Goal: Task Accomplishment & Management: Manage account settings

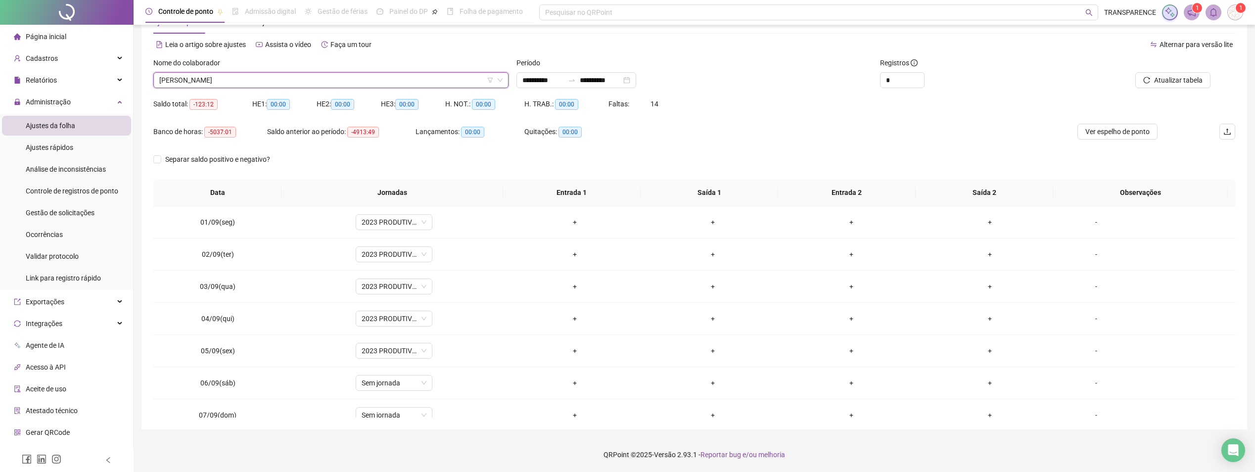
scroll to position [368, 0]
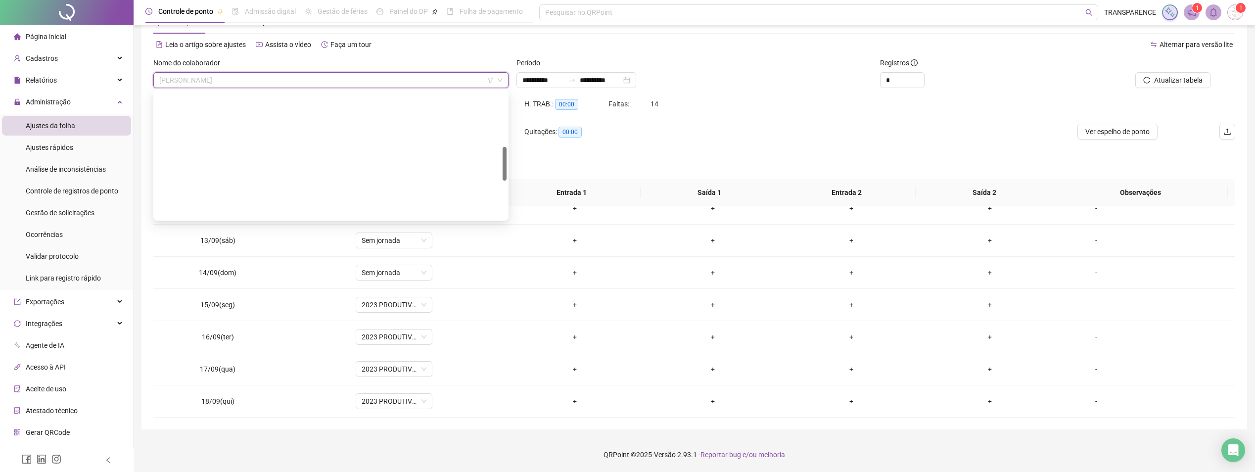
click at [359, 81] on span "[PERSON_NAME]" at bounding box center [330, 80] width 343 height 15
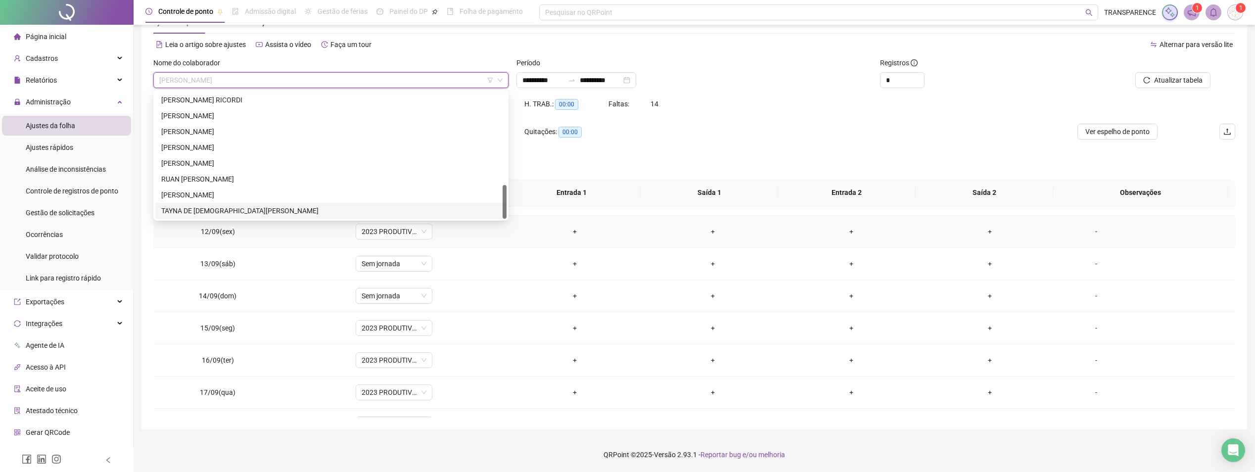
scroll to position [318, 0]
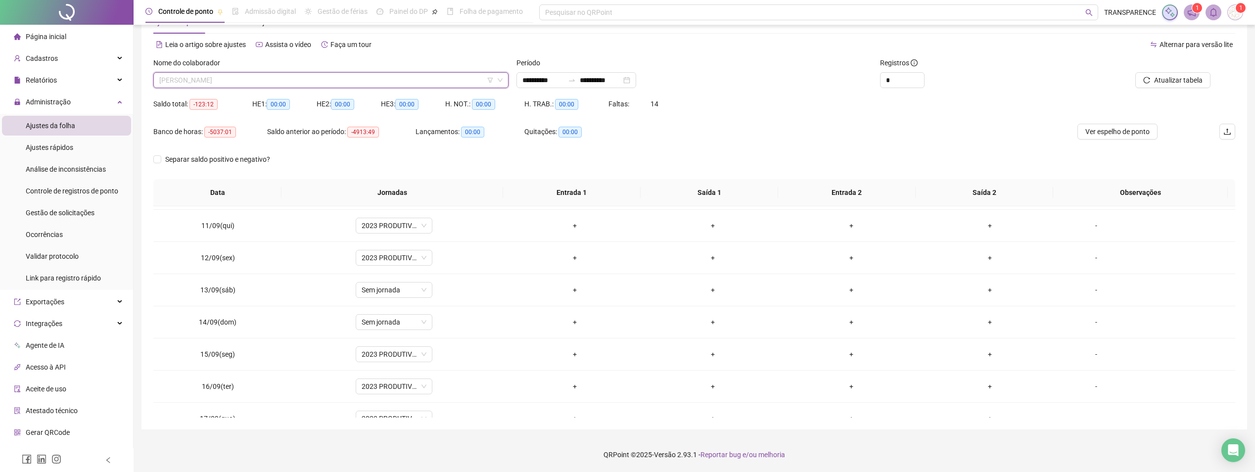
click at [297, 86] on span "[PERSON_NAME]" at bounding box center [330, 80] width 343 height 15
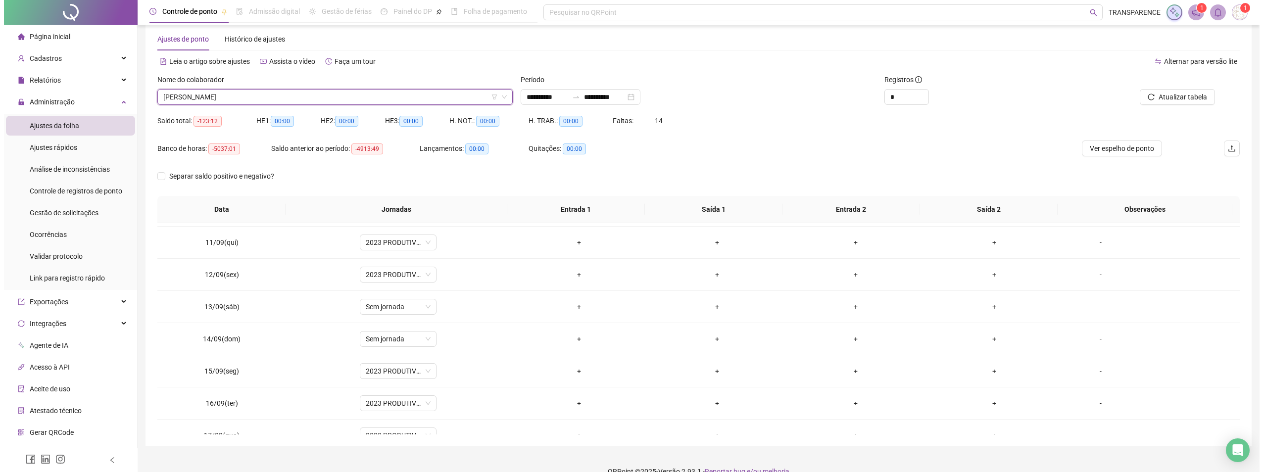
scroll to position [0, 0]
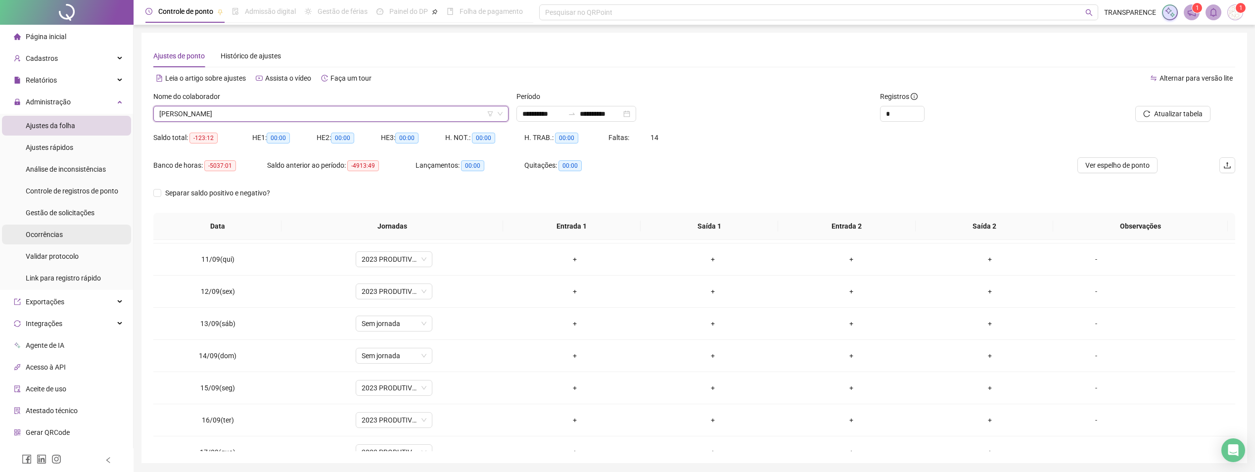
click at [51, 239] on div "Ocorrências" at bounding box center [44, 235] width 37 height 20
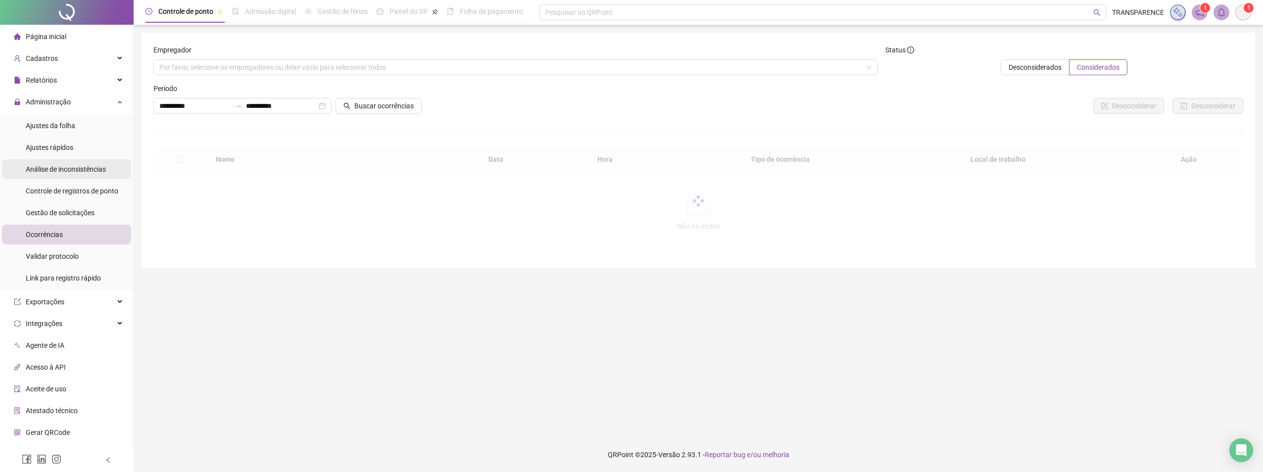
click at [32, 164] on div "Análise de inconsistências" at bounding box center [66, 169] width 80 height 20
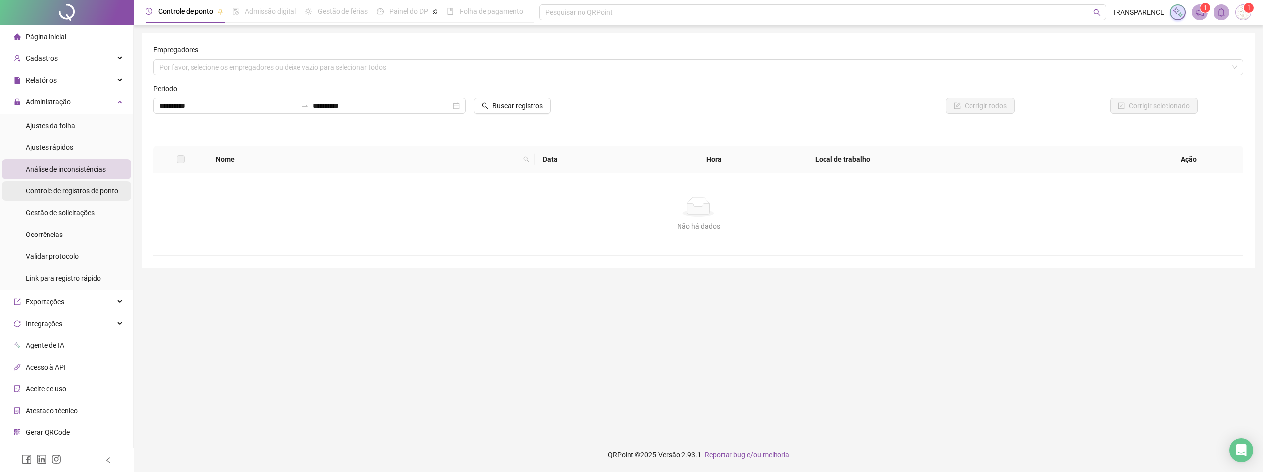
click at [83, 192] on span "Controle de registros de ponto" at bounding box center [72, 191] width 93 height 8
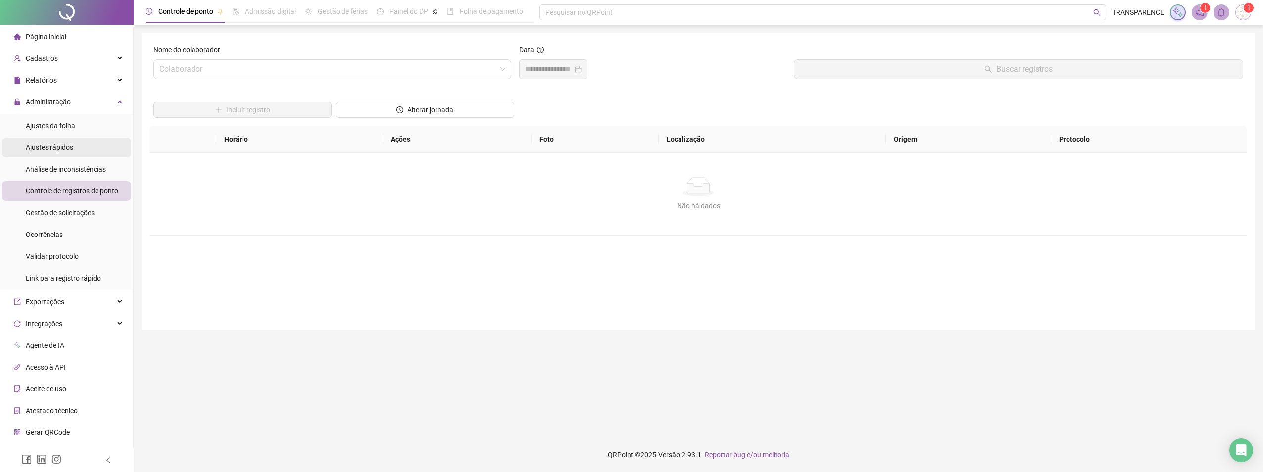
click at [64, 148] on span "Ajustes rápidos" at bounding box center [50, 148] width 48 height 8
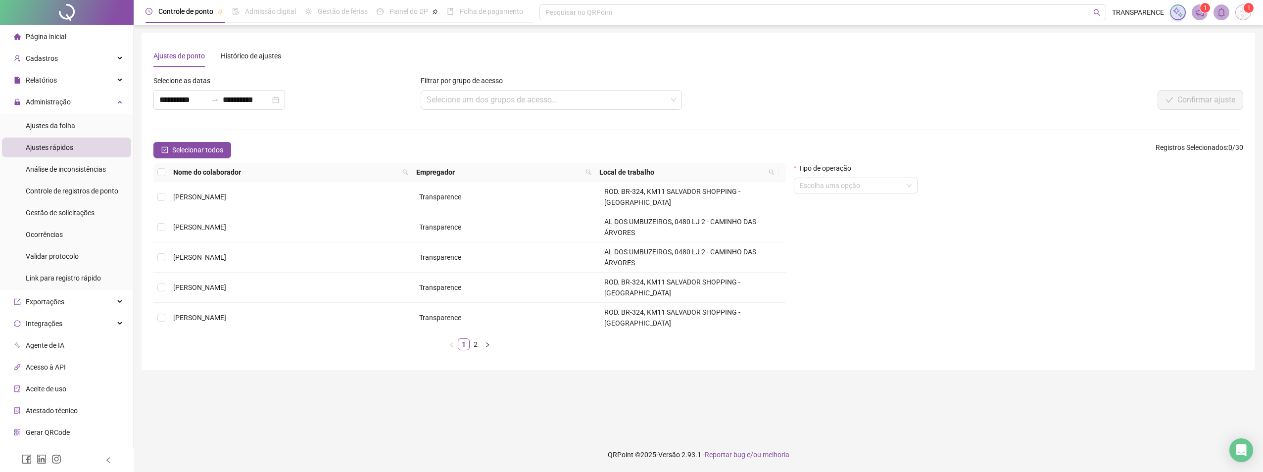
click at [350, 82] on div "Selecione as datas" at bounding box center [283, 82] width 261 height 15
click at [32, 42] on div "Página inicial" at bounding box center [40, 37] width 52 height 20
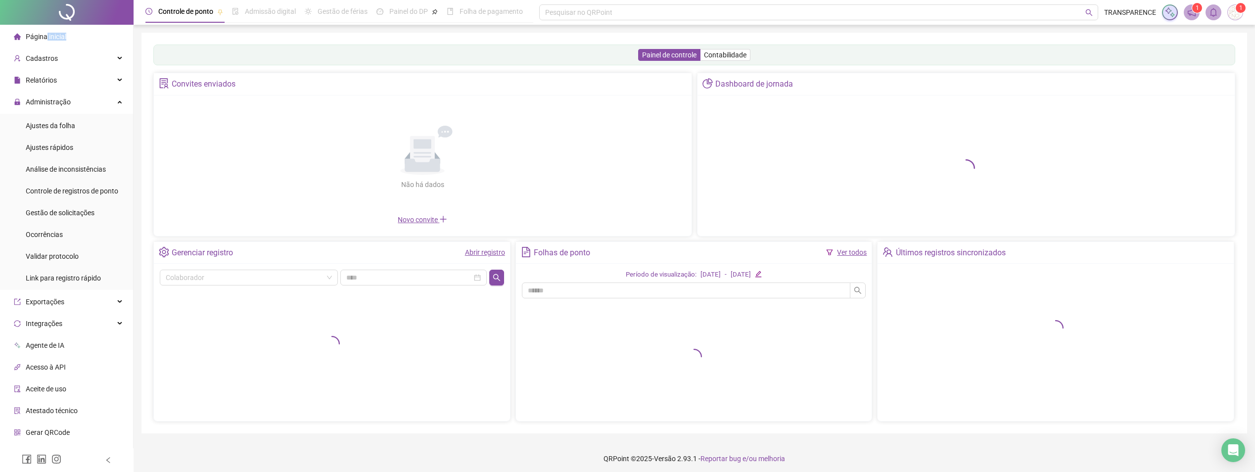
click at [45, 42] on div "Página inicial" at bounding box center [40, 37] width 52 height 20
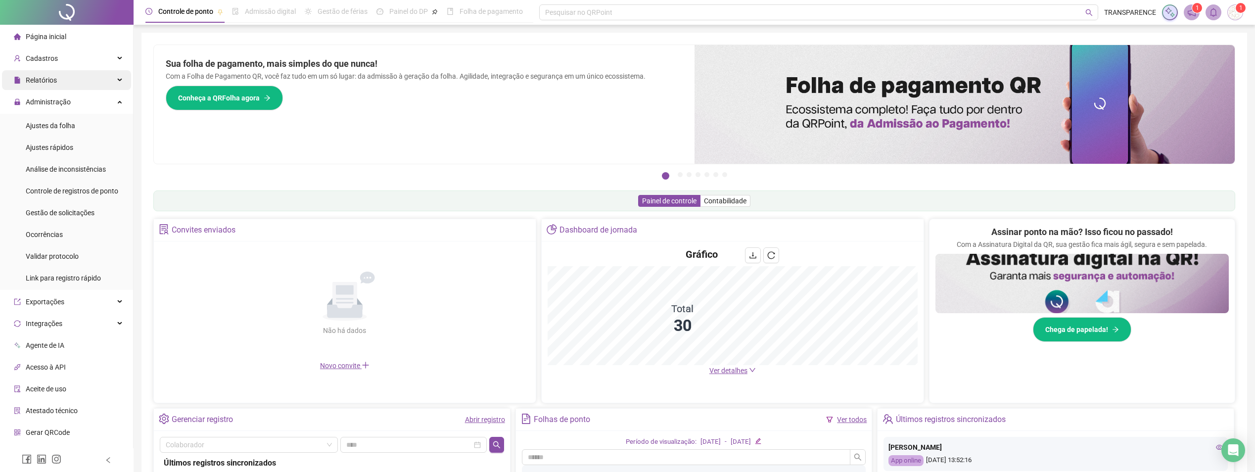
click at [30, 70] on span "Relatórios" at bounding box center [35, 80] width 43 height 20
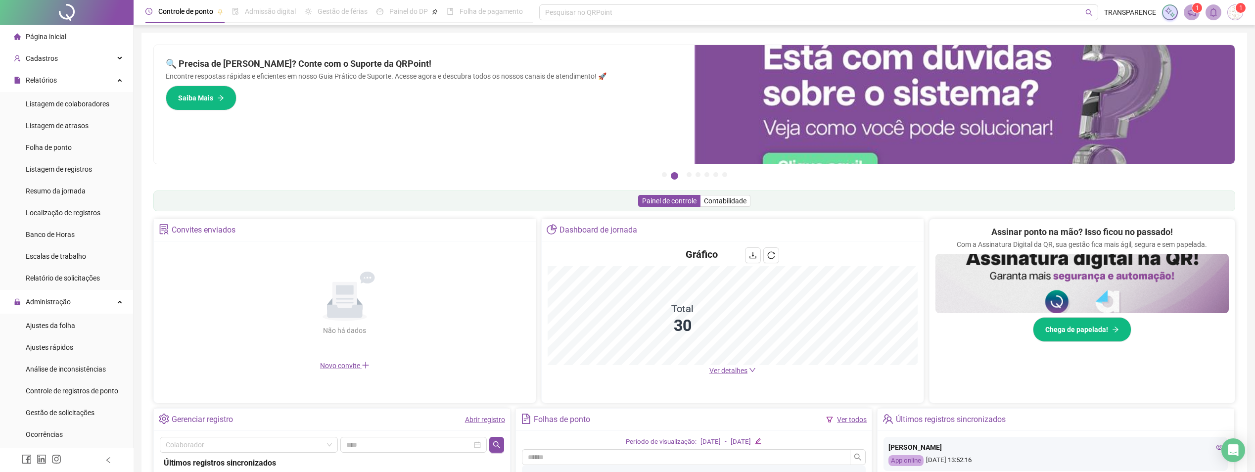
click at [57, 36] on span "Página inicial" at bounding box center [46, 37] width 41 height 8
click at [57, 47] on ul "Página inicial Cadastros Relatórios Listagem de colaboradores Listagem de atras…" at bounding box center [67, 367] width 134 height 685
click at [49, 68] on span "Cadastros" at bounding box center [36, 58] width 44 height 20
click at [49, 81] on span "Empregadores" at bounding box center [48, 82] width 45 height 8
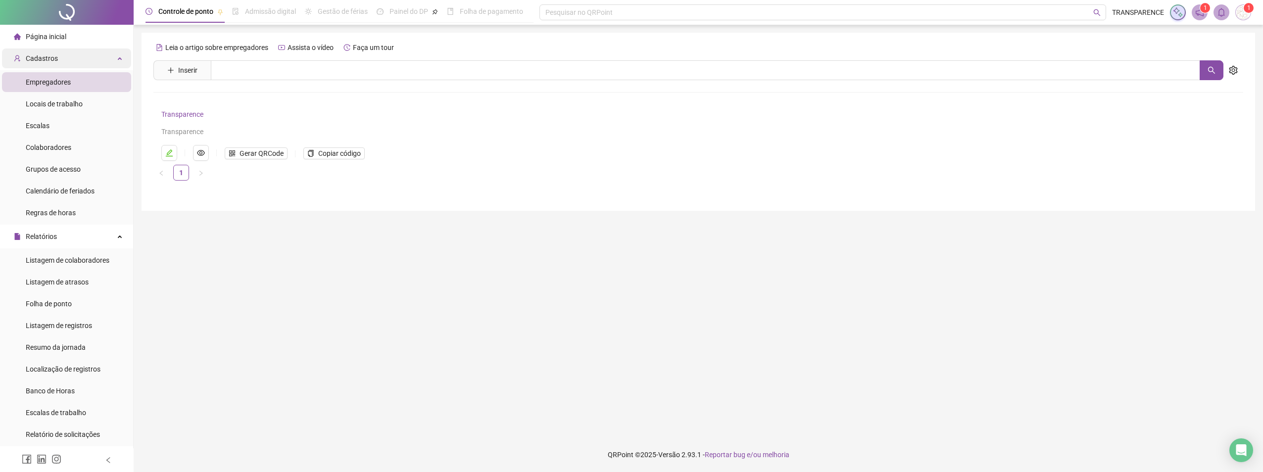
click at [53, 55] on span "Cadastros" at bounding box center [42, 58] width 32 height 8
click at [35, 54] on span "Cadastros" at bounding box center [42, 58] width 32 height 8
drag, startPoint x: 35, startPoint y: 53, endPoint x: 43, endPoint y: 99, distance: 46.6
click at [43, 100] on span "Locais de trabalho" at bounding box center [54, 104] width 57 height 8
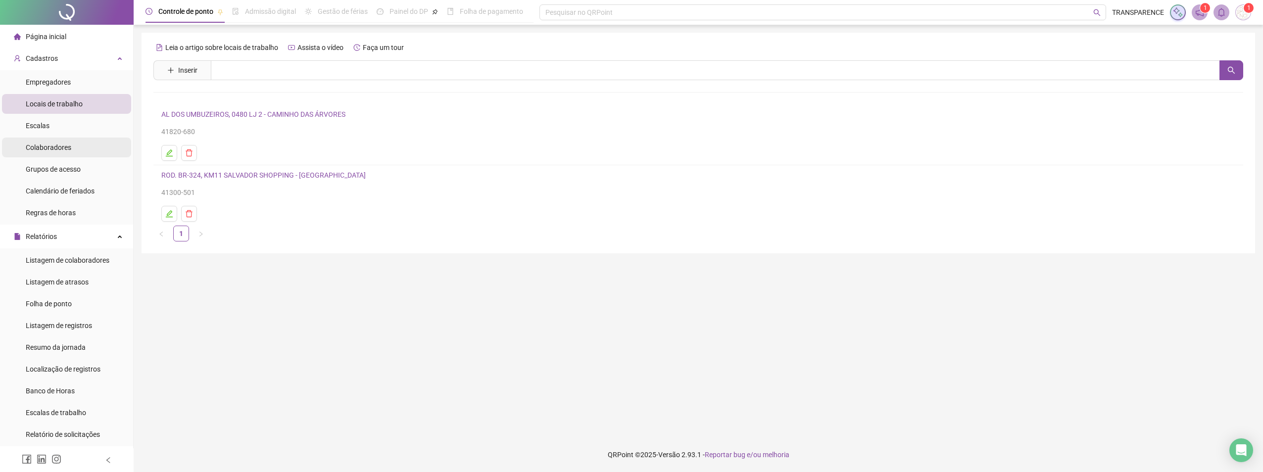
click at [80, 146] on li "Colaboradores" at bounding box center [66, 148] width 129 height 20
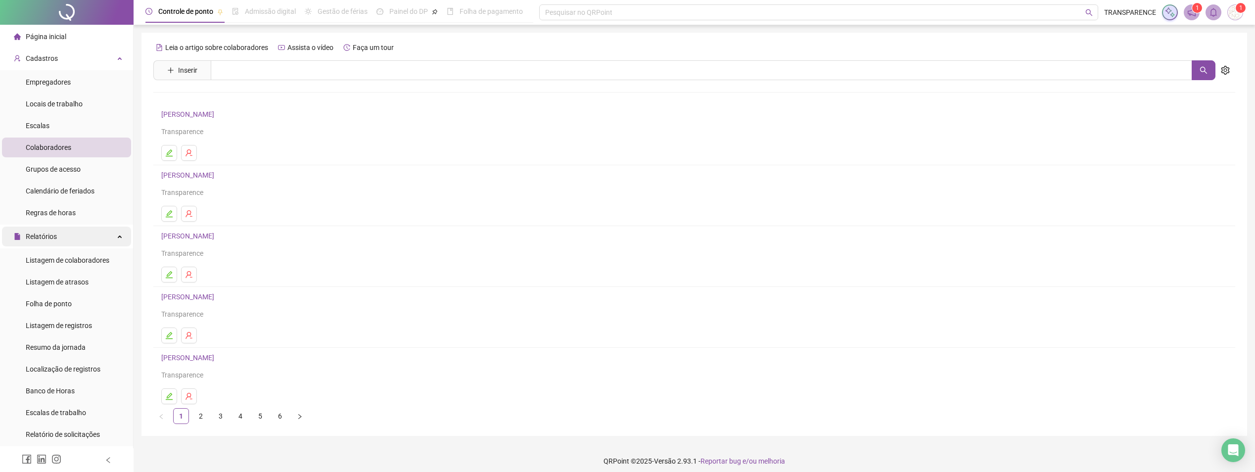
click at [28, 240] on span "Relatórios" at bounding box center [41, 237] width 31 height 8
click at [38, 250] on span "Administração" at bounding box center [42, 258] width 57 height 20
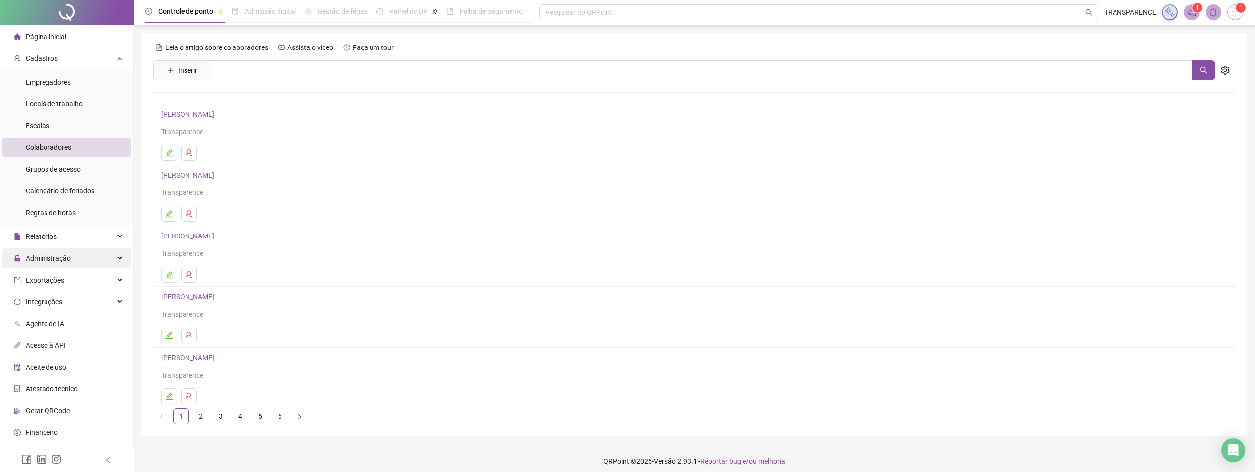
click at [56, 258] on span "Administração" at bounding box center [48, 258] width 45 height 8
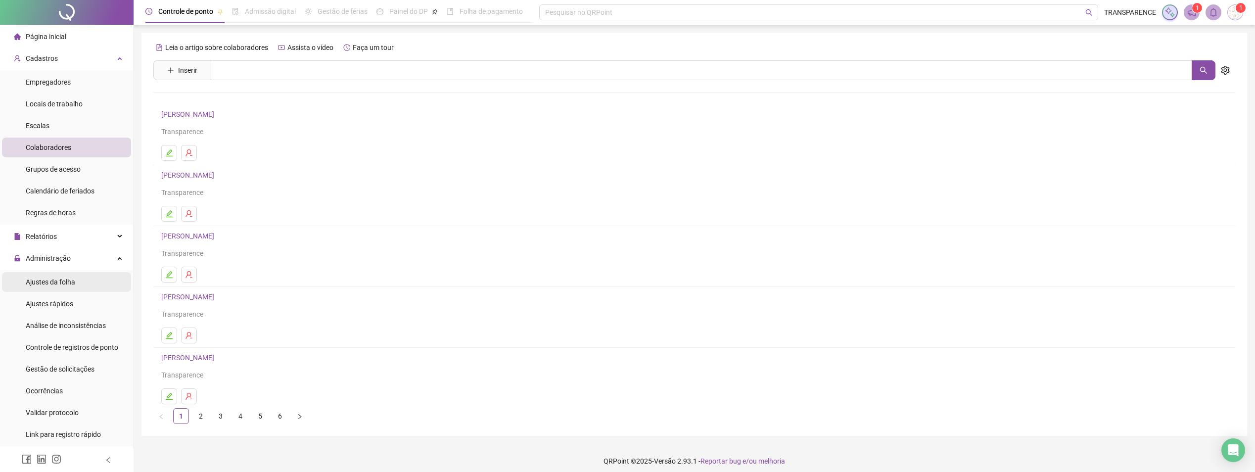
click at [63, 286] on span "Ajustes da folha" at bounding box center [50, 282] width 49 height 8
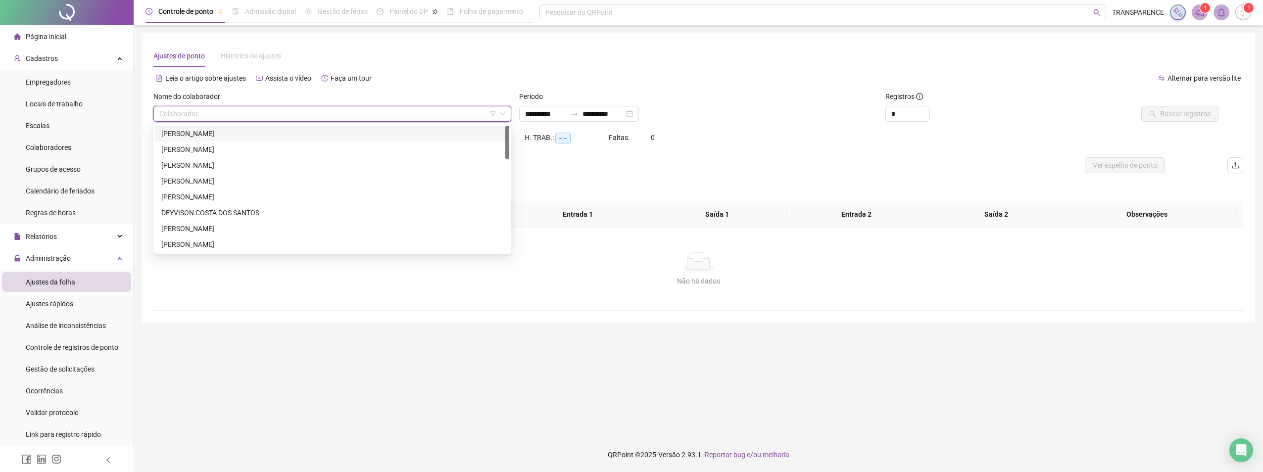
click at [247, 120] on input "search" at bounding box center [327, 113] width 337 height 15
drag, startPoint x: 195, startPoint y: 157, endPoint x: 428, endPoint y: 99, distance: 239.7
click at [196, 157] on div "[PERSON_NAME]" at bounding box center [332, 161] width 342 height 11
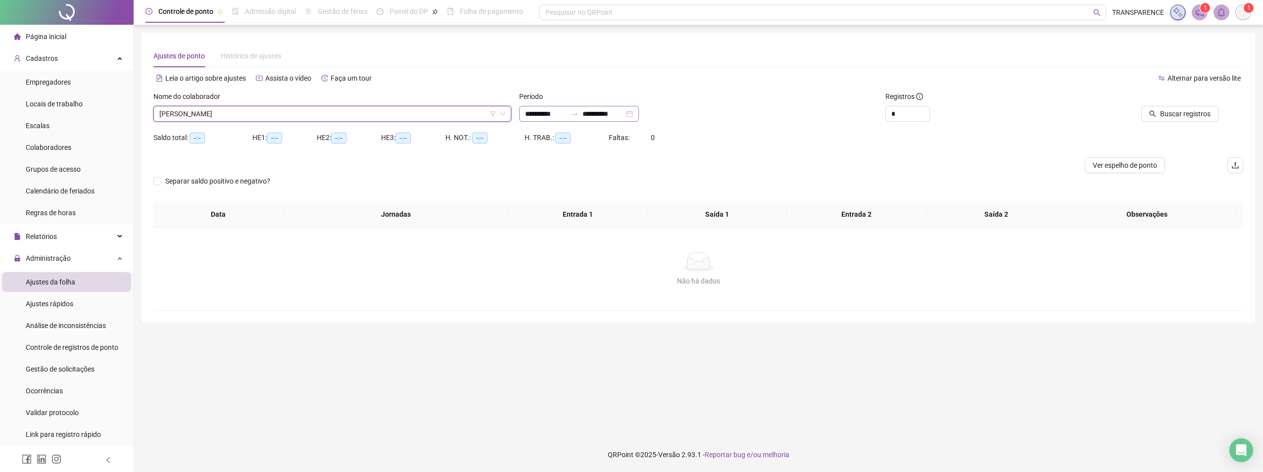
click at [521, 110] on div "**********" at bounding box center [579, 114] width 120 height 16
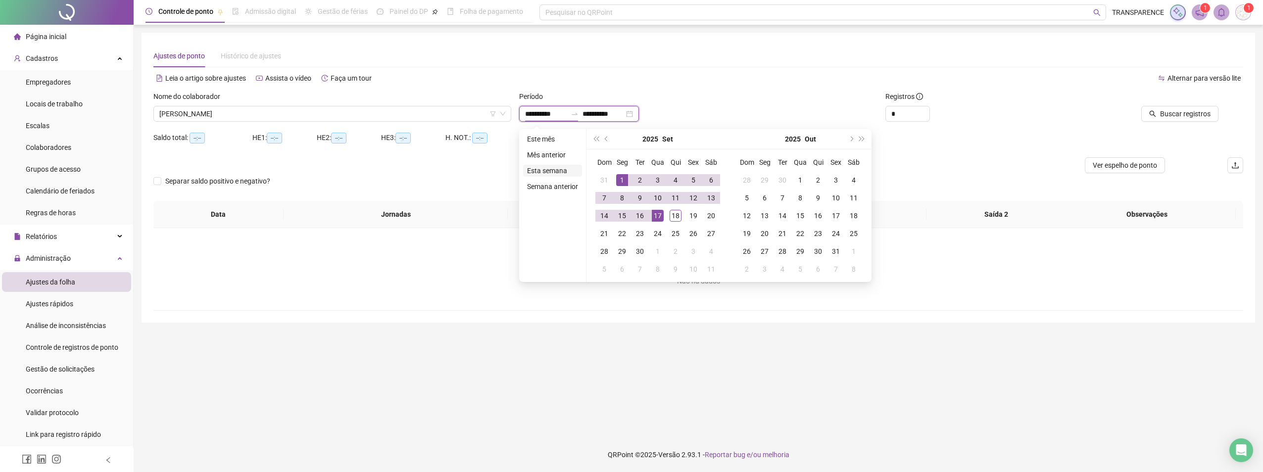
type input "**********"
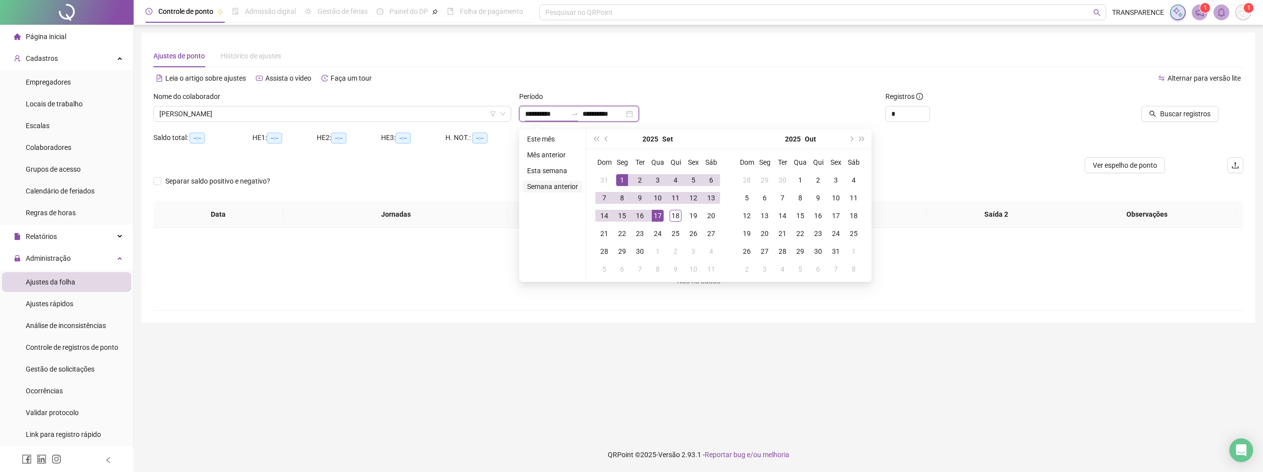
type input "**********"
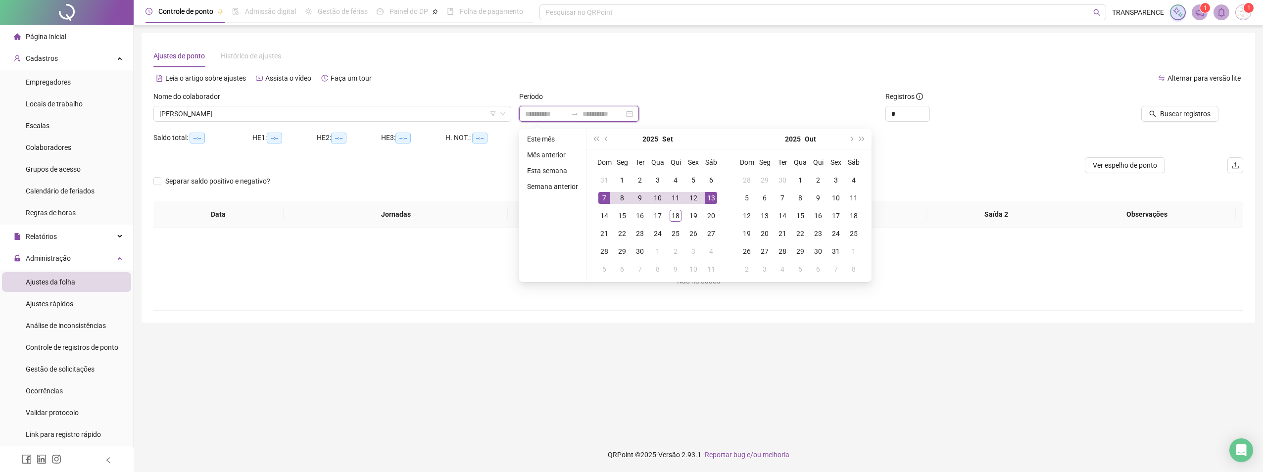
type input "**********"
click at [627, 182] on td "1" at bounding box center [622, 180] width 18 height 18
type input "**********"
click at [678, 215] on div "18" at bounding box center [676, 216] width 12 height 12
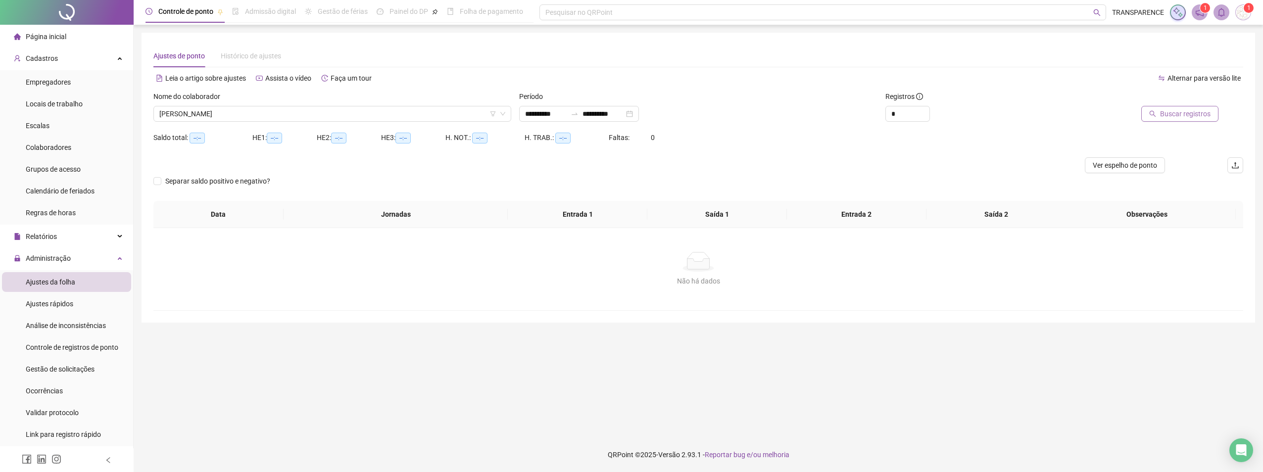
click at [1187, 110] on span "Buscar registros" at bounding box center [1185, 113] width 50 height 11
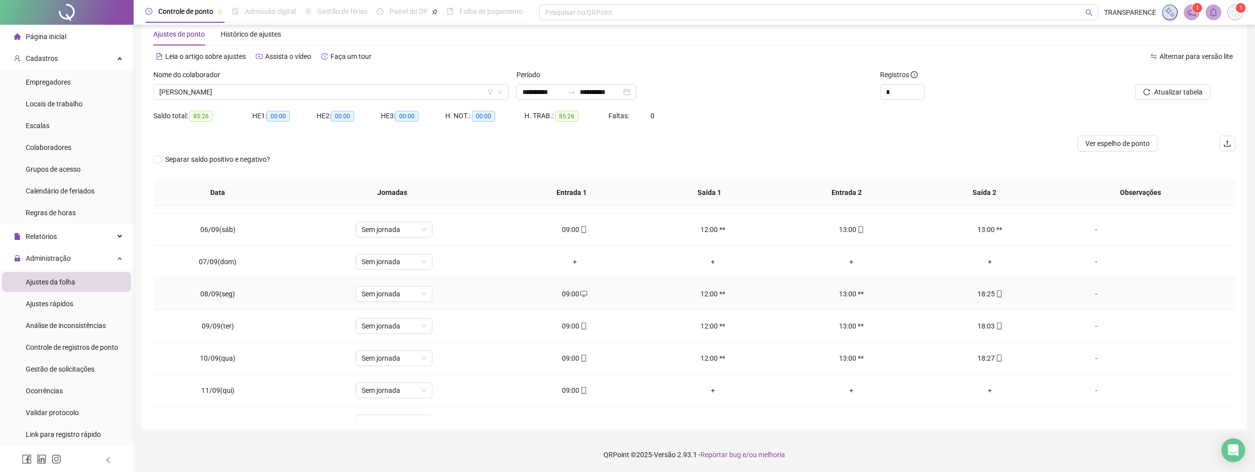
scroll to position [88, 0]
click at [581, 259] on icon "mobile" at bounding box center [583, 262] width 4 height 7
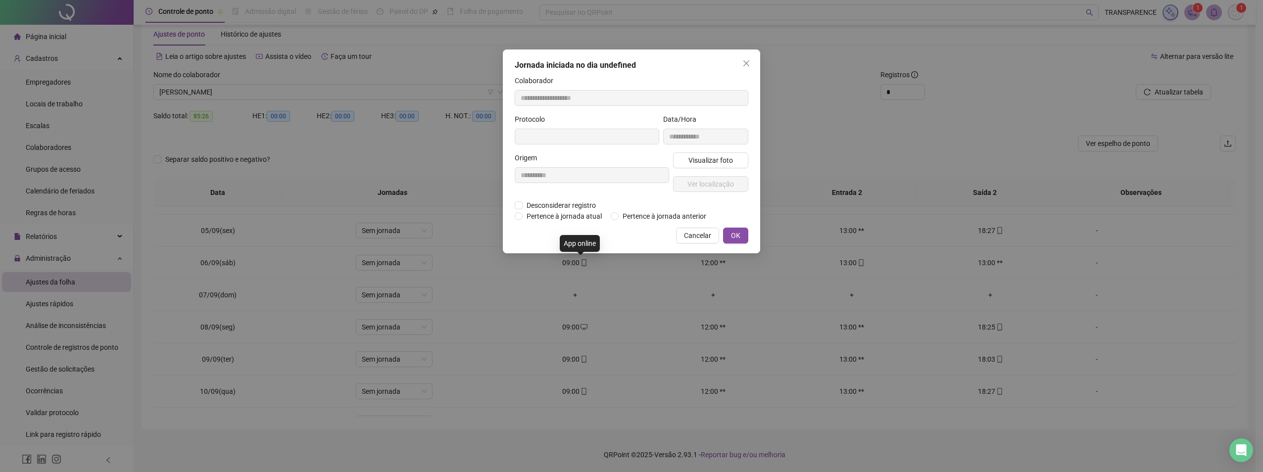
type input "**********"
click at [724, 162] on span "Visualizar foto" at bounding box center [710, 161] width 45 height 11
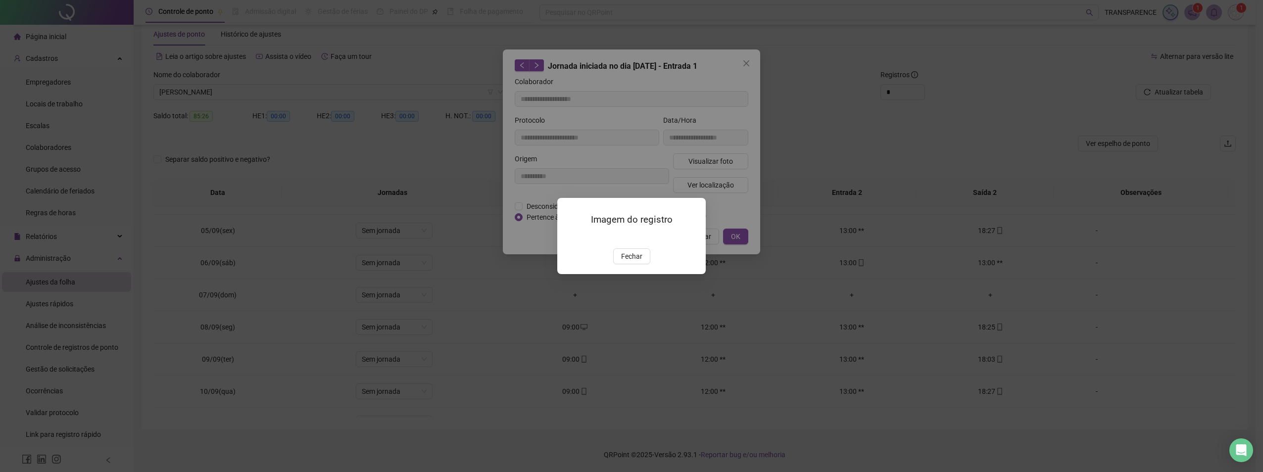
click at [569, 238] on img at bounding box center [569, 238] width 0 height 0
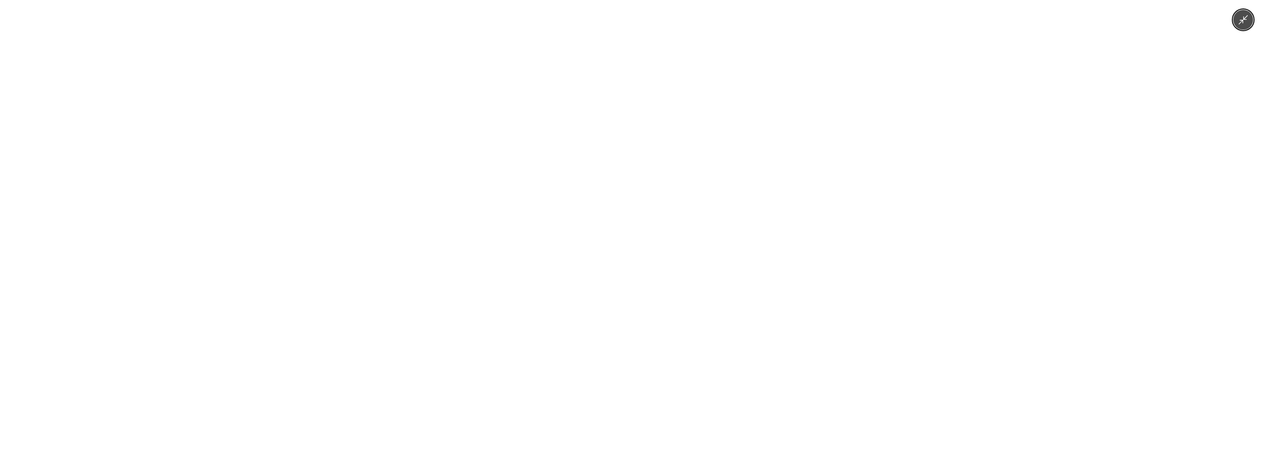
click at [1238, 23] on icon "Minimize image" at bounding box center [1243, 19] width 11 height 11
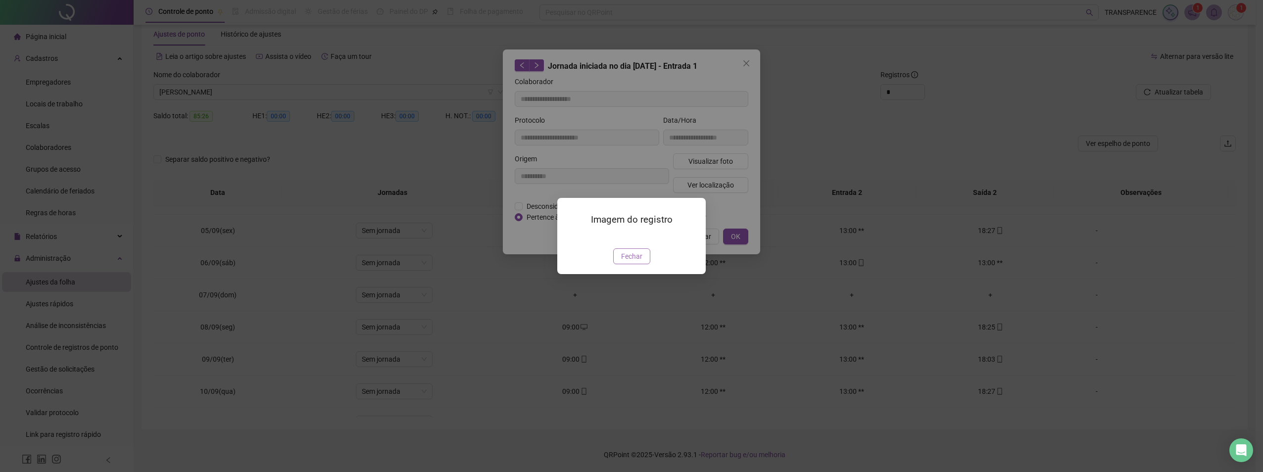
click at [624, 264] on button "Fechar" at bounding box center [631, 256] width 37 height 16
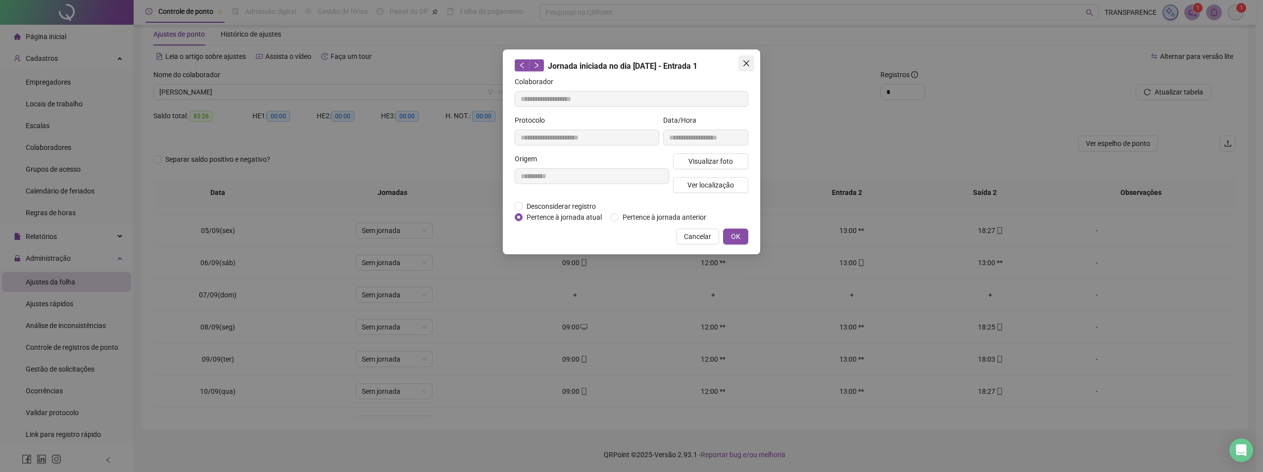
click at [749, 61] on icon "close" at bounding box center [746, 63] width 8 height 8
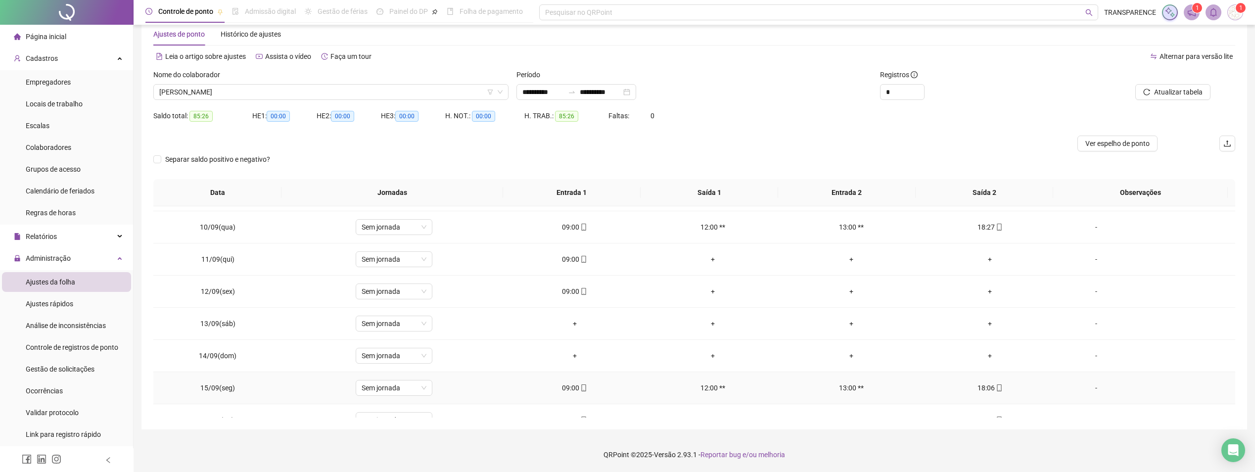
scroll to position [335, 0]
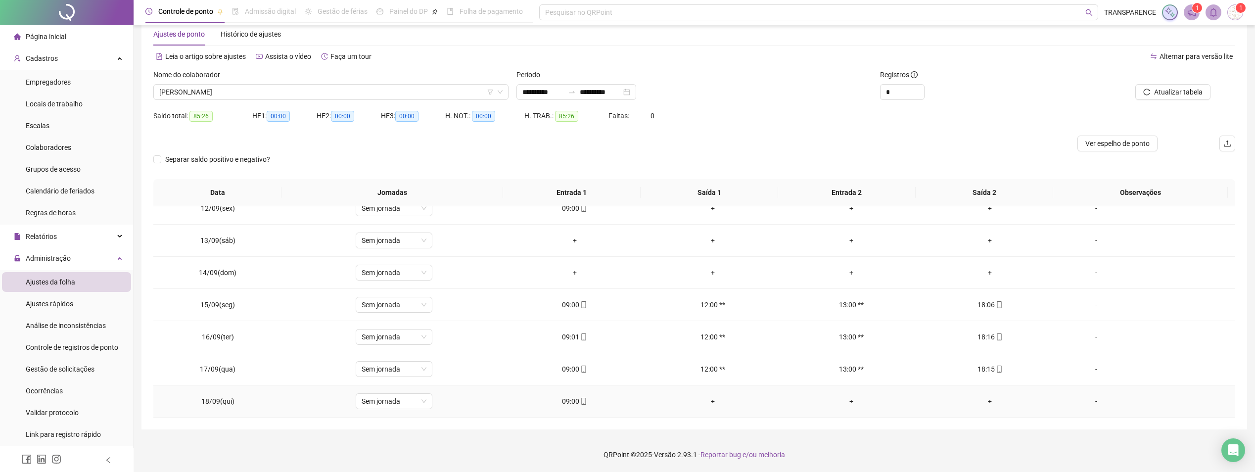
click at [583, 399] on icon "mobile" at bounding box center [583, 401] width 7 height 7
type input "**********"
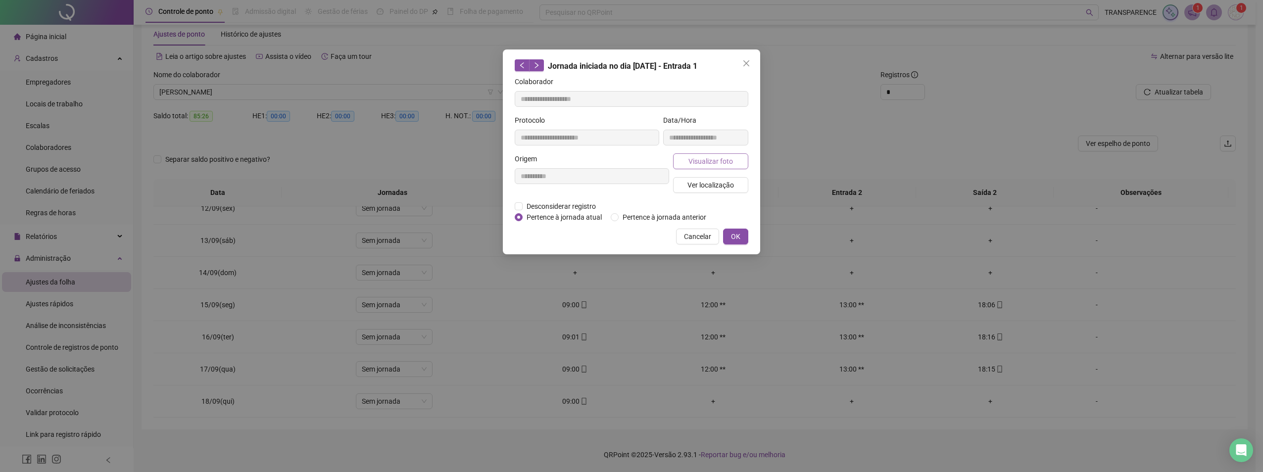
click at [700, 157] on span "Visualizar foto" at bounding box center [710, 161] width 45 height 11
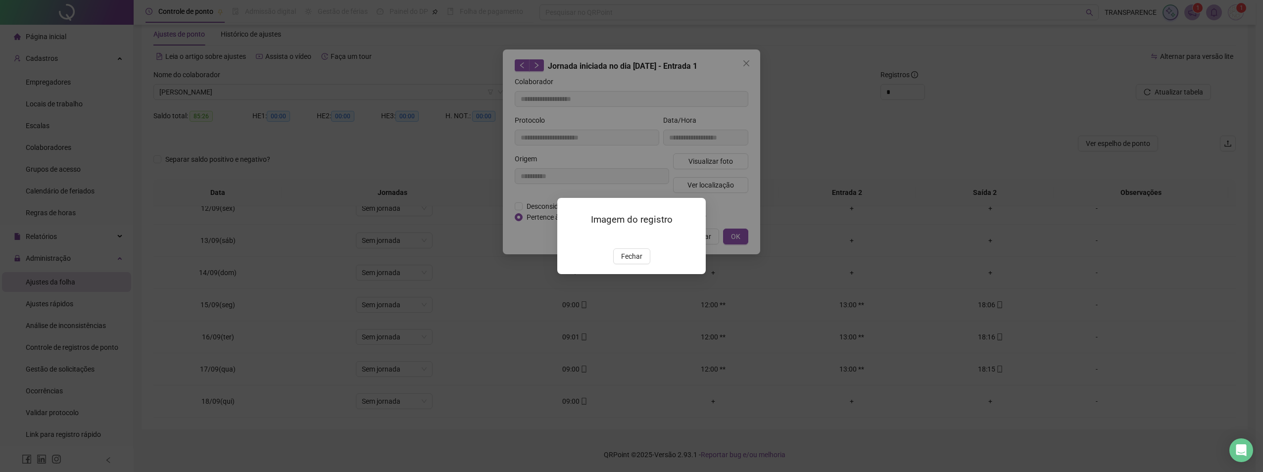
click at [569, 238] on img at bounding box center [569, 238] width 0 height 0
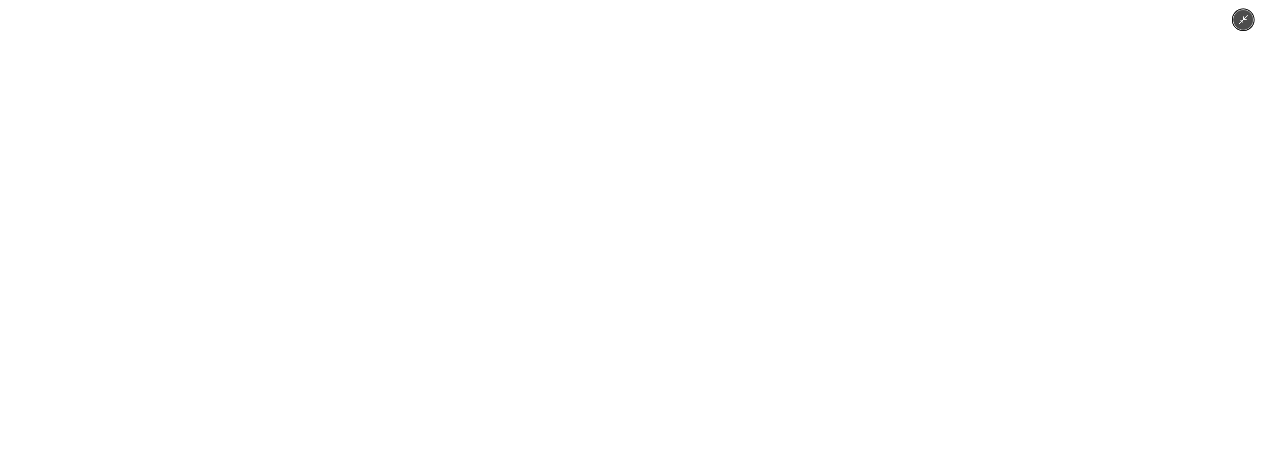
drag, startPoint x: 1240, startPoint y: 21, endPoint x: 1233, endPoint y: 19, distance: 6.6
click at [1239, 21] on icon "Minimize image" at bounding box center [1243, 19] width 11 height 11
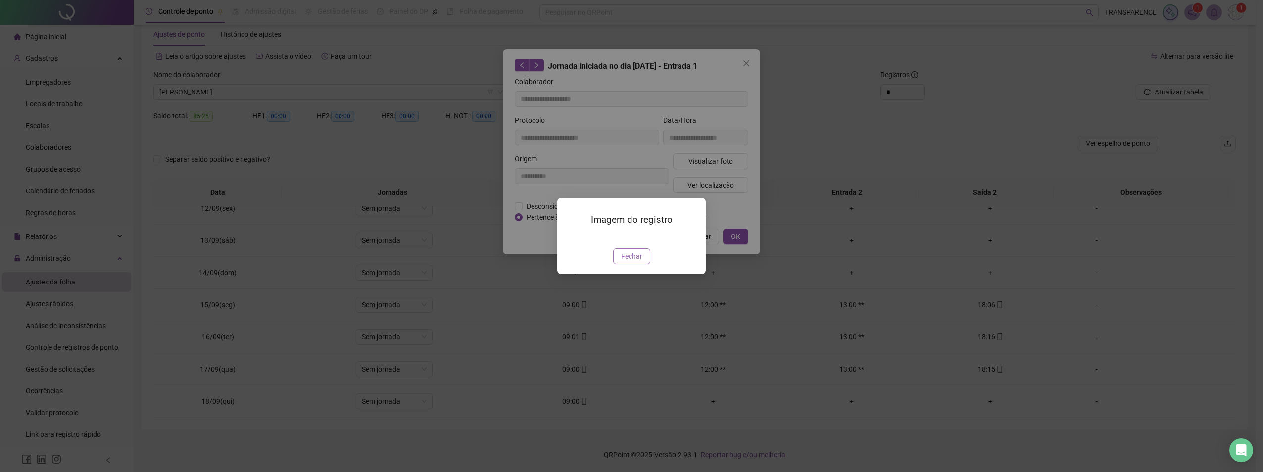
click at [627, 262] on span "Fechar" at bounding box center [631, 256] width 21 height 11
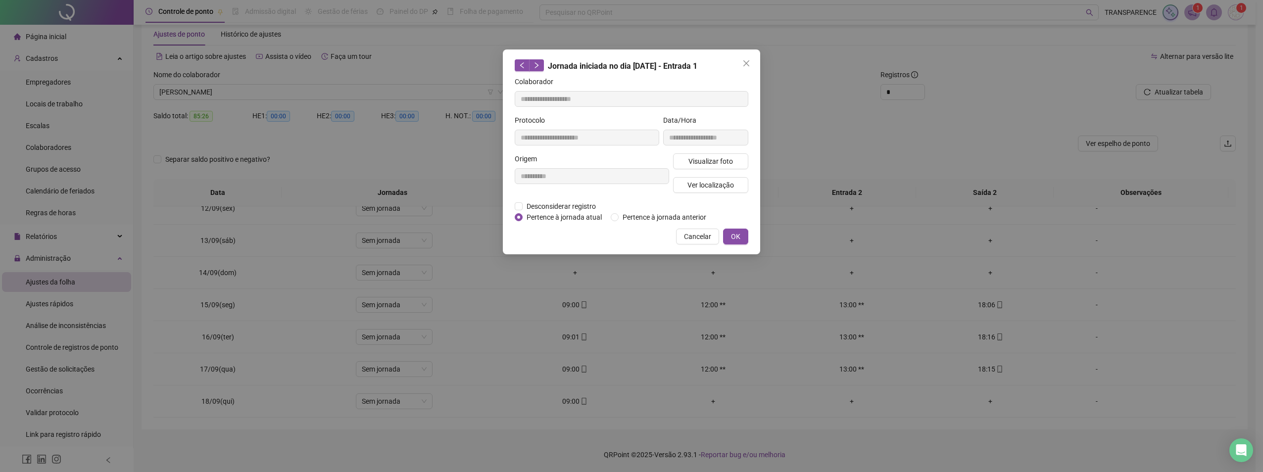
click at [740, 64] on span "Close" at bounding box center [746, 63] width 16 height 8
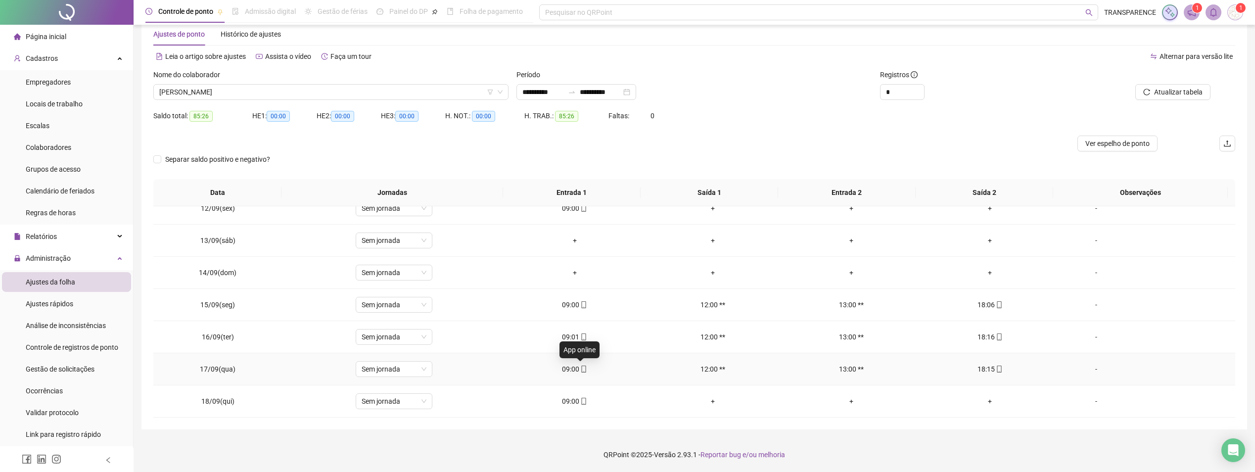
click at [581, 368] on icon "mobile" at bounding box center [583, 369] width 7 height 7
type input "**********"
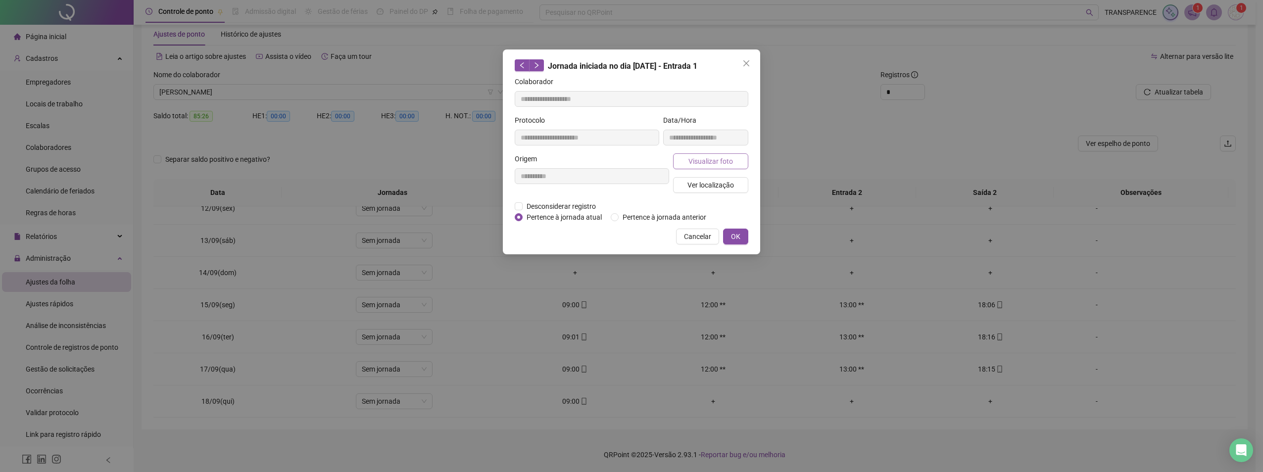
click at [713, 156] on span "Visualizar foto" at bounding box center [710, 161] width 45 height 11
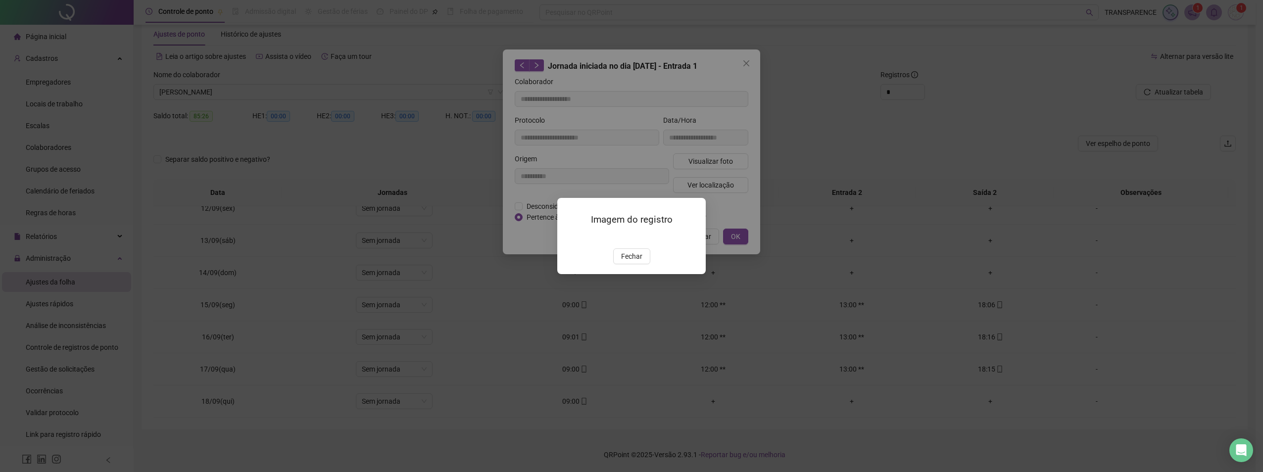
click at [569, 238] on img at bounding box center [569, 238] width 0 height 0
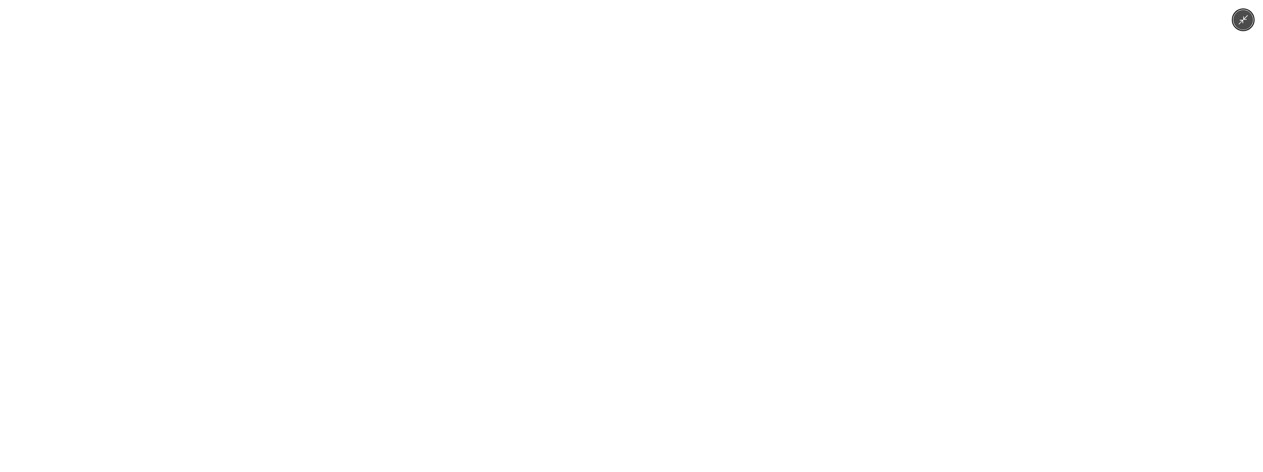
click at [1238, 21] on icon "Minimize image" at bounding box center [1243, 19] width 11 height 11
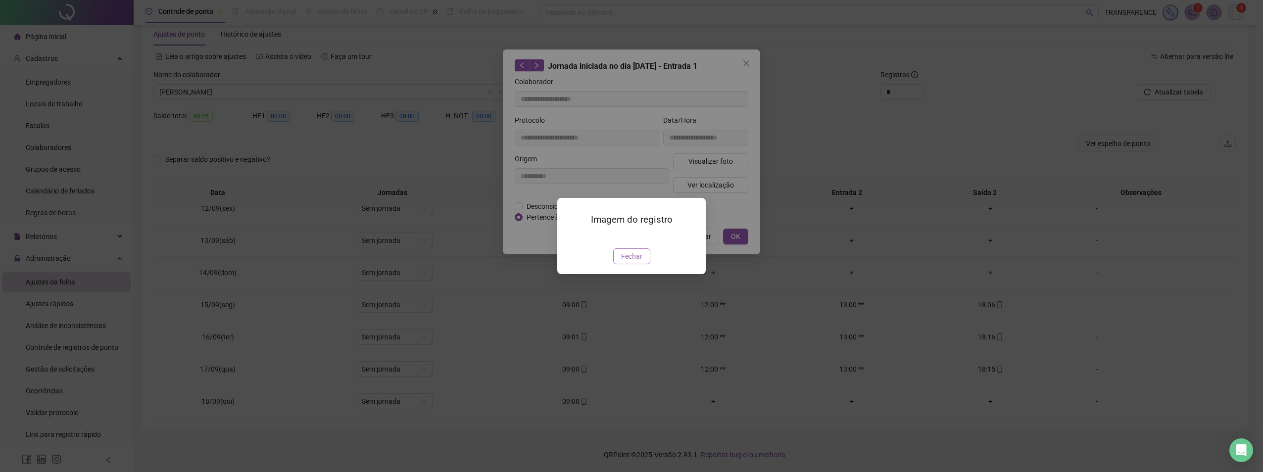
click at [635, 262] on span "Fechar" at bounding box center [631, 256] width 21 height 11
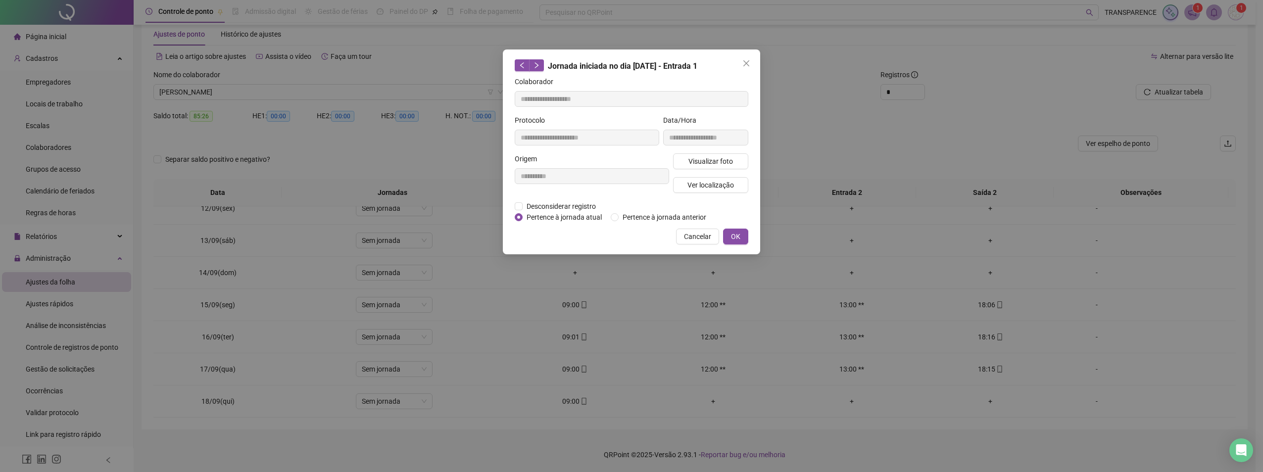
click at [754, 61] on div "**********" at bounding box center [631, 151] width 257 height 205
click at [748, 62] on icon "close" at bounding box center [746, 63] width 8 height 8
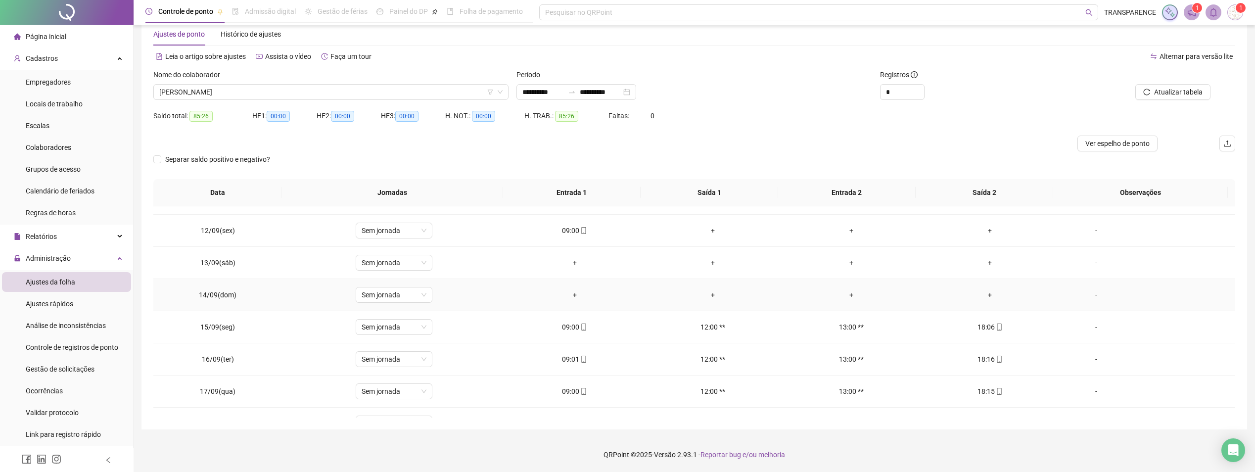
scroll to position [286, 0]
click at [580, 227] on icon "mobile" at bounding box center [583, 225] width 7 height 7
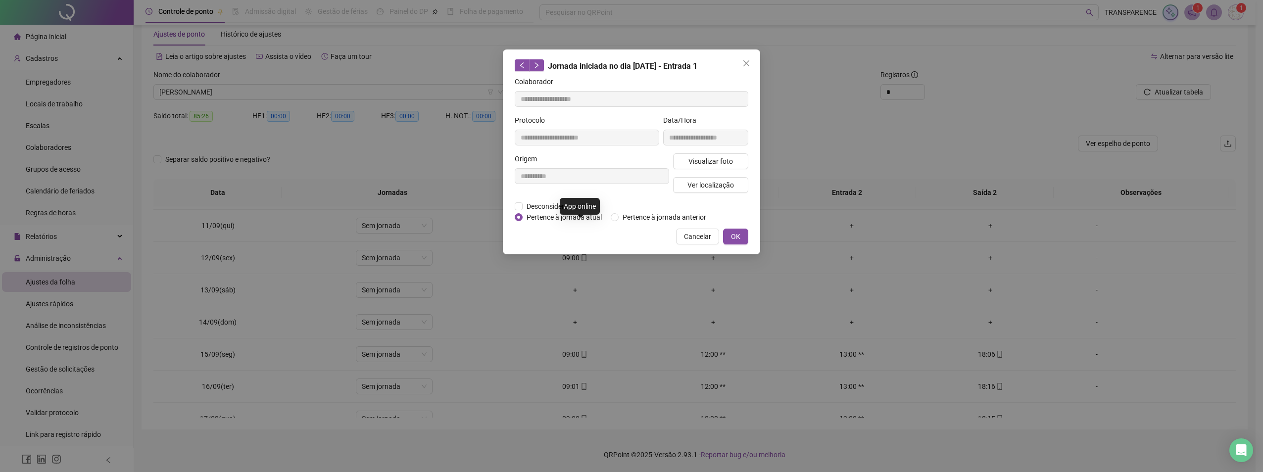
type input "**********"
click at [692, 163] on span "Visualizar foto" at bounding box center [710, 161] width 45 height 11
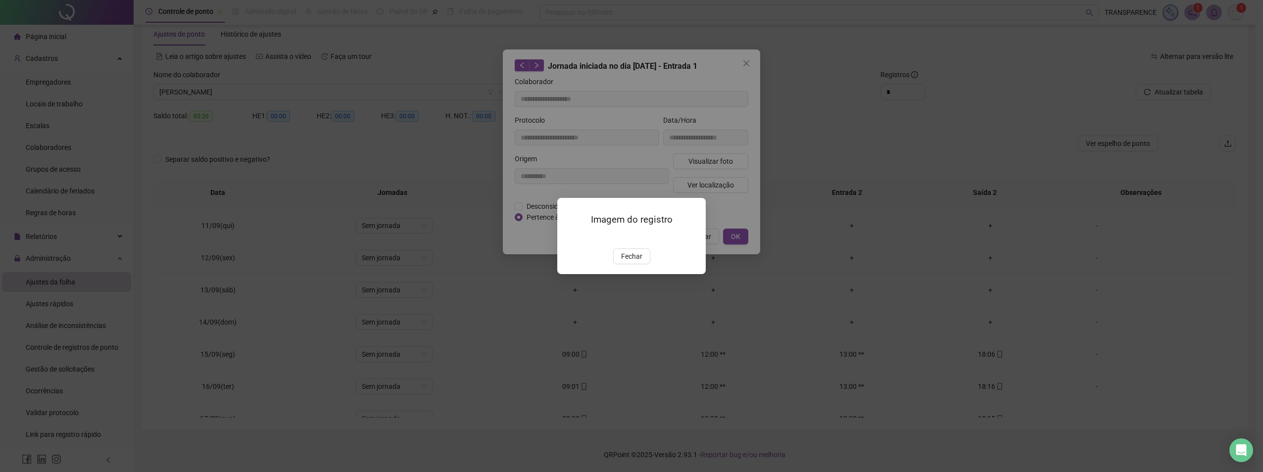
click at [569, 238] on img at bounding box center [569, 238] width 0 height 0
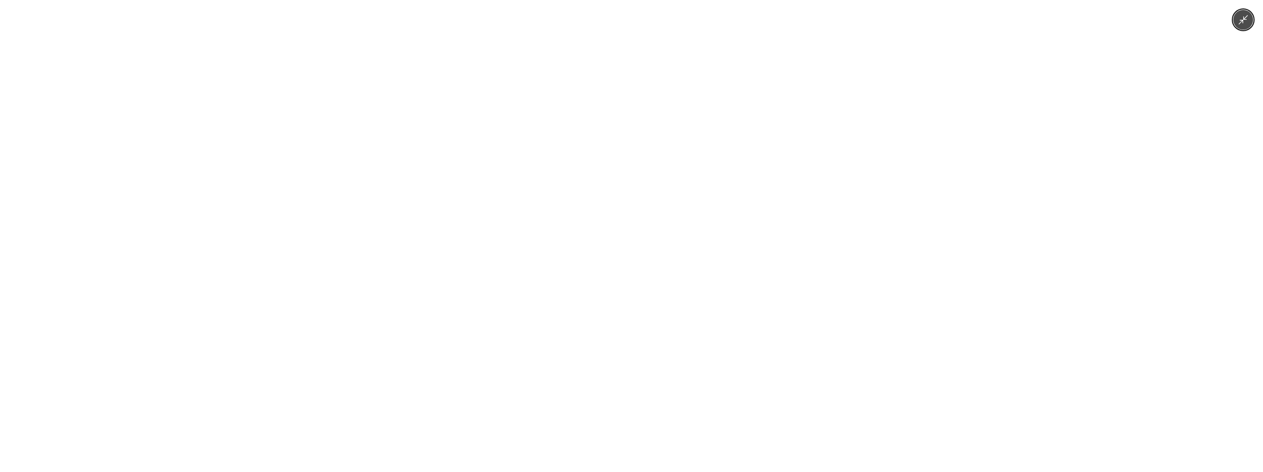
click at [655, 182] on img at bounding box center [631, 236] width 354 height 472
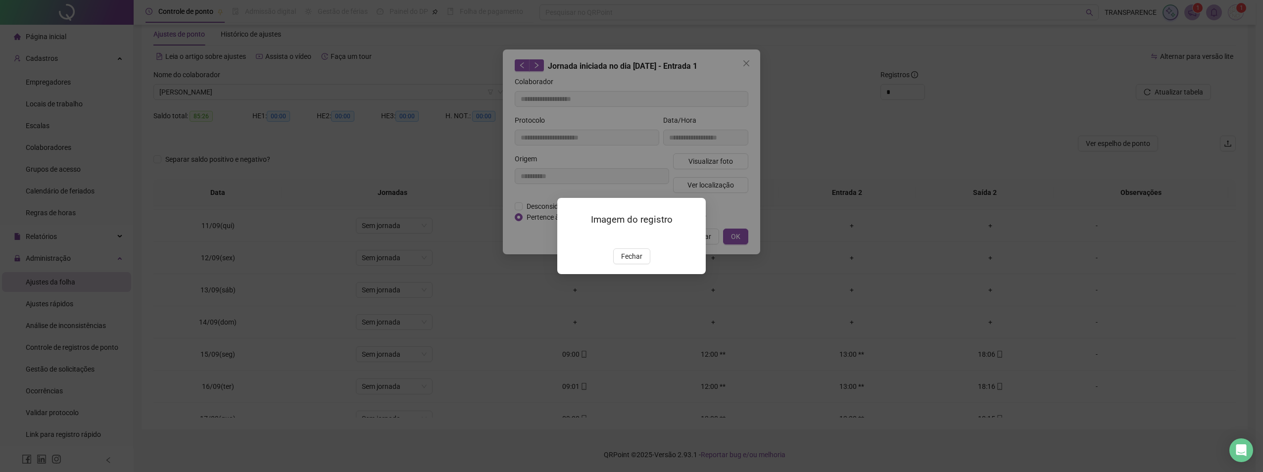
click at [569, 238] on img at bounding box center [569, 238] width 0 height 0
drag, startPoint x: 642, startPoint y: 304, endPoint x: 686, endPoint y: 219, distance: 96.3
click at [643, 274] on div "Imagem do registro Fechar" at bounding box center [631, 236] width 148 height 76
click at [623, 262] on span "Fechar" at bounding box center [631, 256] width 21 height 11
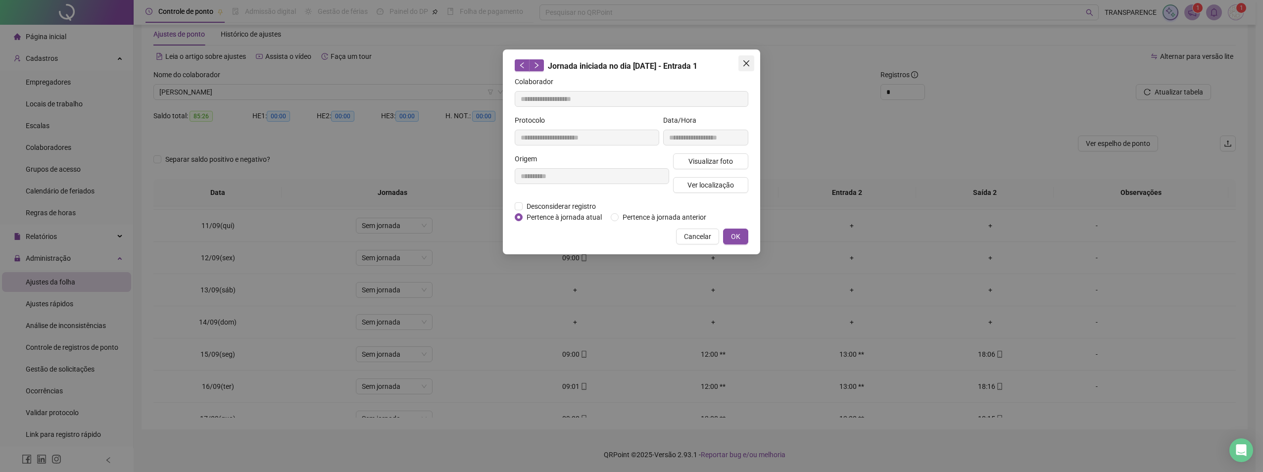
click at [747, 66] on icon "close" at bounding box center [746, 63] width 8 height 8
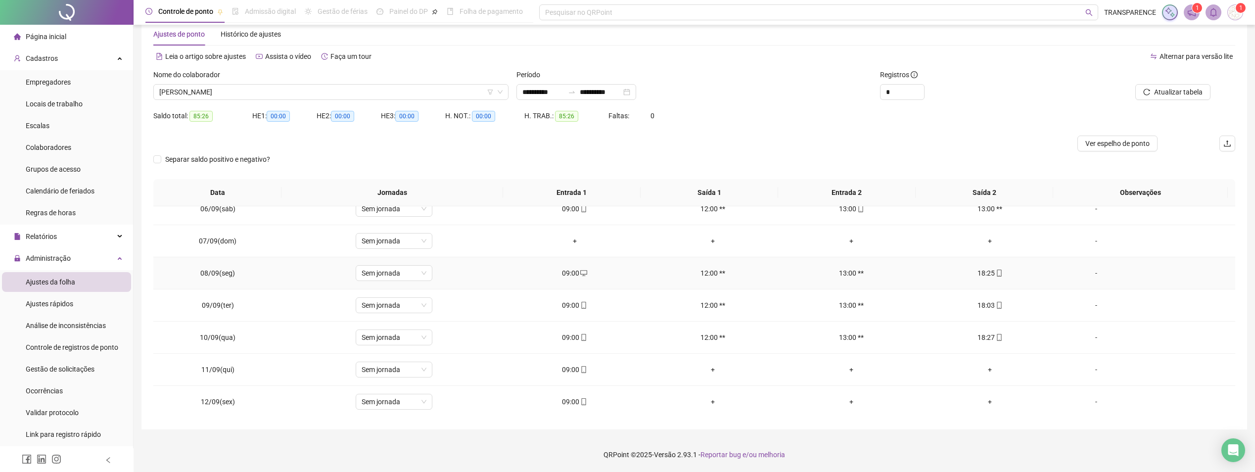
scroll to position [138, 0]
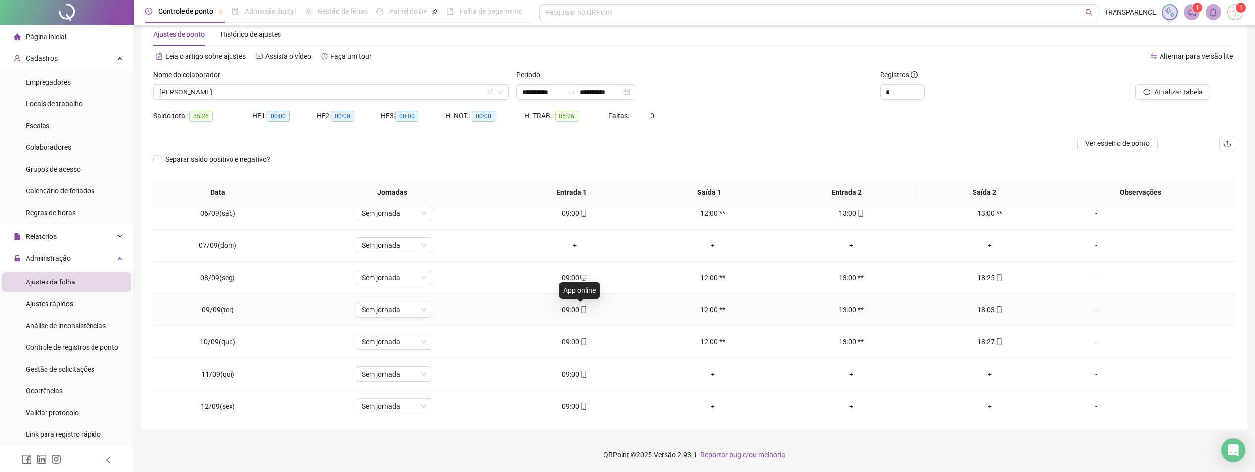
click at [579, 309] on span "mobile" at bounding box center [583, 309] width 8 height 7
type input "**********"
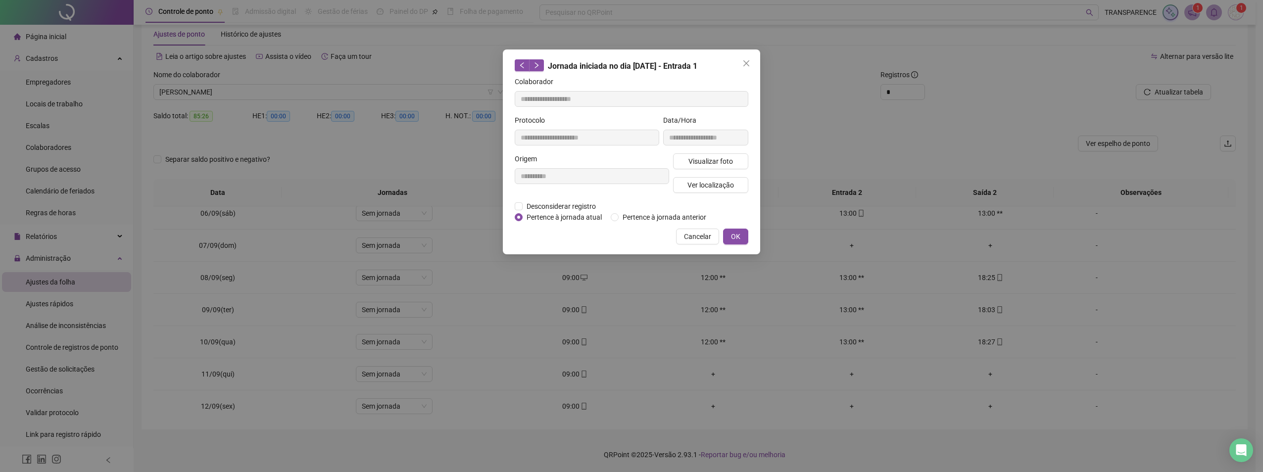
click at [717, 169] on div "Visualizar foto Ver localização" at bounding box center [710, 177] width 79 height 48
click at [714, 157] on span "Visualizar foto" at bounding box center [710, 161] width 45 height 11
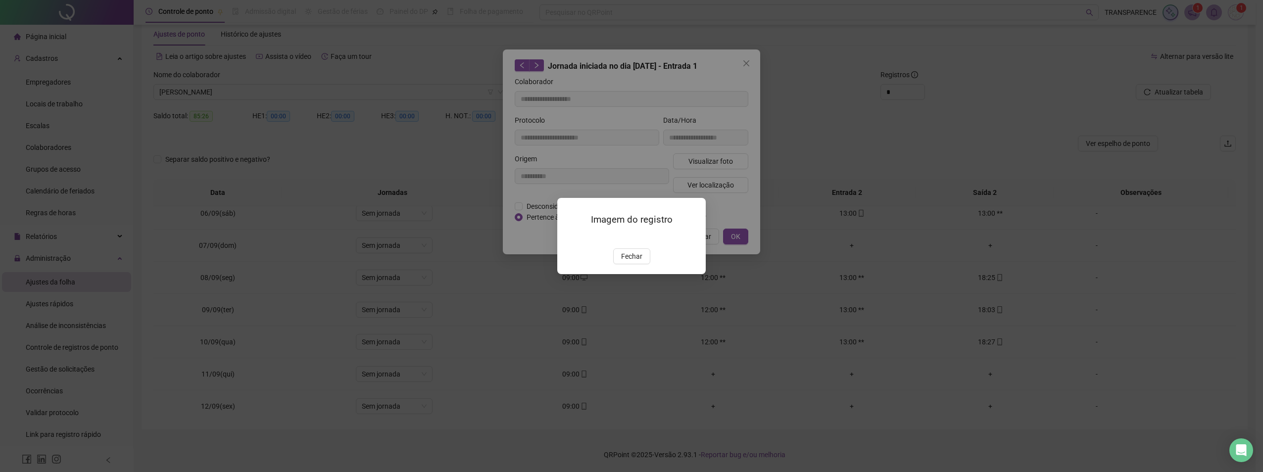
click at [569, 238] on img at bounding box center [569, 238] width 0 height 0
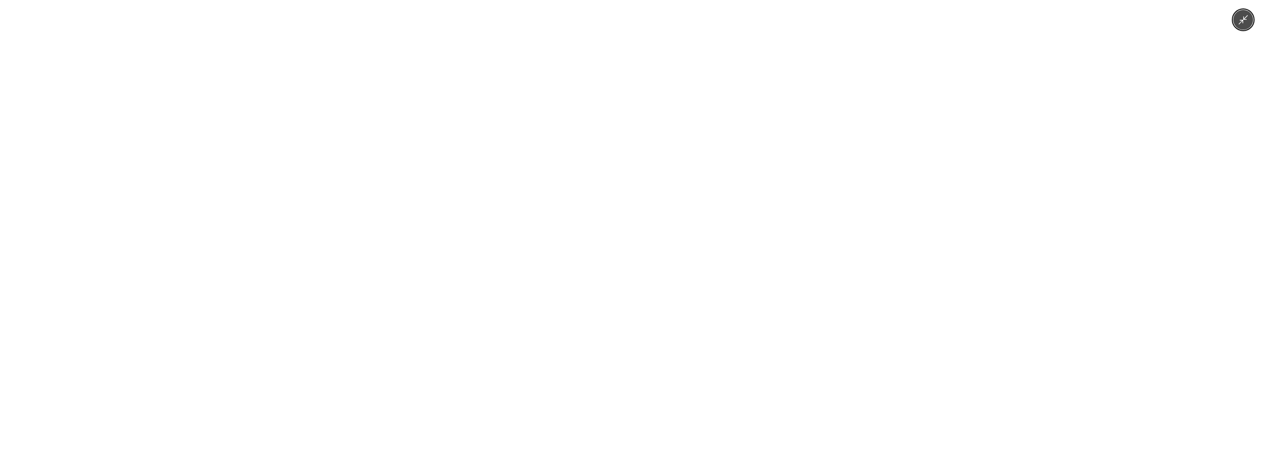
click at [1237, 25] on button "Minimize image" at bounding box center [1243, 20] width 20 height 20
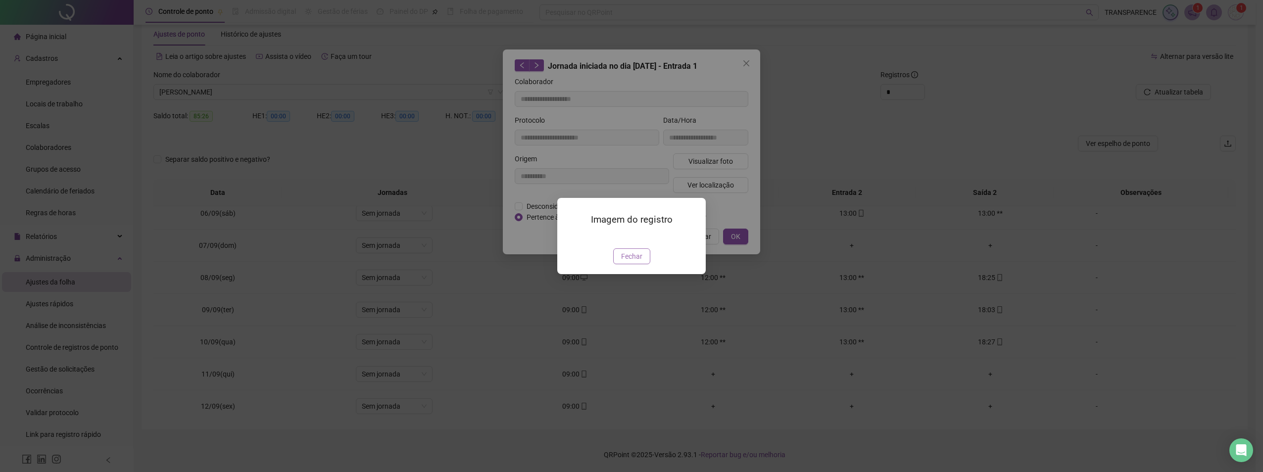
click at [636, 262] on span "Fechar" at bounding box center [631, 256] width 21 height 11
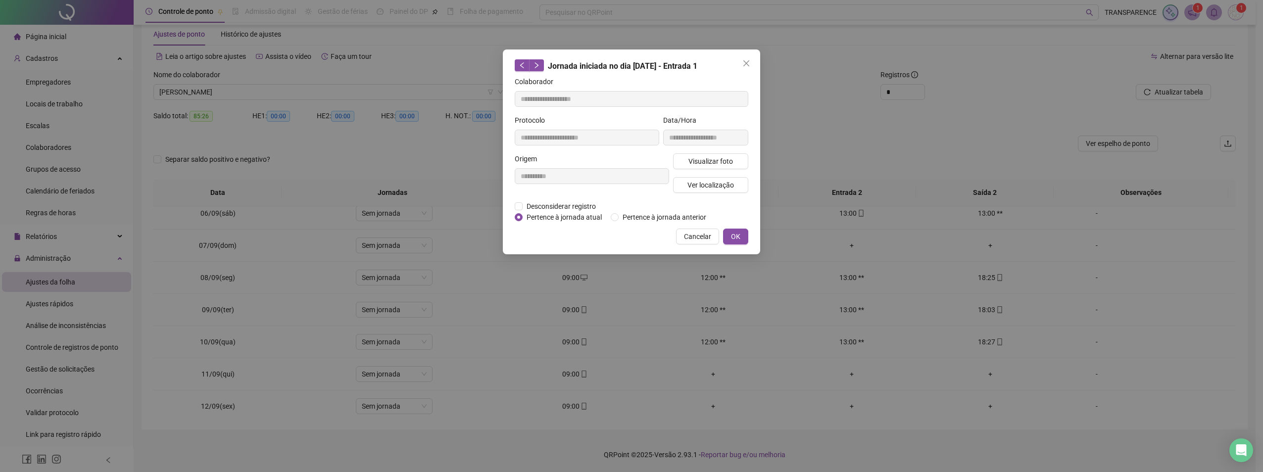
click at [749, 57] on button "Close" at bounding box center [746, 63] width 16 height 16
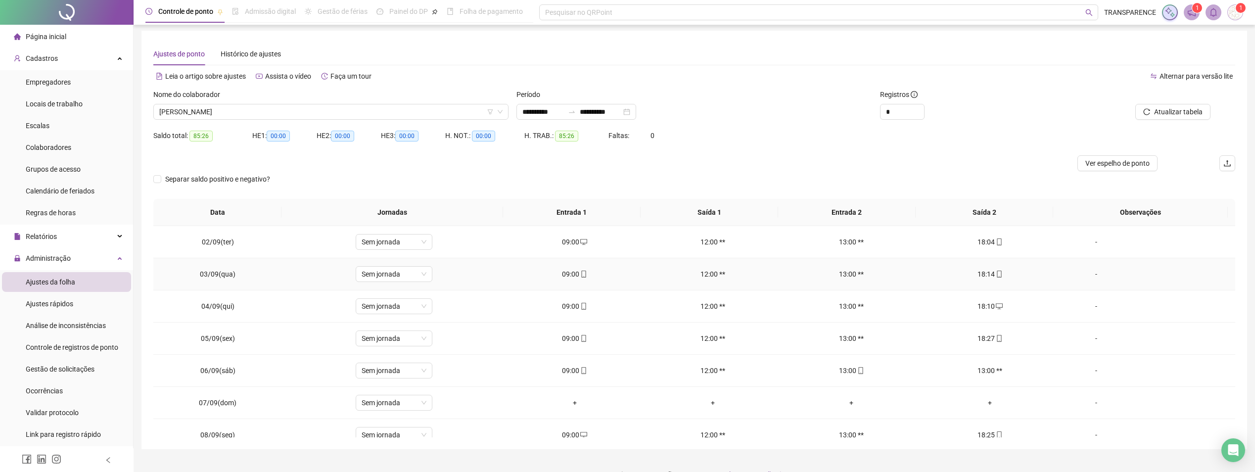
scroll to position [0, 0]
drag, startPoint x: 580, startPoint y: 272, endPoint x: 579, endPoint y: 264, distance: 7.4
click at [579, 271] on div "09:00" at bounding box center [575, 276] width 123 height 11
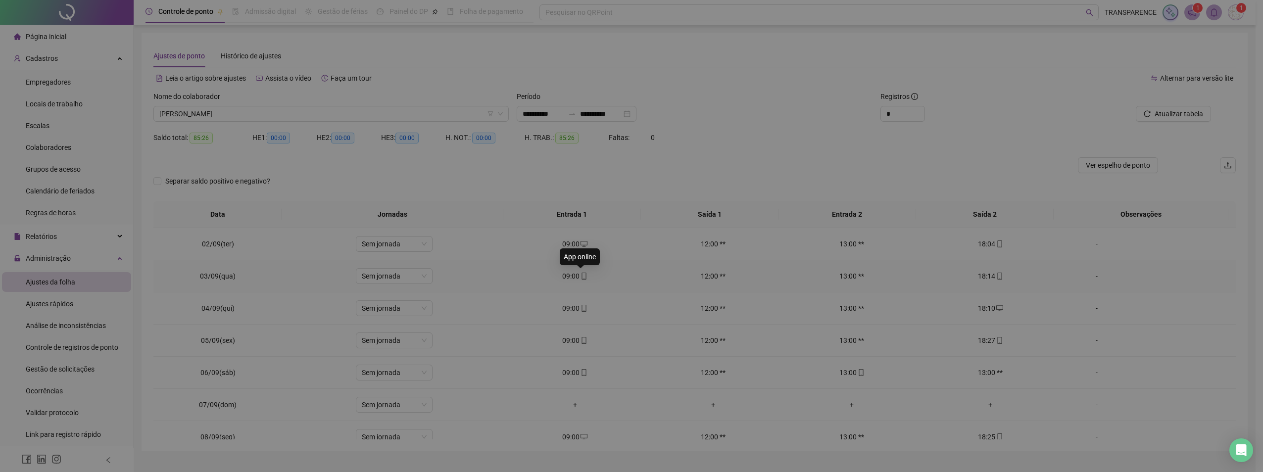
type input "**********"
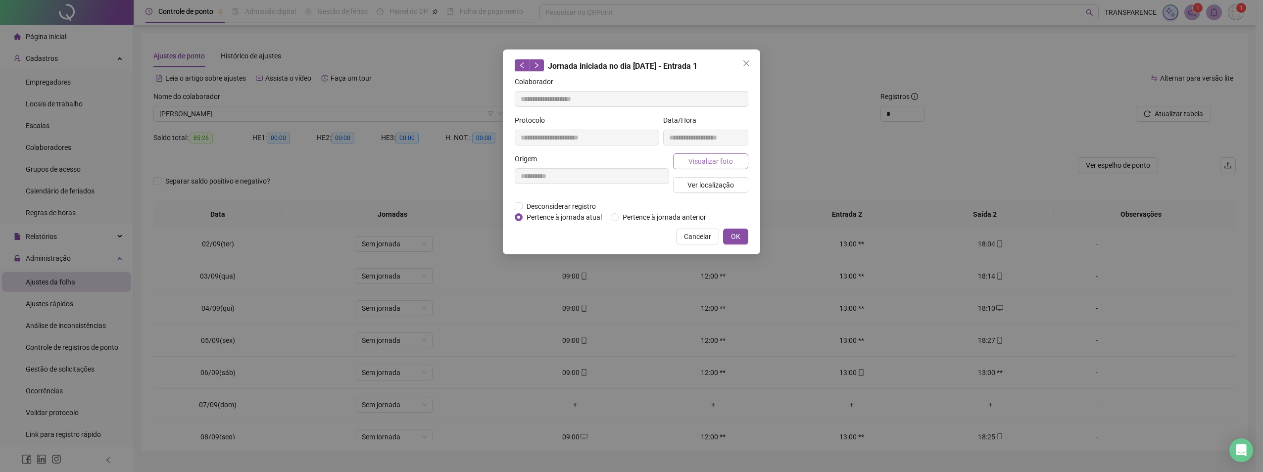
click at [740, 157] on button "Visualizar foto" at bounding box center [710, 161] width 75 height 16
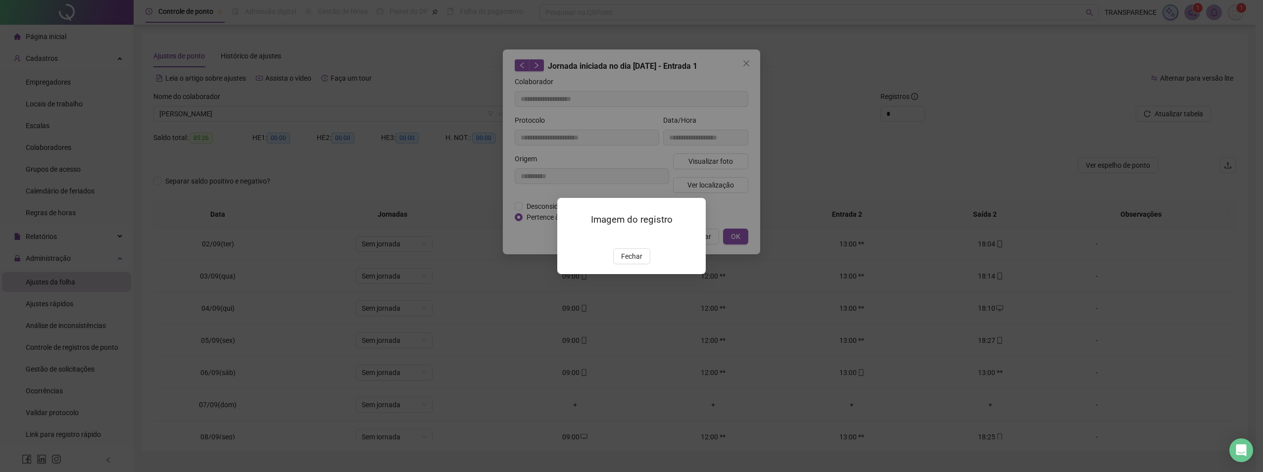
click at [569, 238] on img at bounding box center [569, 238] width 0 height 0
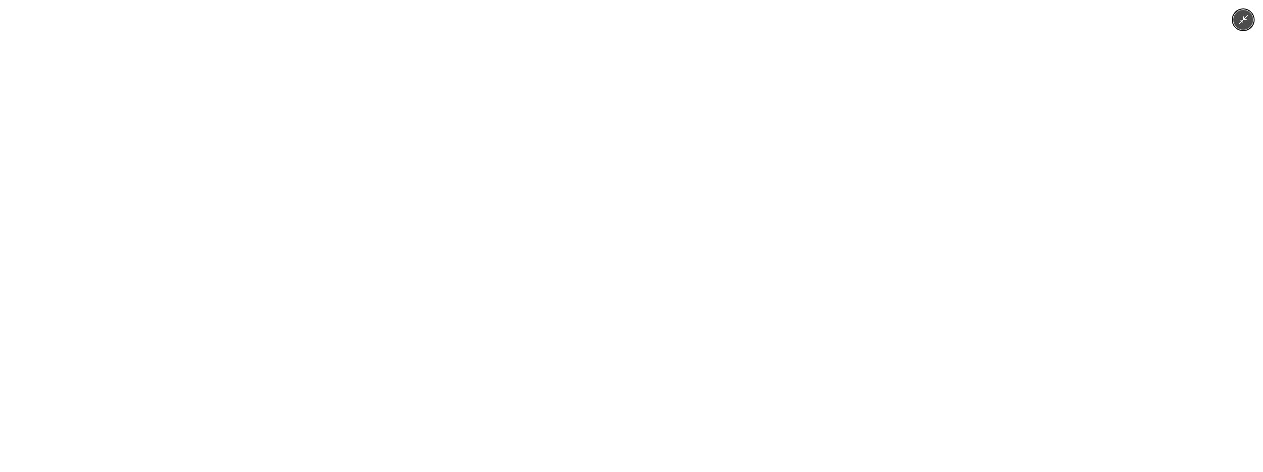
drag, startPoint x: 1240, startPoint y: 16, endPoint x: 1173, endPoint y: 36, distance: 70.0
click at [1241, 16] on icon "Minimize image" at bounding box center [1243, 19] width 11 height 11
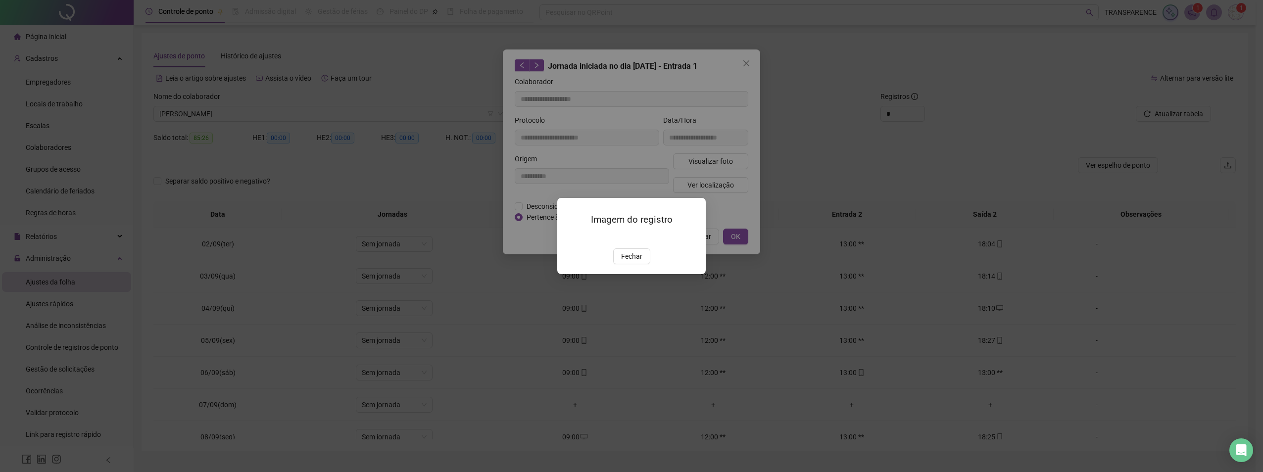
click at [631, 262] on span "Fechar" at bounding box center [631, 256] width 21 height 11
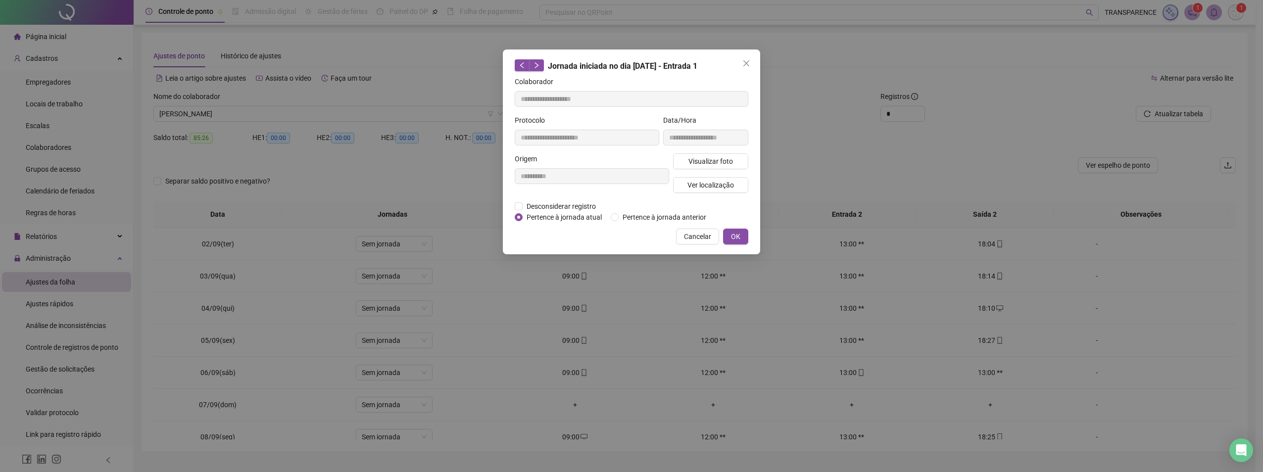
drag, startPoint x: 753, startPoint y: 82, endPoint x: 747, endPoint y: 69, distance: 14.2
click at [753, 81] on div "**********" at bounding box center [631, 151] width 257 height 205
click at [746, 63] on icon "close" at bounding box center [746, 63] width 6 height 6
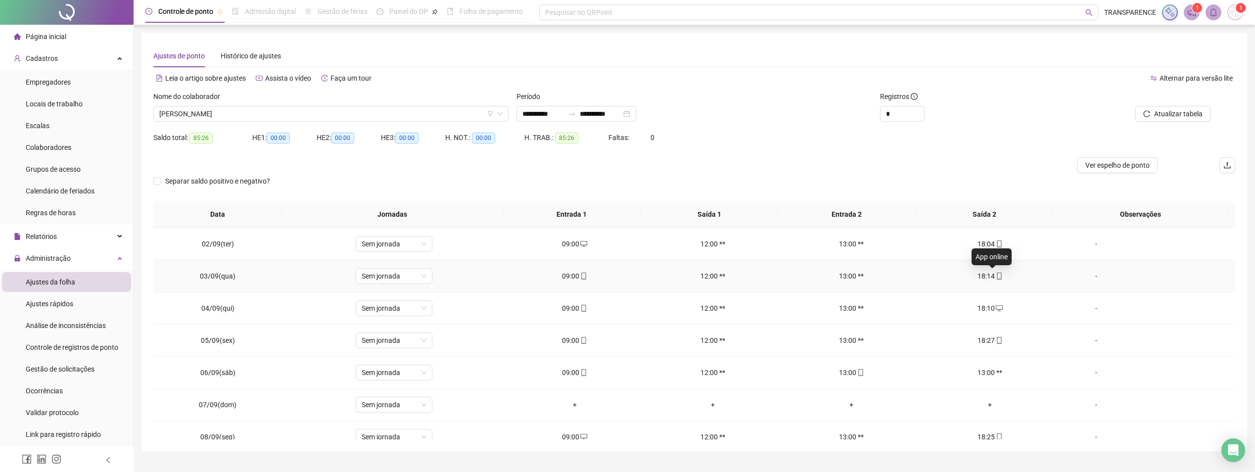
click at [996, 275] on icon "mobile" at bounding box center [999, 276] width 7 height 7
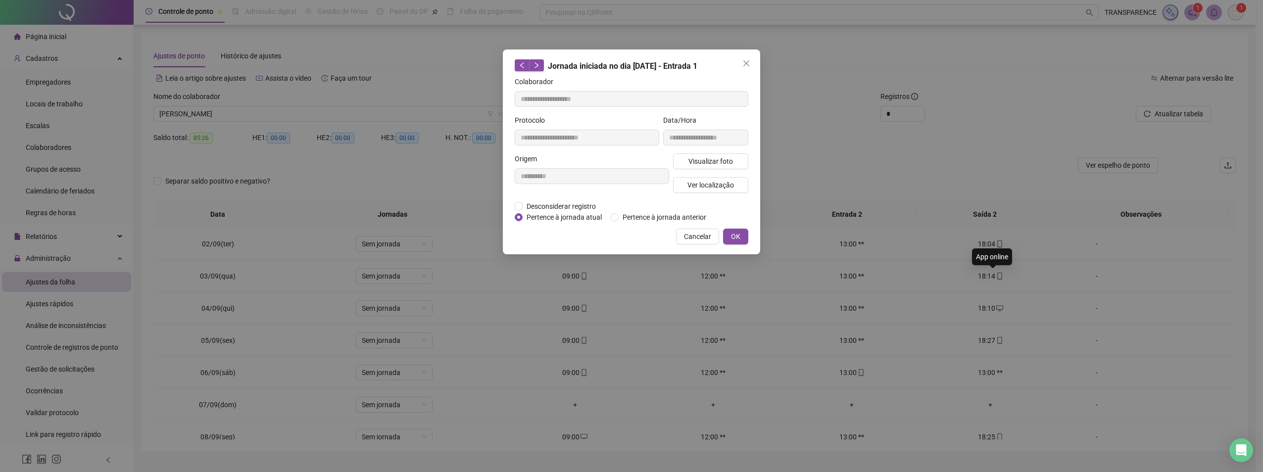
type input "**********"
click at [721, 161] on span "Visualizar foto" at bounding box center [710, 161] width 45 height 11
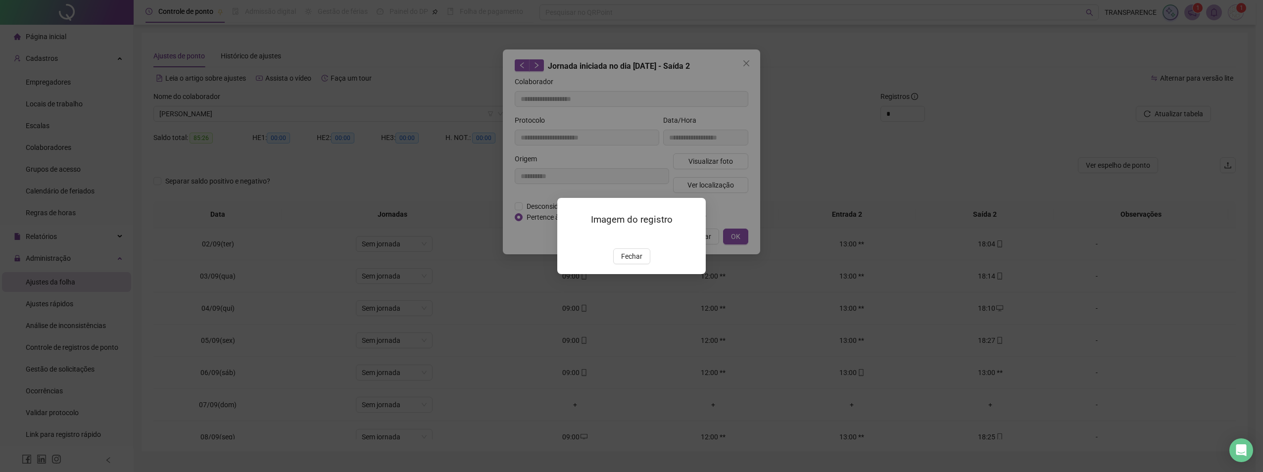
click at [569, 238] on img at bounding box center [569, 238] width 0 height 0
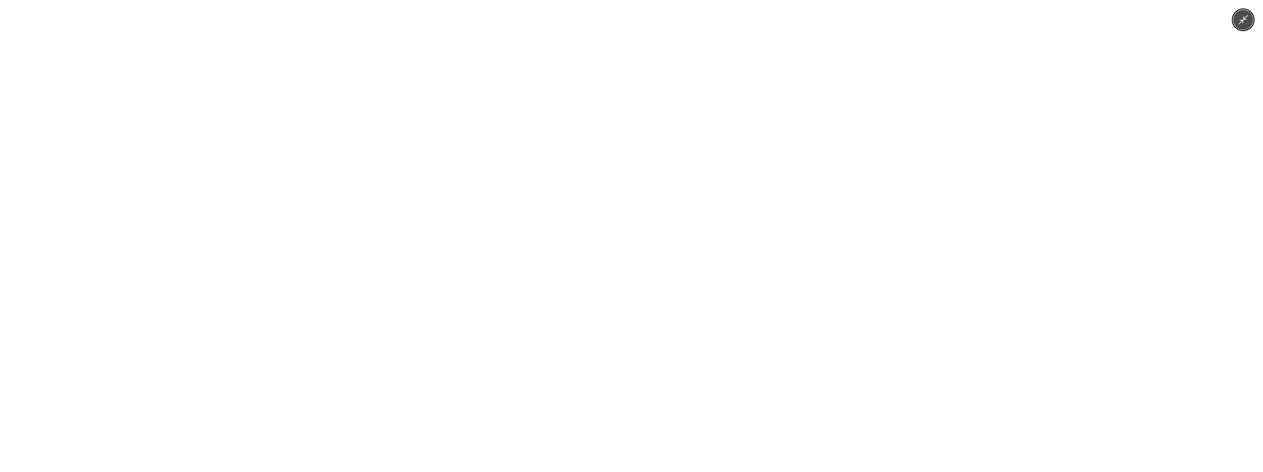
click at [722, 288] on img at bounding box center [631, 236] width 354 height 472
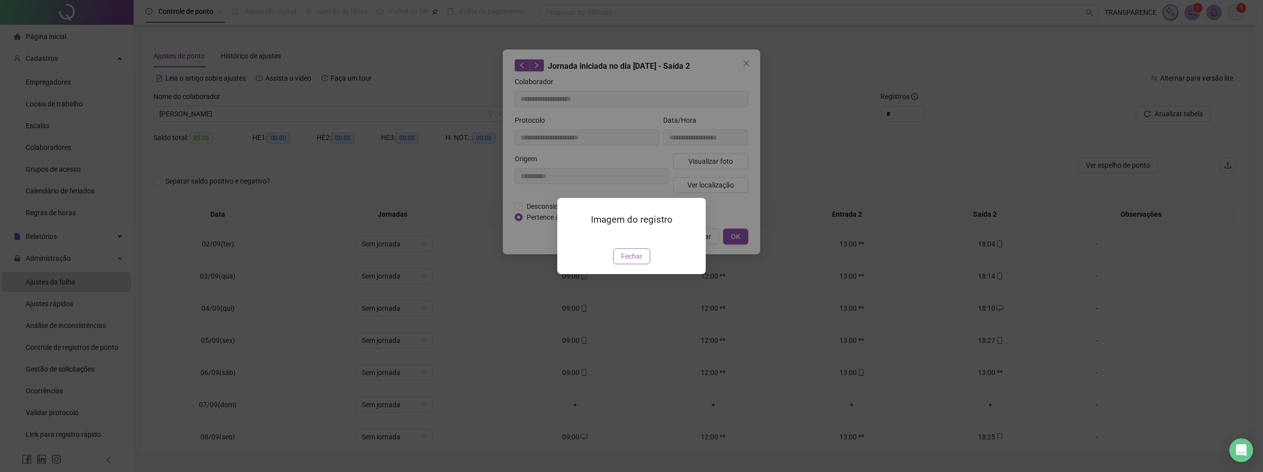
click at [637, 262] on span "Fechar" at bounding box center [631, 256] width 21 height 11
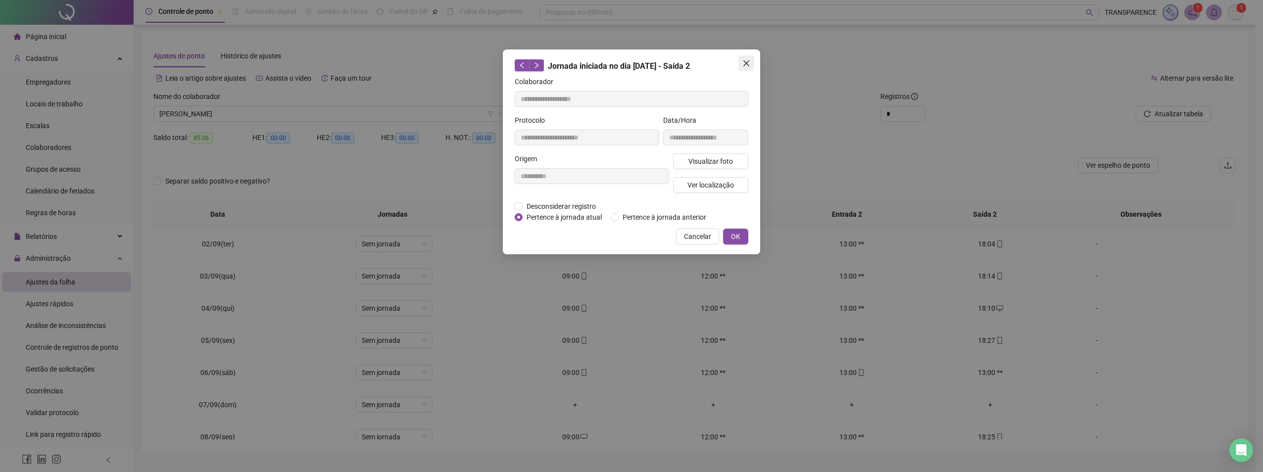
click at [748, 57] on button "Close" at bounding box center [746, 63] width 16 height 16
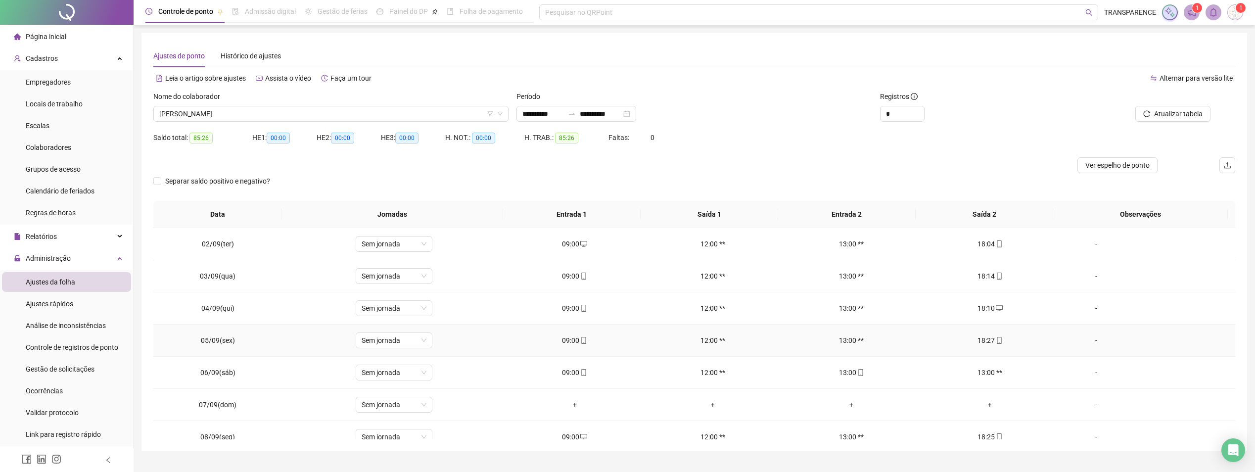
click at [996, 337] on icon "mobile" at bounding box center [999, 340] width 7 height 7
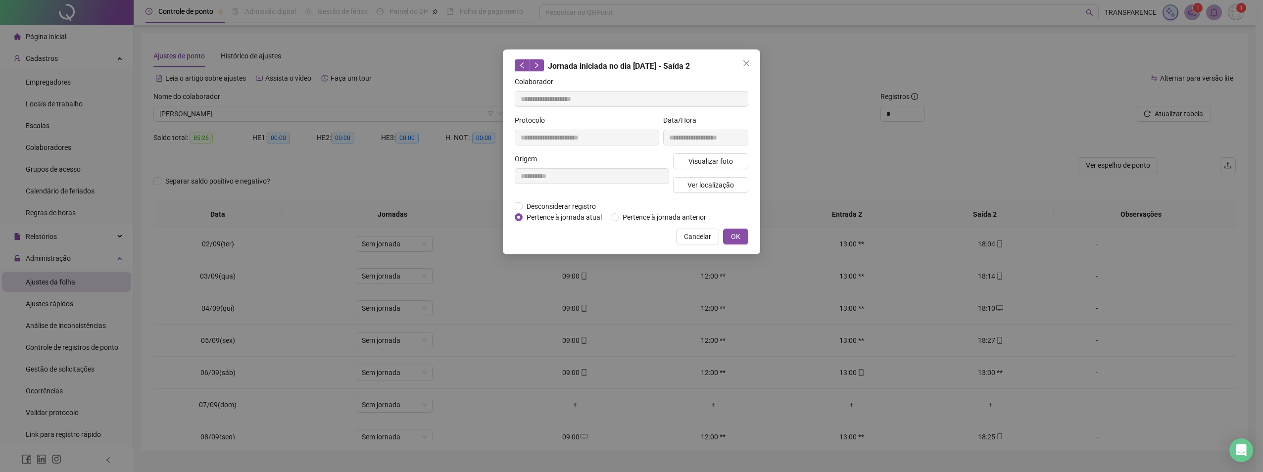
type input "**********"
click at [687, 164] on button "Visualizar foto" at bounding box center [710, 161] width 75 height 16
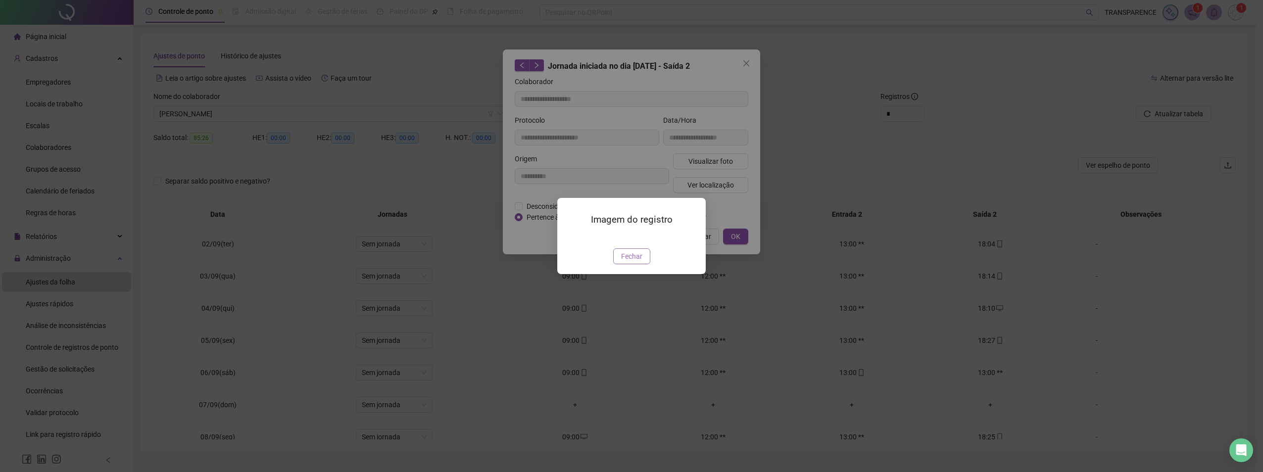
click at [624, 259] on span "Fechar" at bounding box center [631, 256] width 21 height 11
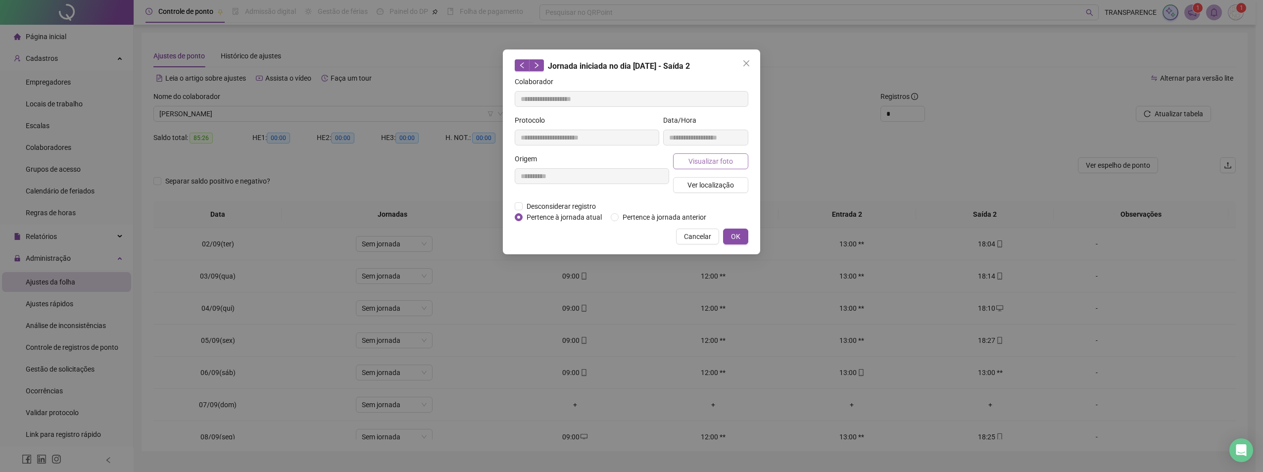
click at [710, 156] on span "Visualizar foto" at bounding box center [710, 161] width 45 height 11
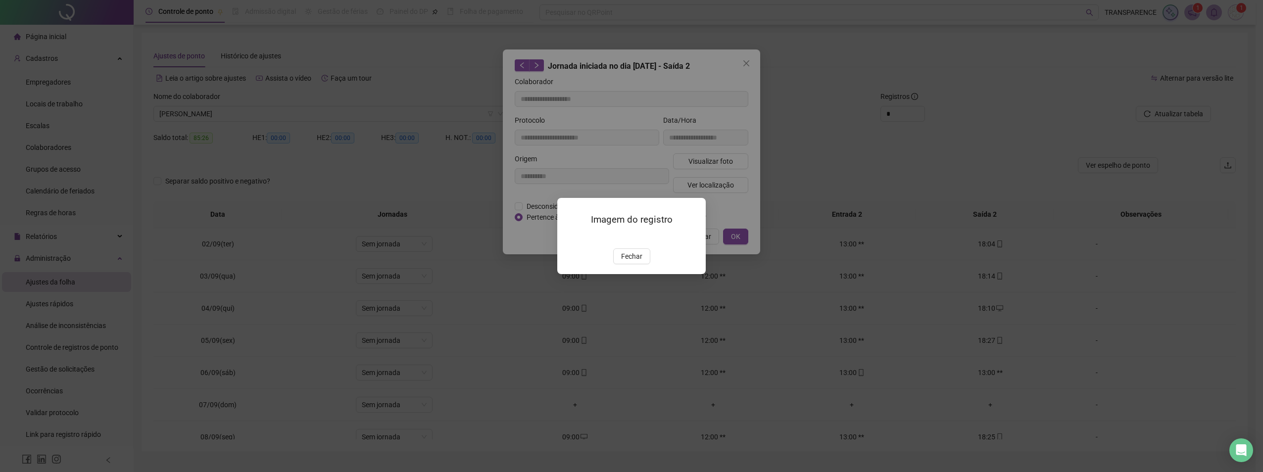
click at [569, 238] on img at bounding box center [569, 238] width 0 height 0
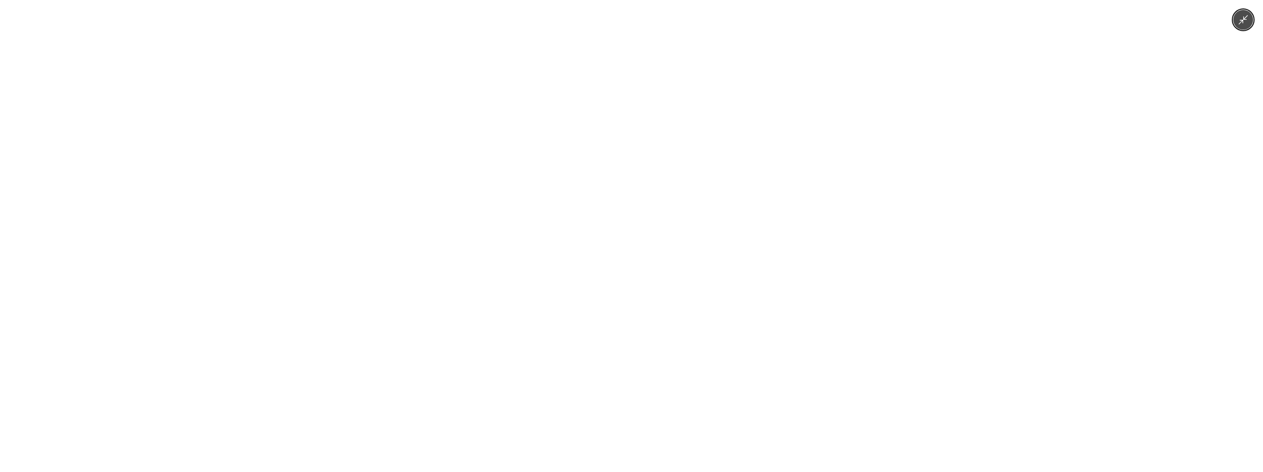
click at [635, 222] on img at bounding box center [631, 236] width 354 height 472
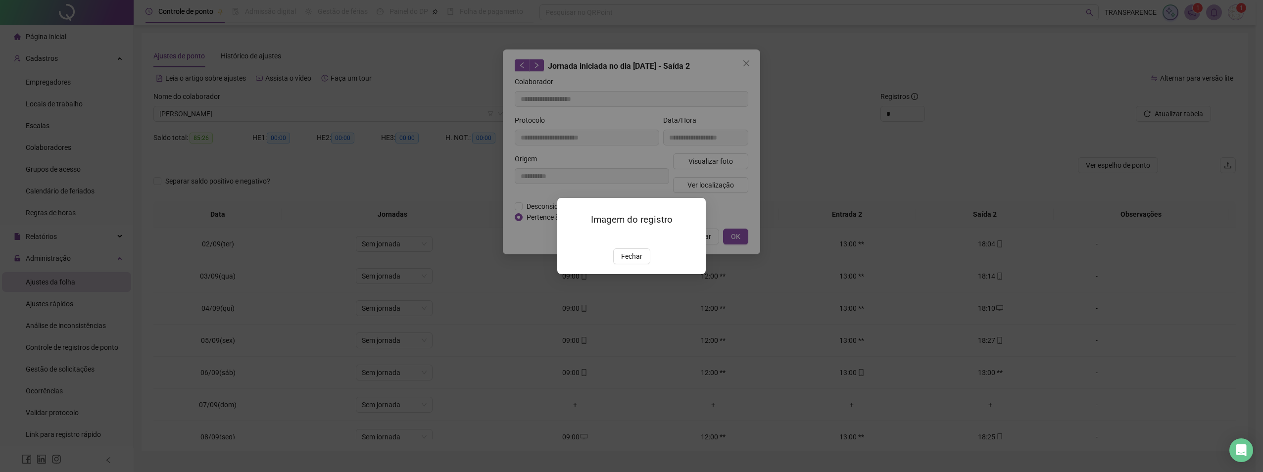
click at [569, 238] on img at bounding box center [569, 238] width 0 height 0
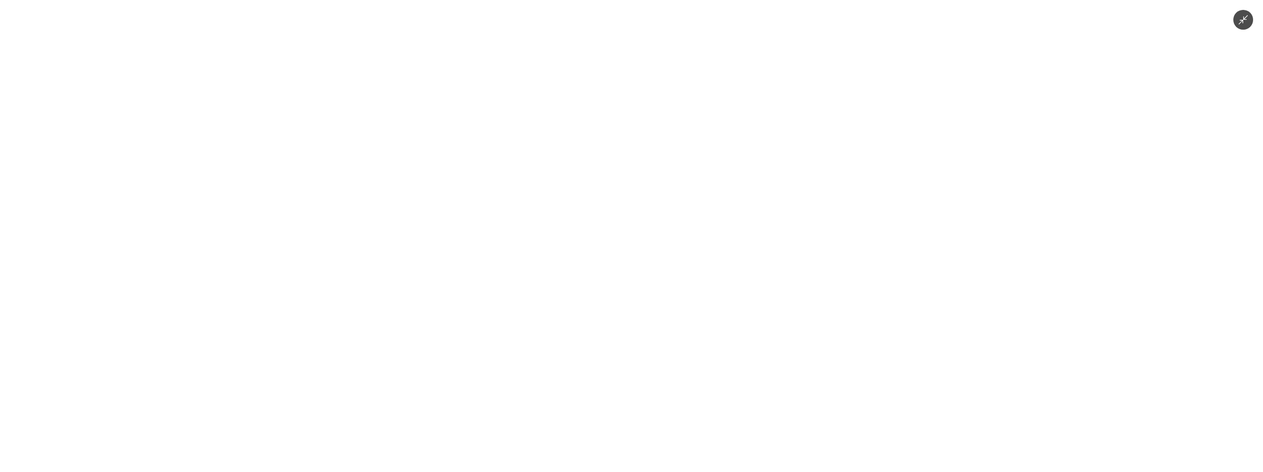
click at [634, 216] on img at bounding box center [631, 236] width 354 height 472
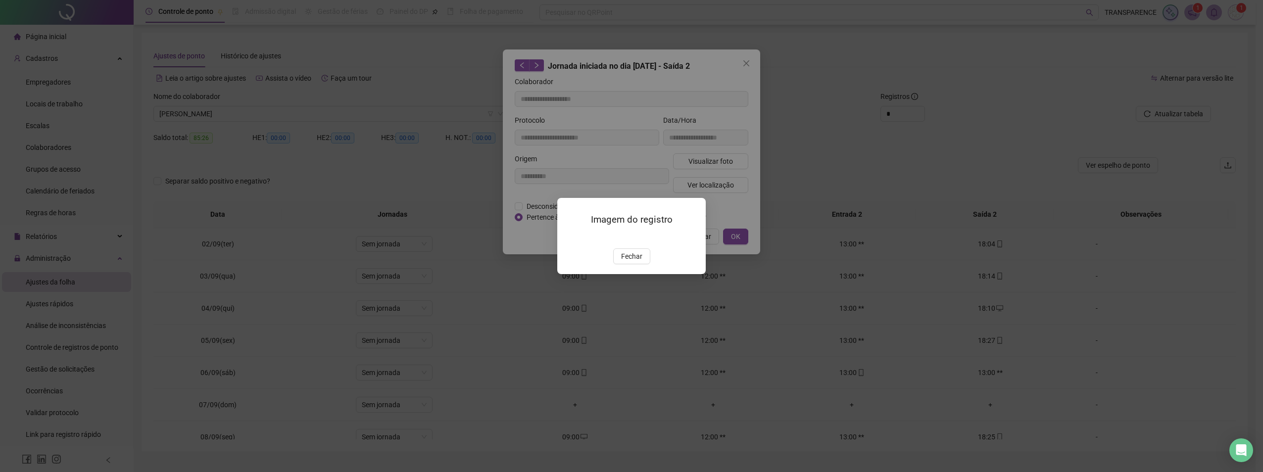
drag, startPoint x: 624, startPoint y: 310, endPoint x: 678, endPoint y: 234, distance: 93.8
click at [625, 262] on span "Fechar" at bounding box center [631, 256] width 21 height 11
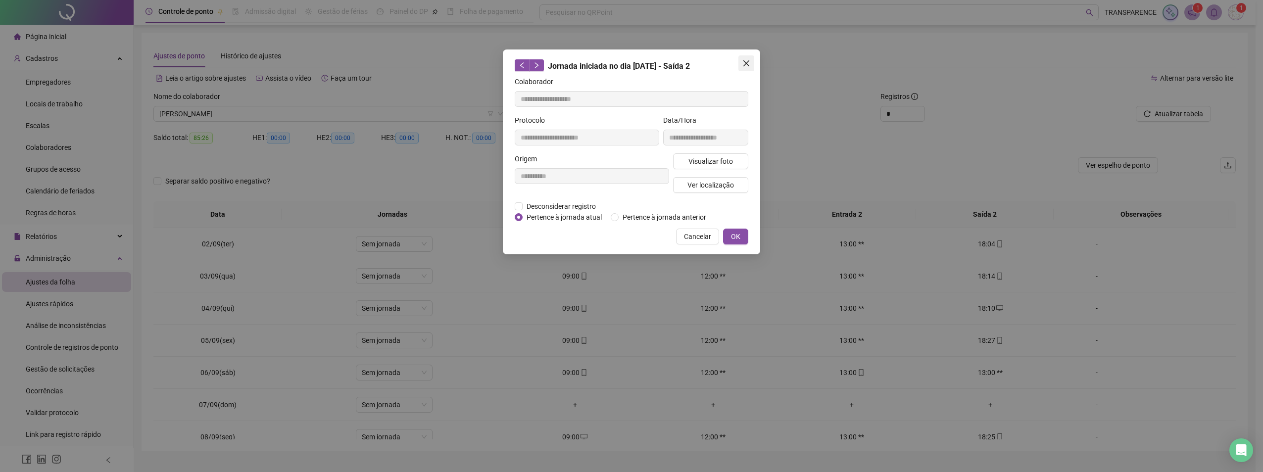
click at [741, 62] on span "Close" at bounding box center [746, 63] width 16 height 8
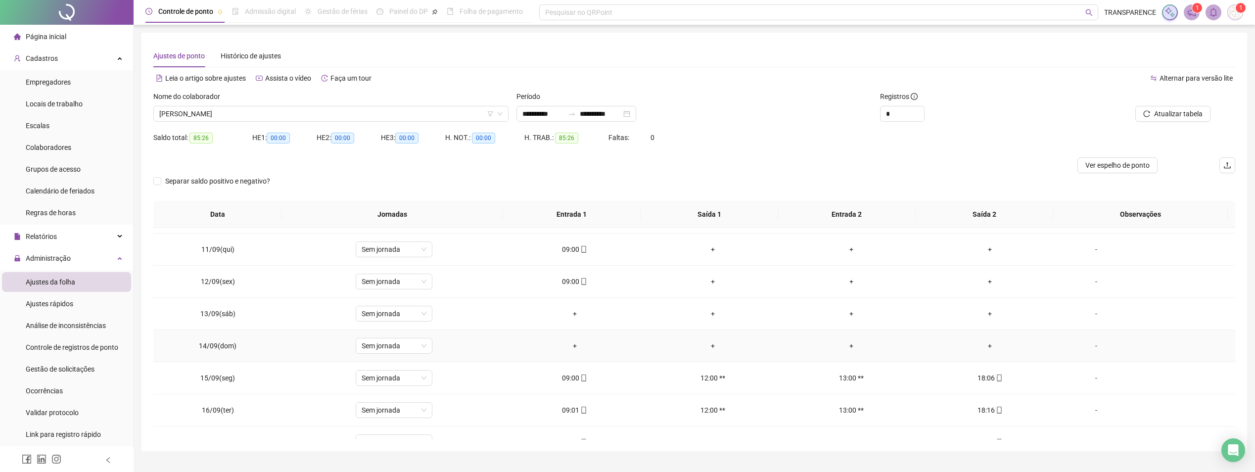
scroll to position [335, 0]
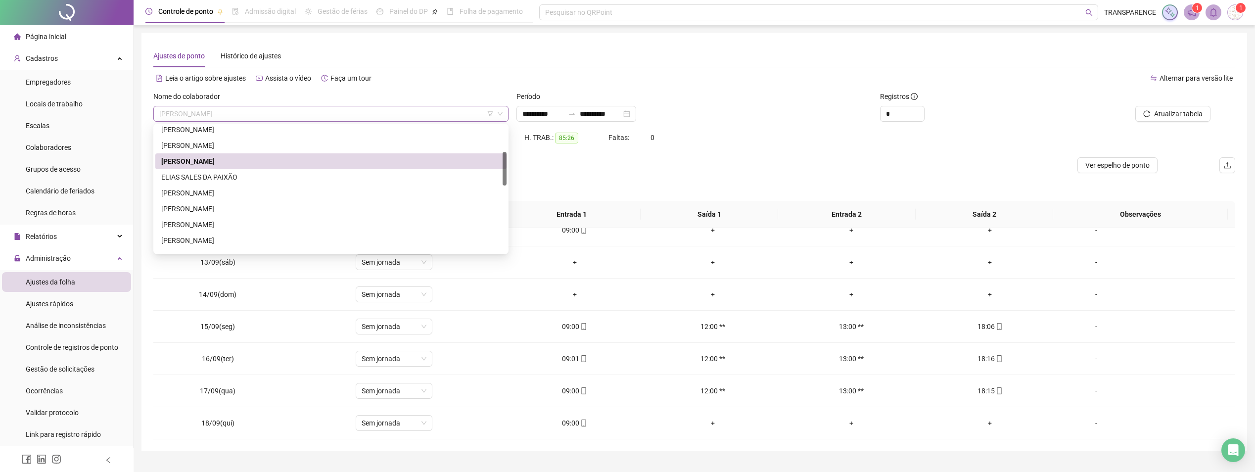
click at [414, 111] on span "[PERSON_NAME]" at bounding box center [330, 113] width 343 height 15
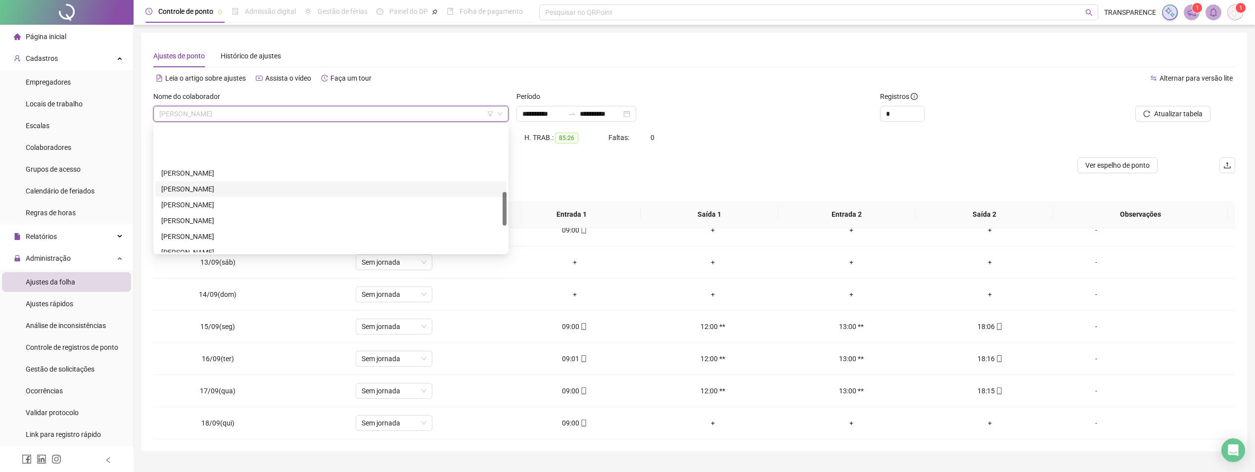
scroll to position [247, 0]
drag, startPoint x: 163, startPoint y: 186, endPoint x: 313, endPoint y: 161, distance: 152.5
click at [171, 187] on div "[PERSON_NAME]" at bounding box center [330, 187] width 339 height 11
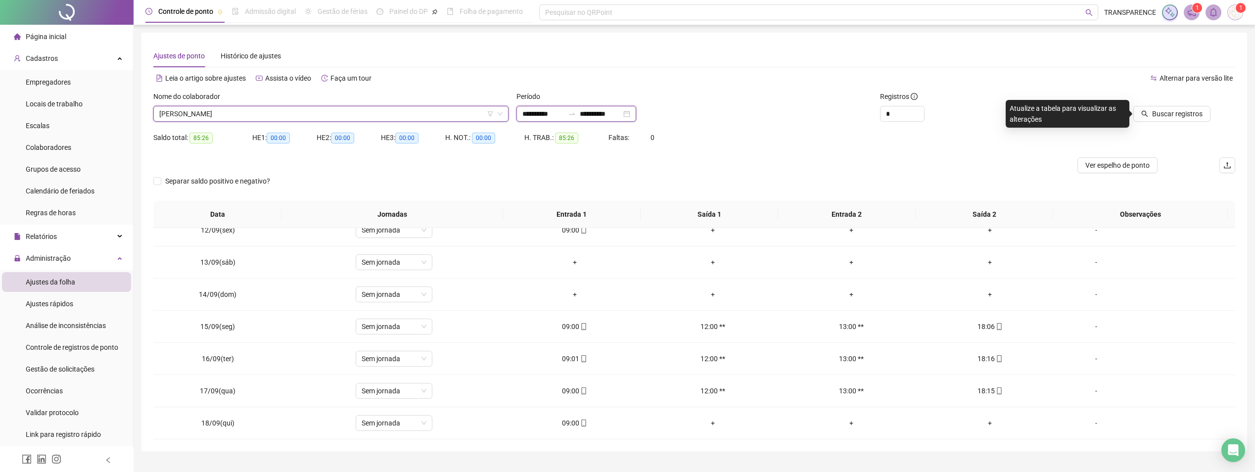
click at [525, 113] on input "**********" at bounding box center [544, 113] width 42 height 11
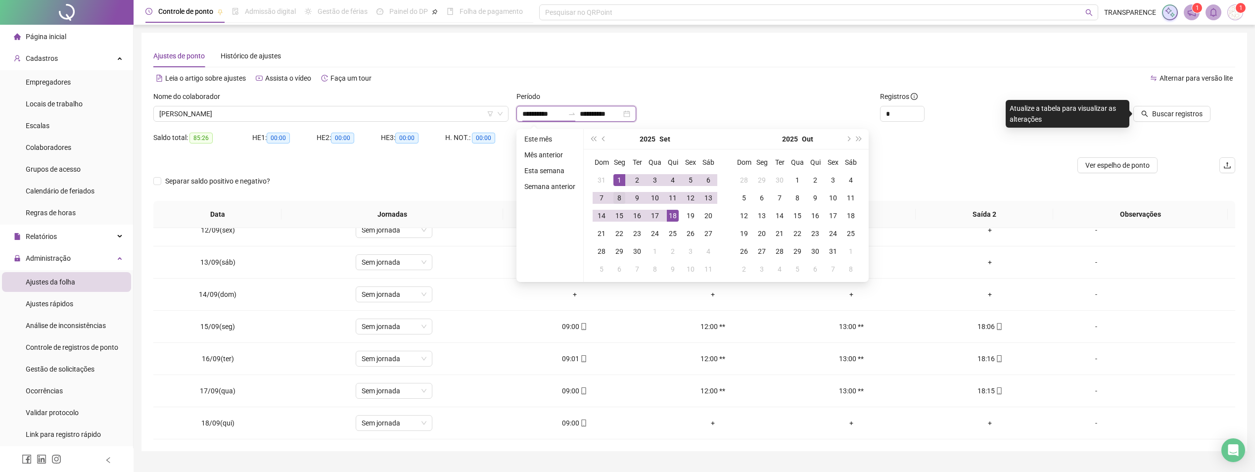
type input "**********"
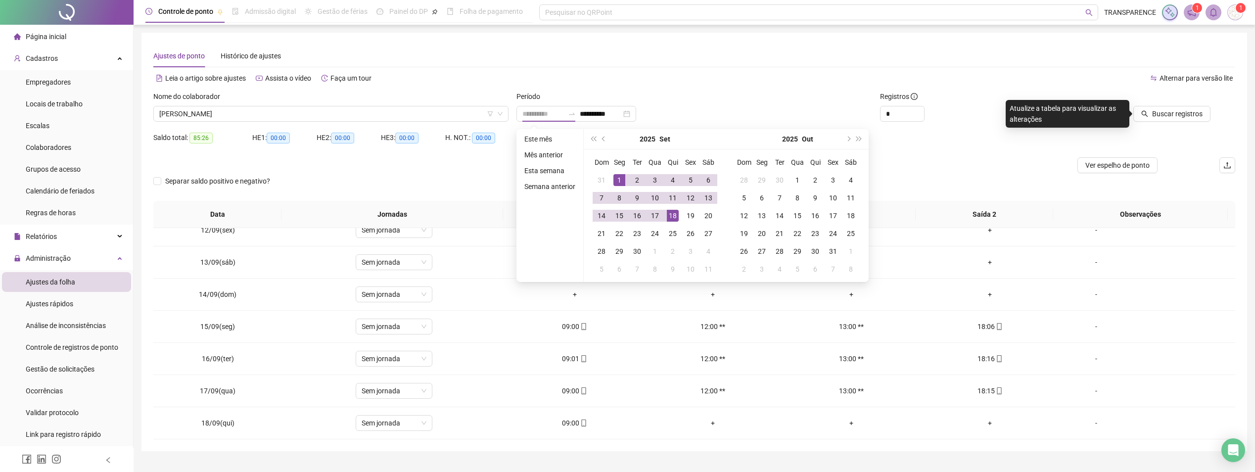
click at [623, 178] on div "1" at bounding box center [620, 180] width 12 height 12
type input "**********"
drag, startPoint x: 672, startPoint y: 218, endPoint x: 831, endPoint y: 209, distance: 159.1
click at [675, 218] on div "18" at bounding box center [673, 216] width 12 height 12
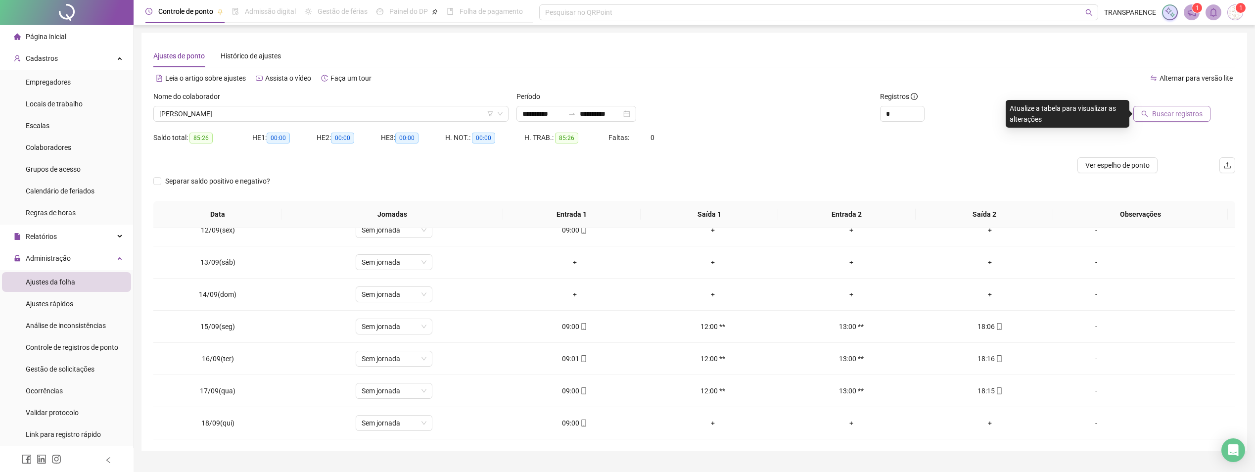
click at [1181, 119] on button "Buscar registros" at bounding box center [1172, 114] width 77 height 16
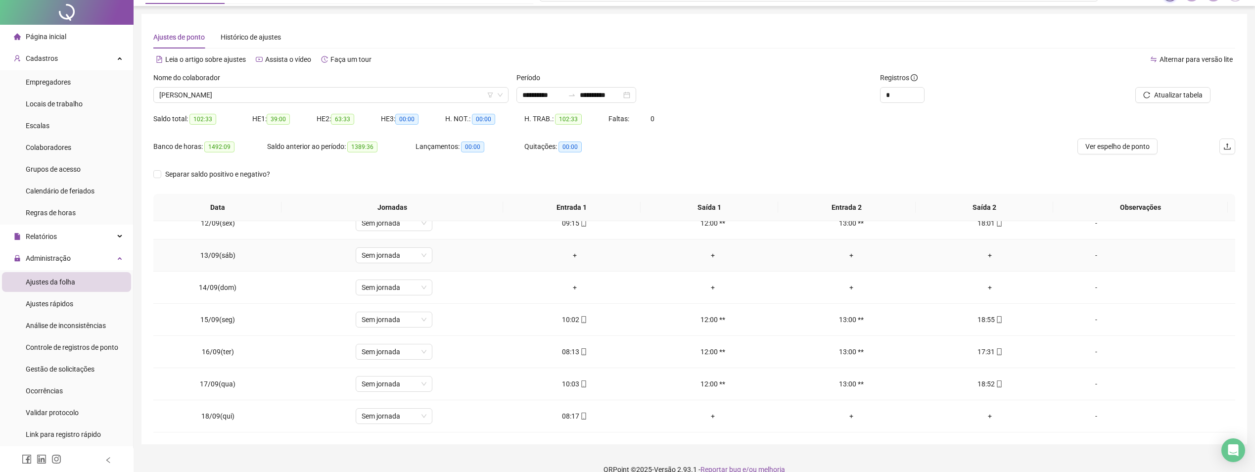
scroll to position [34, 0]
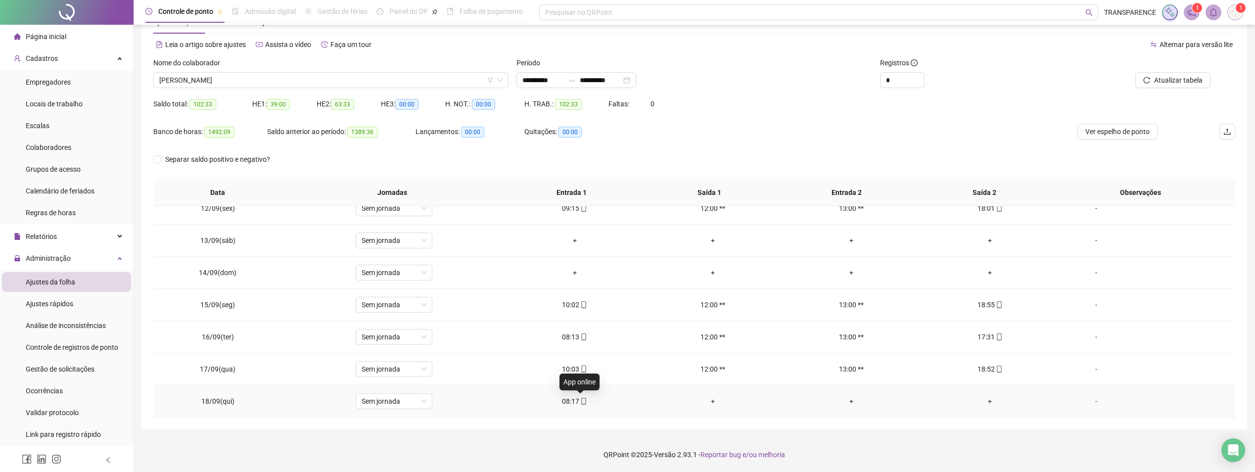
click at [581, 400] on icon "mobile" at bounding box center [583, 401] width 7 height 7
type input "**********"
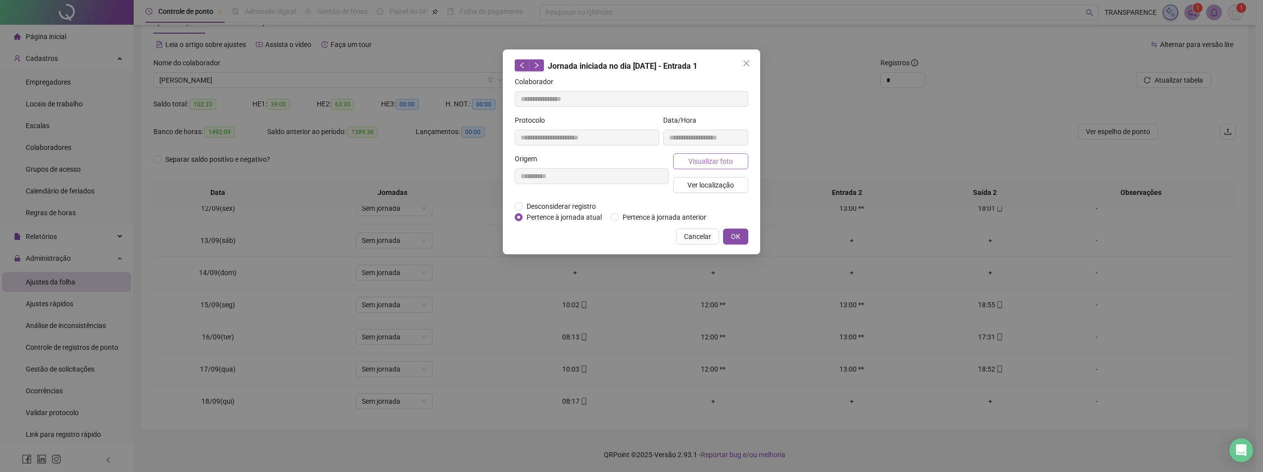
click at [693, 162] on span "Visualizar foto" at bounding box center [710, 161] width 45 height 11
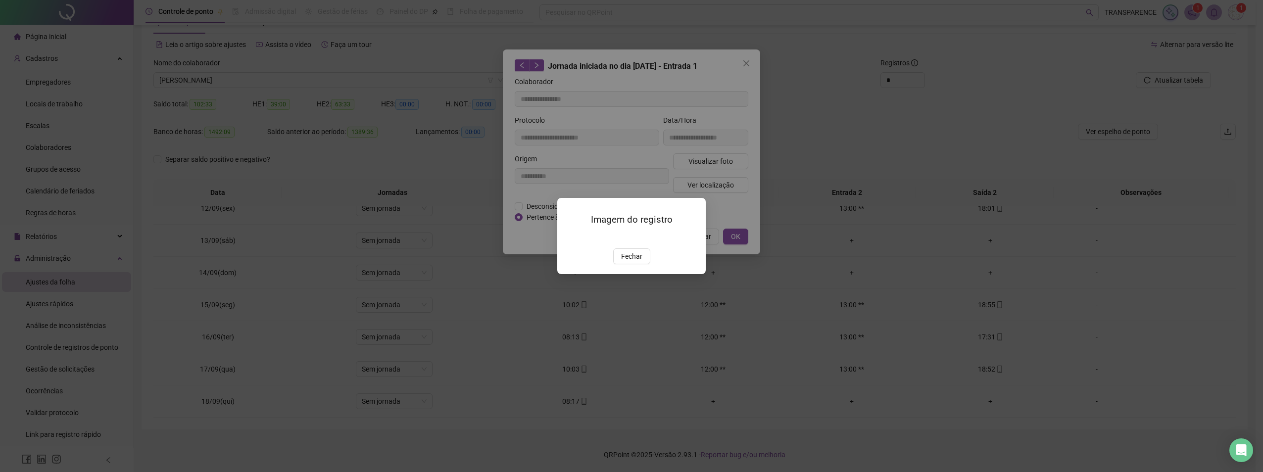
click at [569, 238] on img at bounding box center [569, 238] width 0 height 0
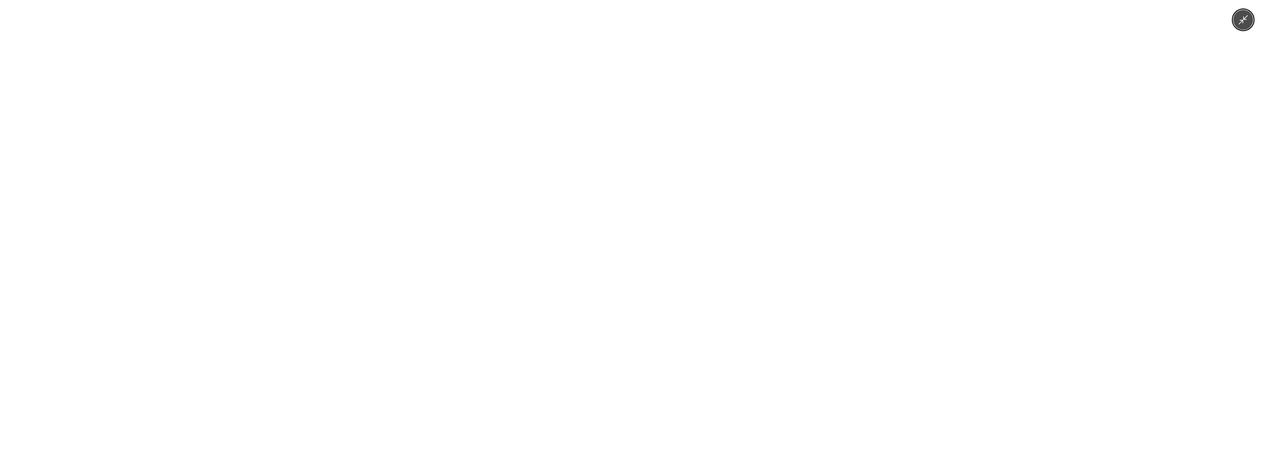
click at [633, 232] on img at bounding box center [631, 236] width 354 height 472
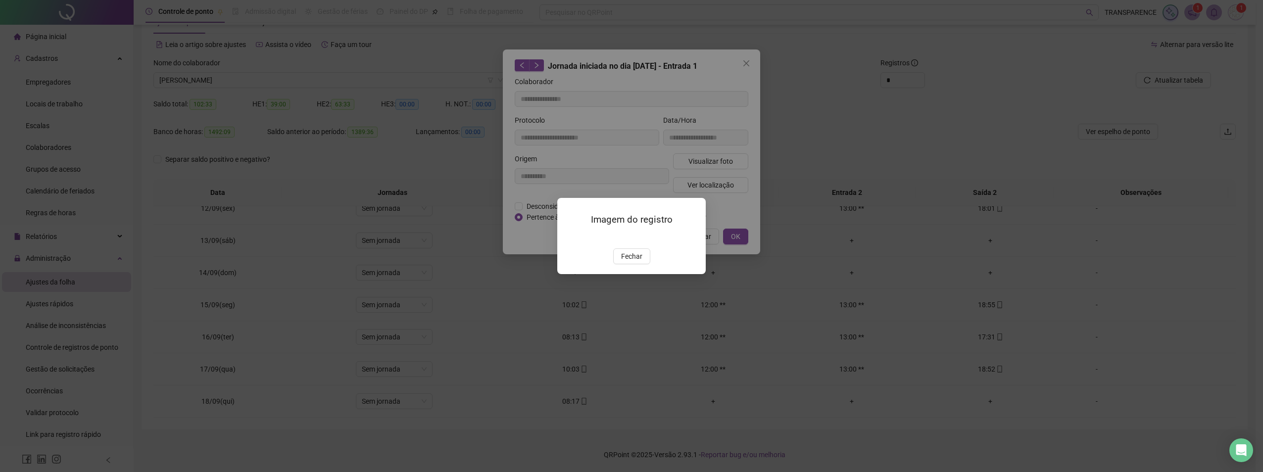
click at [569, 238] on img at bounding box center [569, 238] width 0 height 0
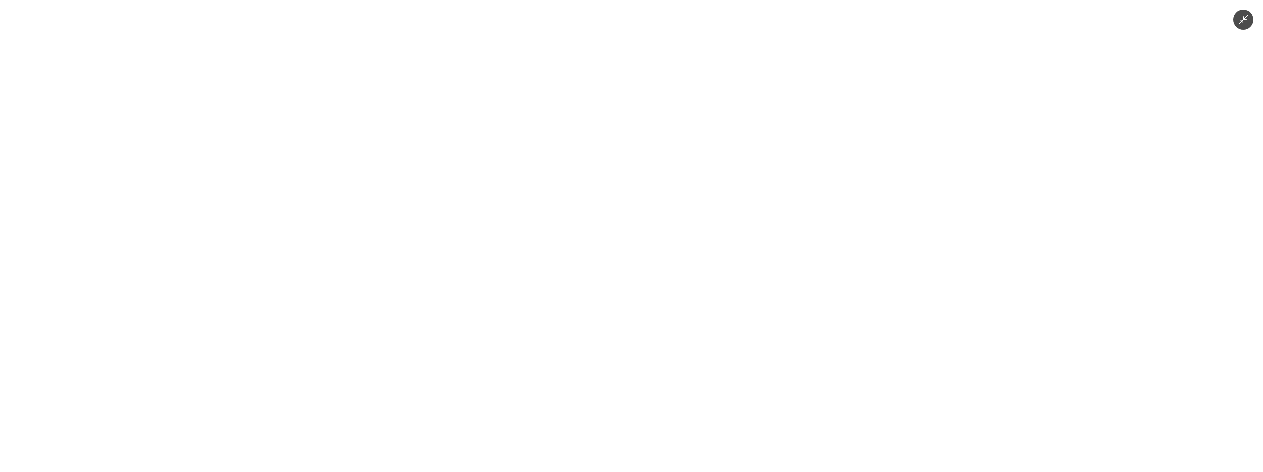
click at [627, 230] on img at bounding box center [631, 236] width 354 height 472
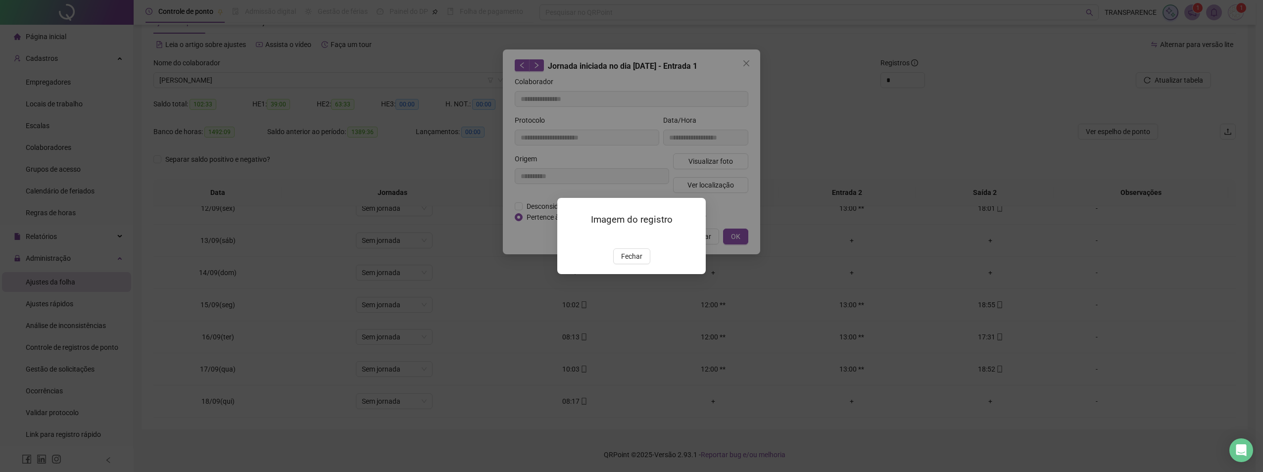
drag, startPoint x: 627, startPoint y: 317, endPoint x: 687, endPoint y: 249, distance: 90.4
click at [628, 262] on span "Fechar" at bounding box center [631, 256] width 21 height 11
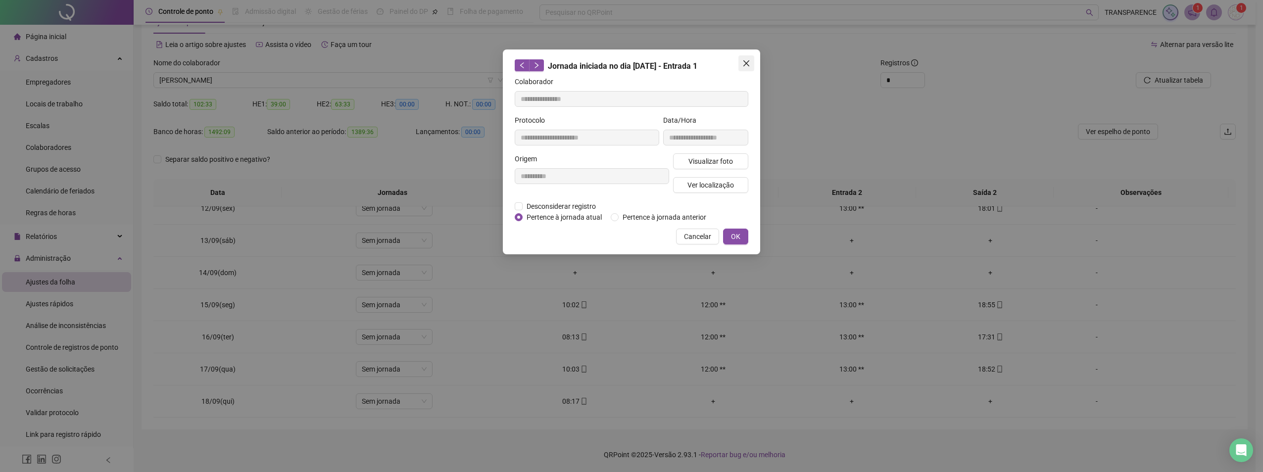
click at [749, 62] on icon "close" at bounding box center [746, 63] width 8 height 8
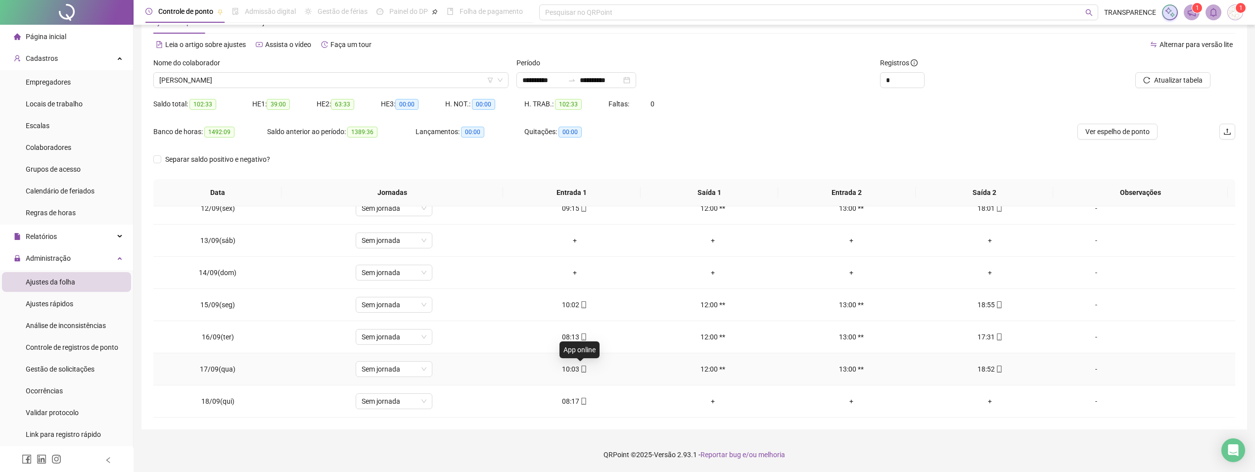
click at [581, 368] on icon "mobile" at bounding box center [583, 369] width 7 height 7
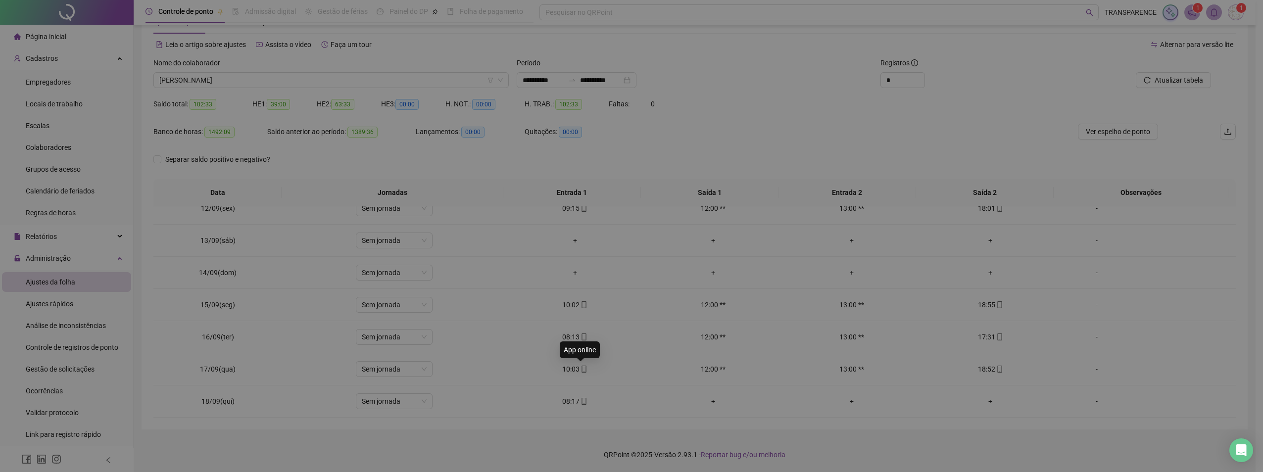
type input "**********"
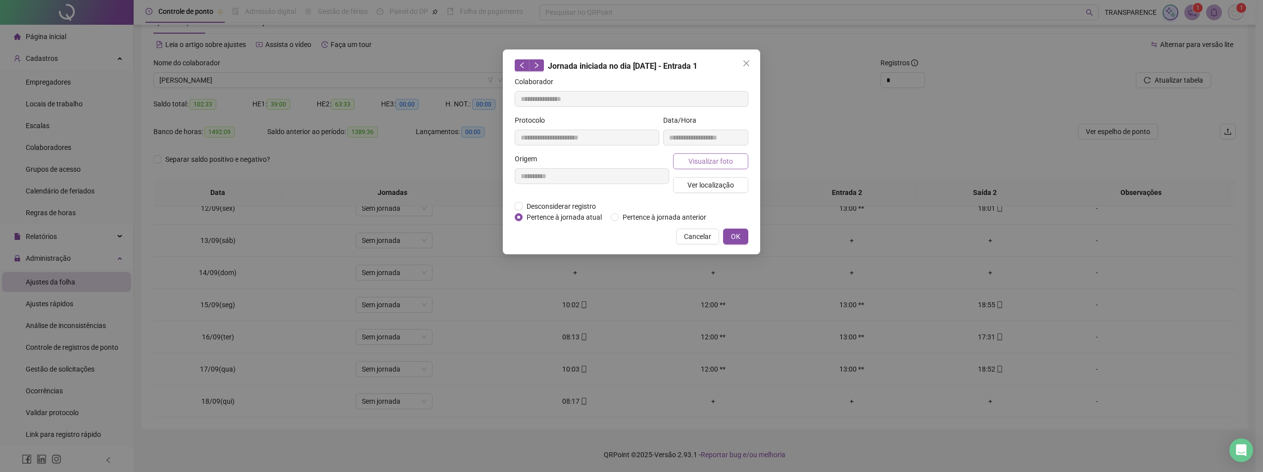
click at [720, 158] on span "Visualizar foto" at bounding box center [710, 161] width 45 height 11
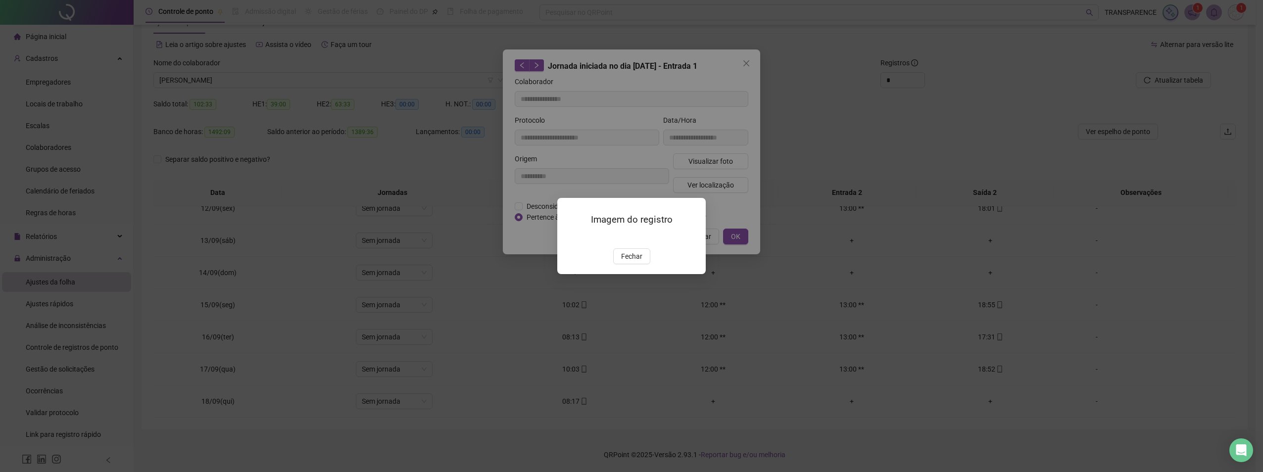
click at [569, 238] on img at bounding box center [569, 238] width 0 height 0
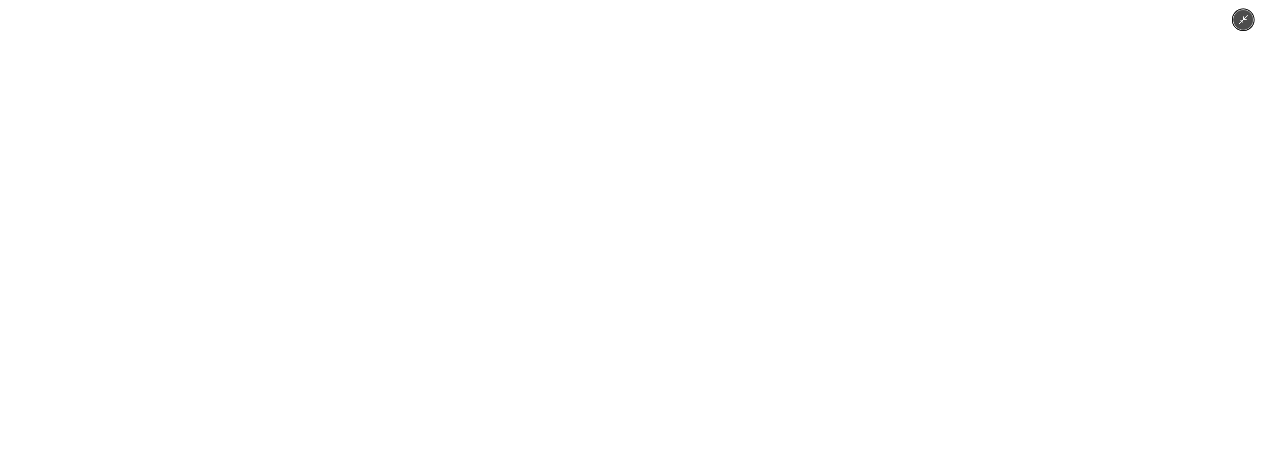
click at [625, 240] on img at bounding box center [631, 236] width 354 height 472
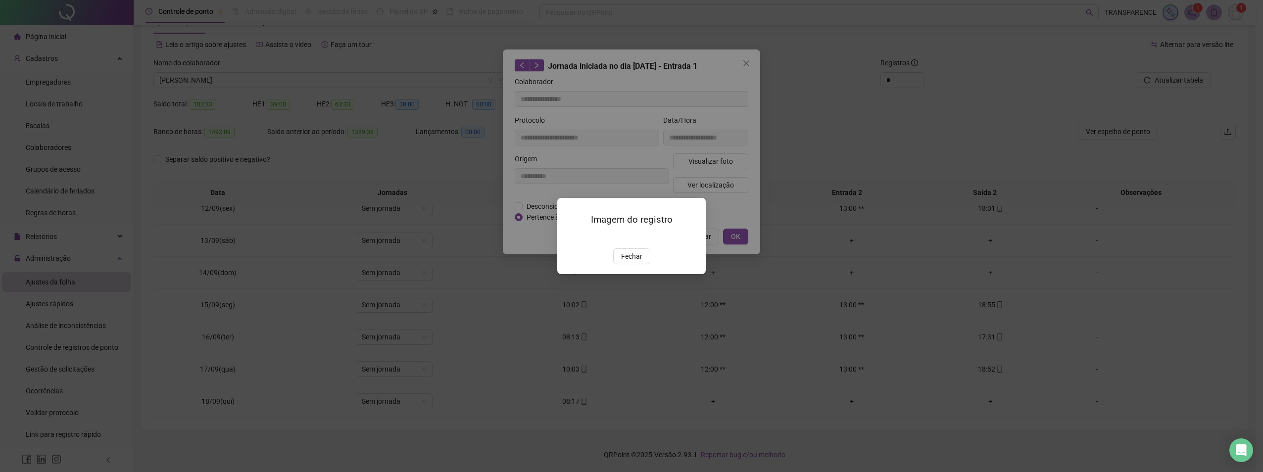
click at [569, 238] on img at bounding box center [569, 238] width 0 height 0
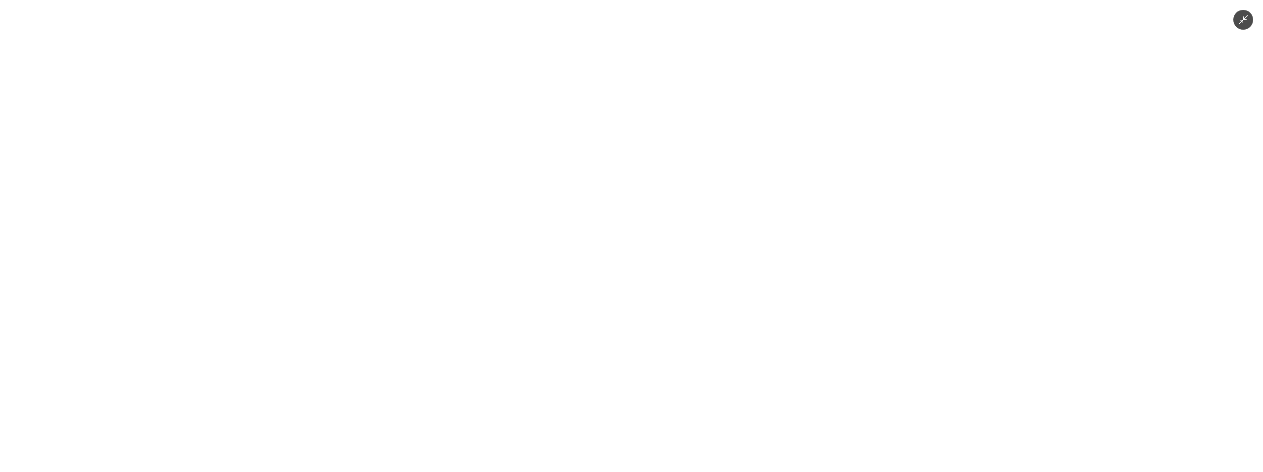
click at [642, 214] on img at bounding box center [631, 236] width 354 height 472
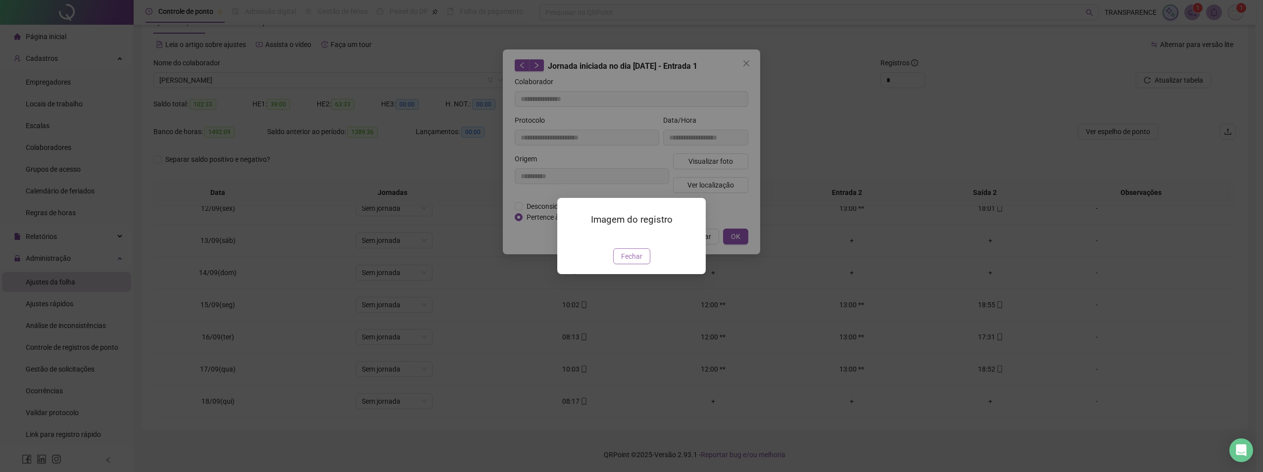
drag, startPoint x: 641, startPoint y: 319, endPoint x: 660, endPoint y: 303, distance: 23.9
click at [642, 264] on button "Fechar" at bounding box center [631, 256] width 37 height 16
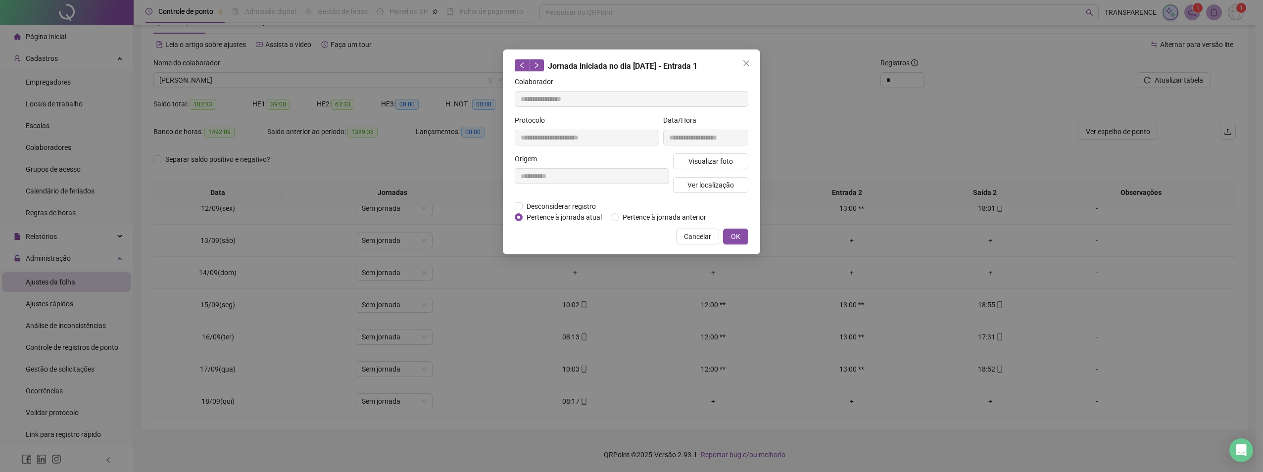
click at [754, 59] on button "Close" at bounding box center [746, 63] width 16 height 16
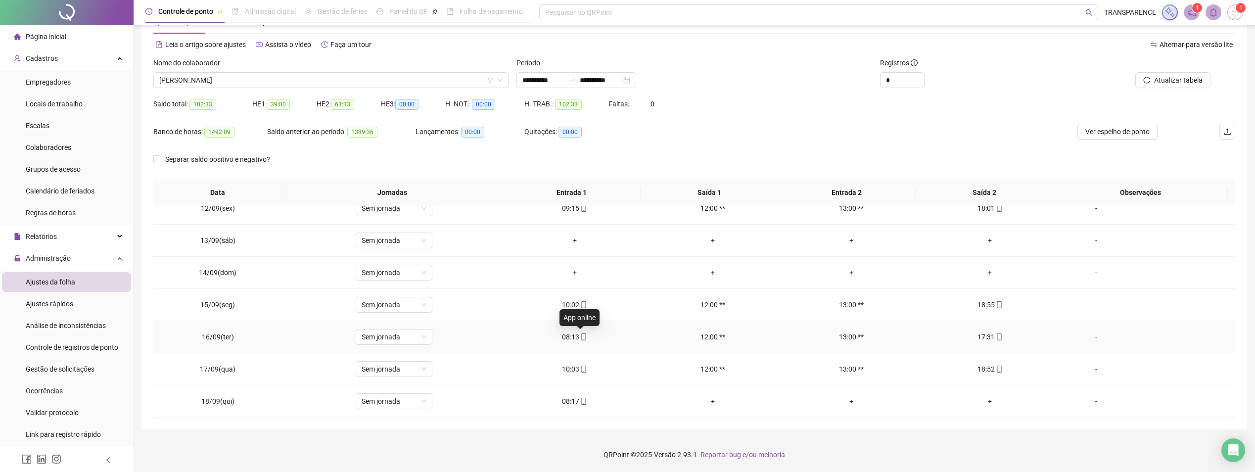
click at [582, 334] on icon "mobile" at bounding box center [583, 337] width 4 height 7
type input "**********"
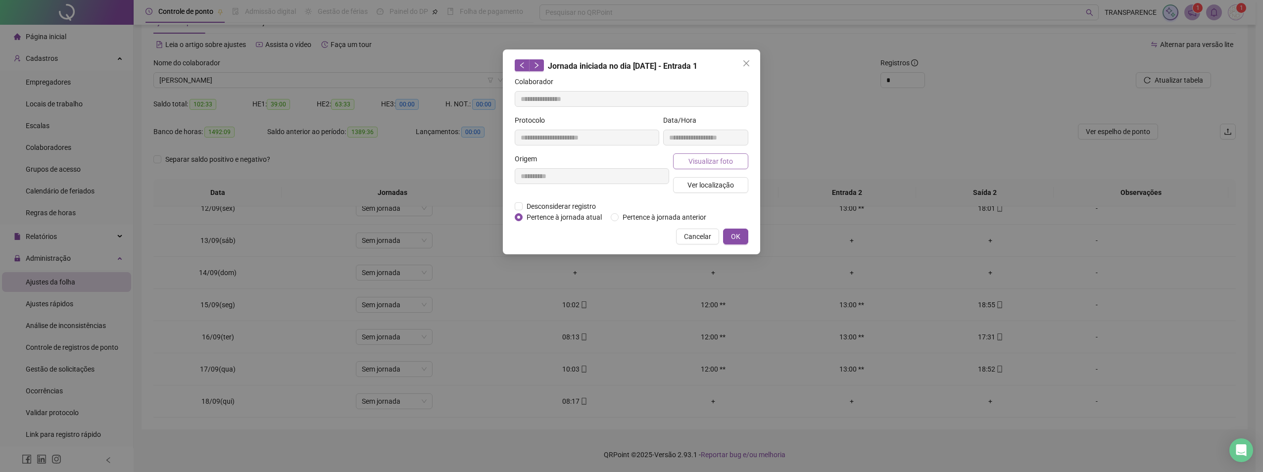
click at [696, 163] on span "Visualizar foto" at bounding box center [710, 161] width 45 height 11
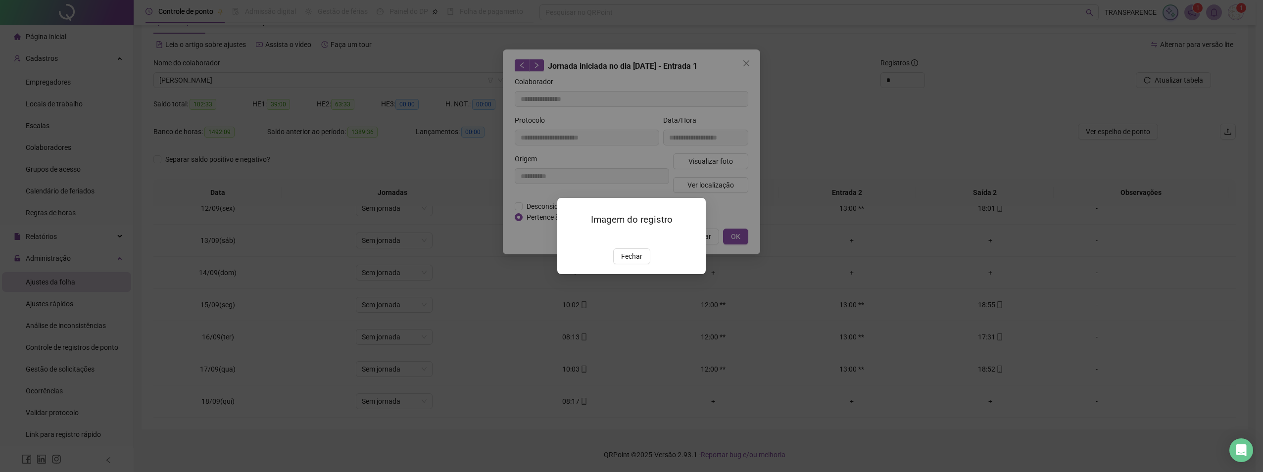
click at [569, 238] on img at bounding box center [569, 238] width 0 height 0
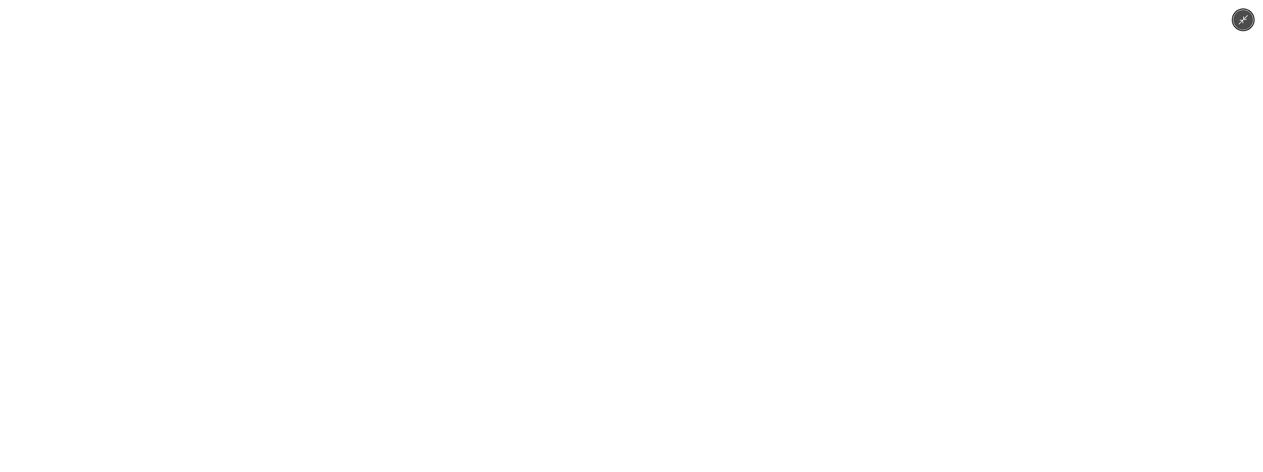
click at [646, 313] on img at bounding box center [631, 236] width 354 height 472
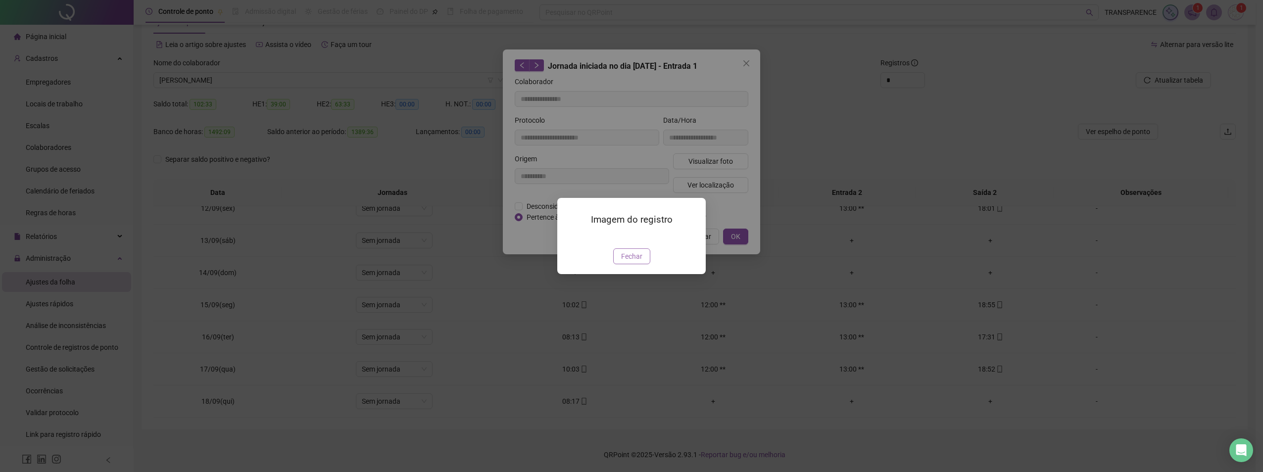
click at [631, 262] on span "Fechar" at bounding box center [631, 256] width 21 height 11
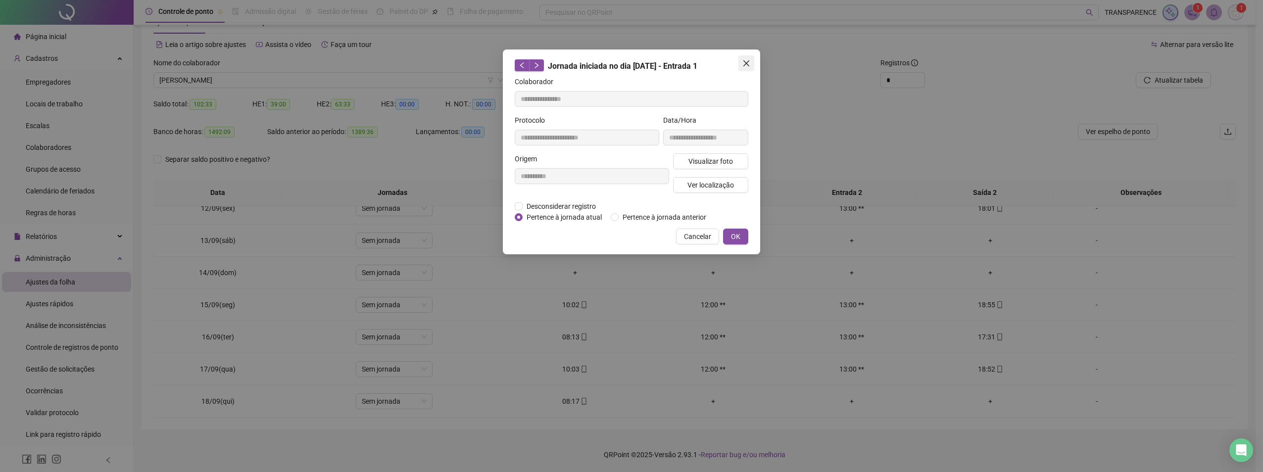
click at [742, 61] on span "Close" at bounding box center [746, 63] width 16 height 8
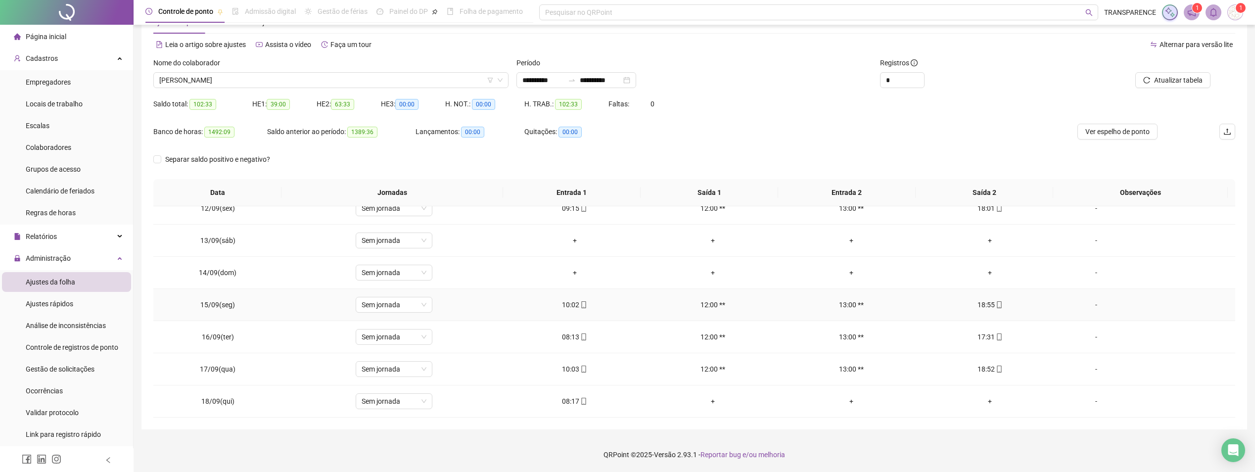
scroll to position [318, 0]
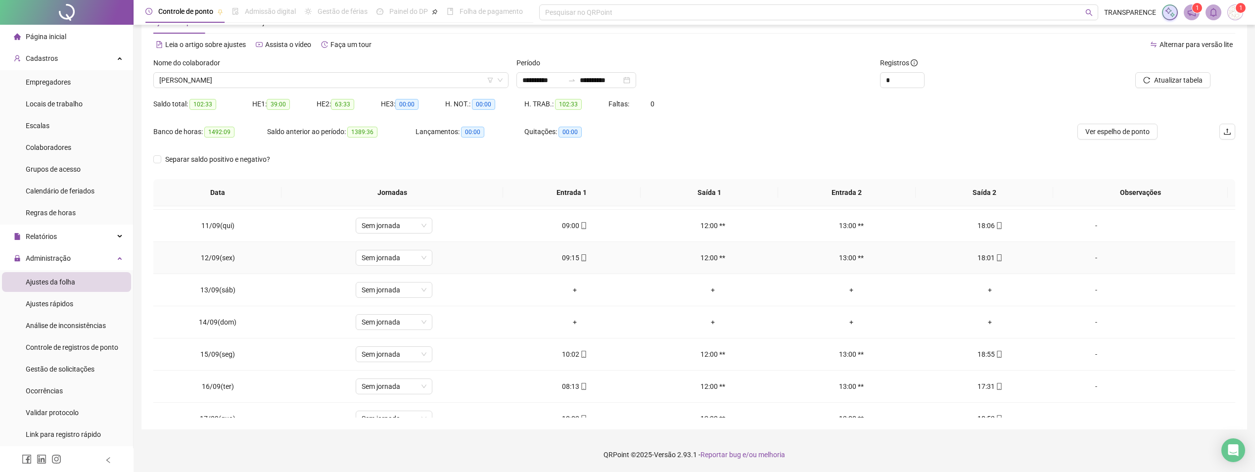
click at [581, 257] on icon "mobile" at bounding box center [583, 257] width 7 height 7
type input "**********"
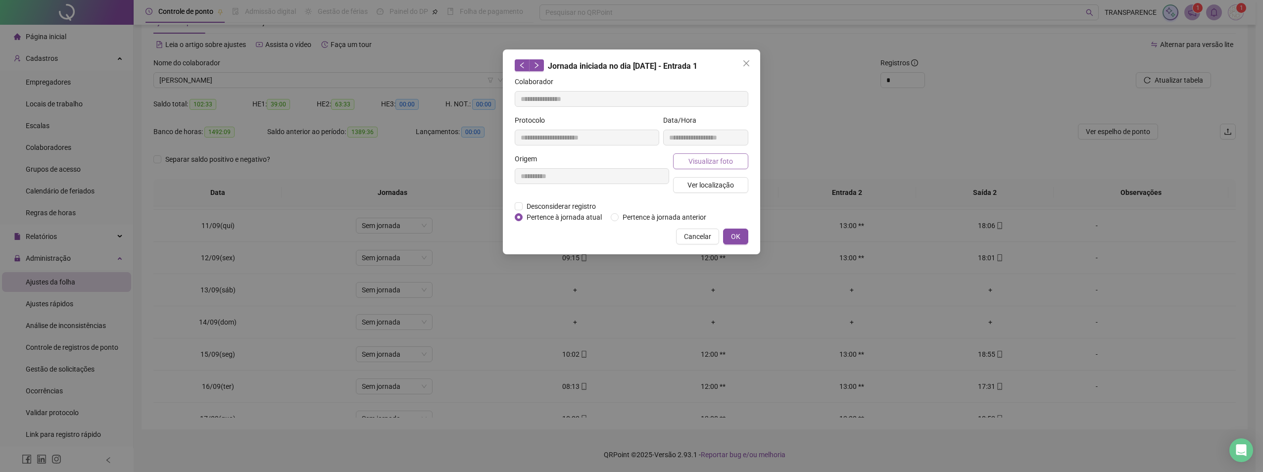
click at [711, 159] on span "Visualizar foto" at bounding box center [710, 161] width 45 height 11
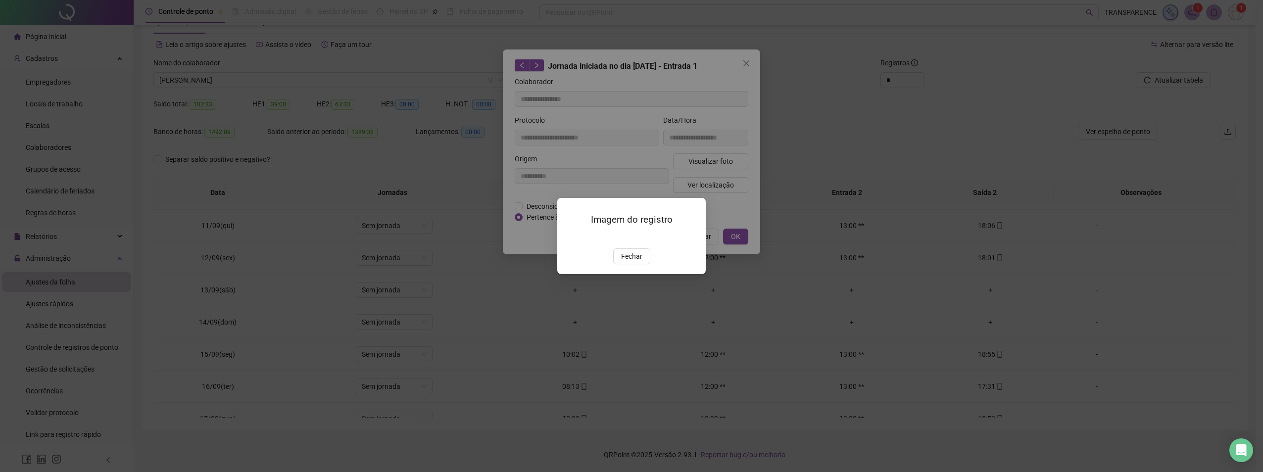
click at [569, 238] on img at bounding box center [569, 238] width 0 height 0
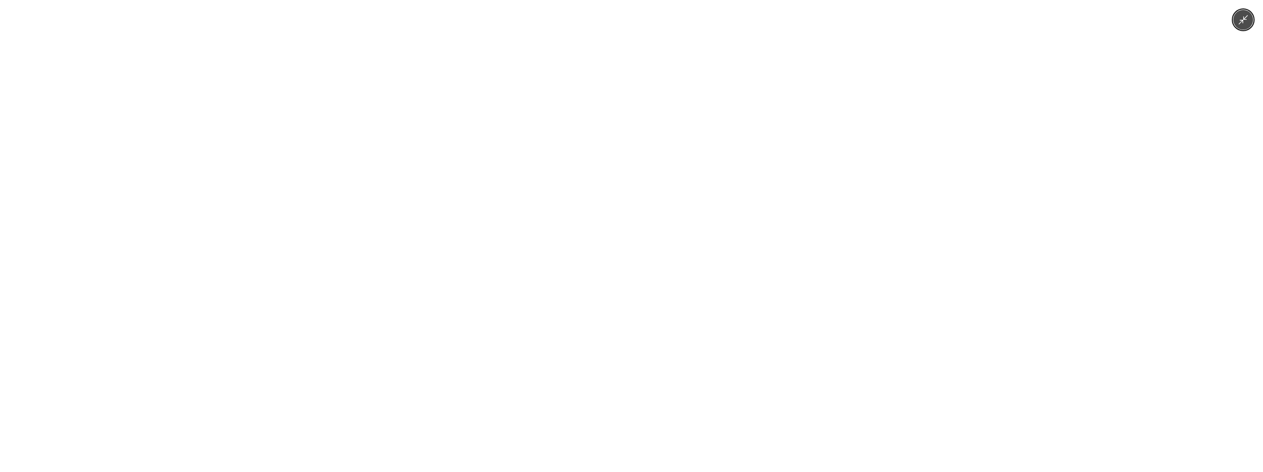
click at [648, 259] on img at bounding box center [631, 236] width 354 height 472
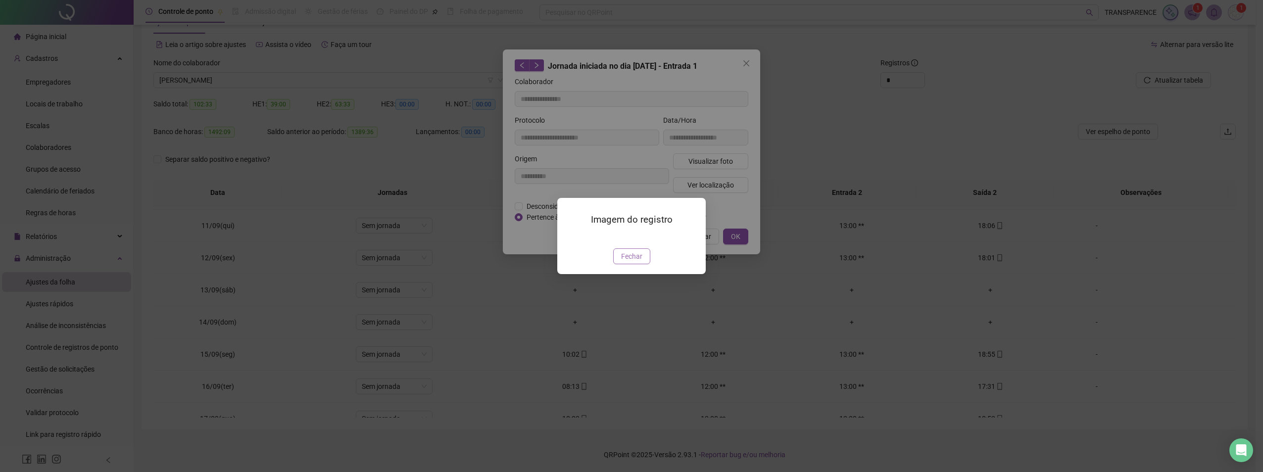
click at [634, 262] on span "Fechar" at bounding box center [631, 256] width 21 height 11
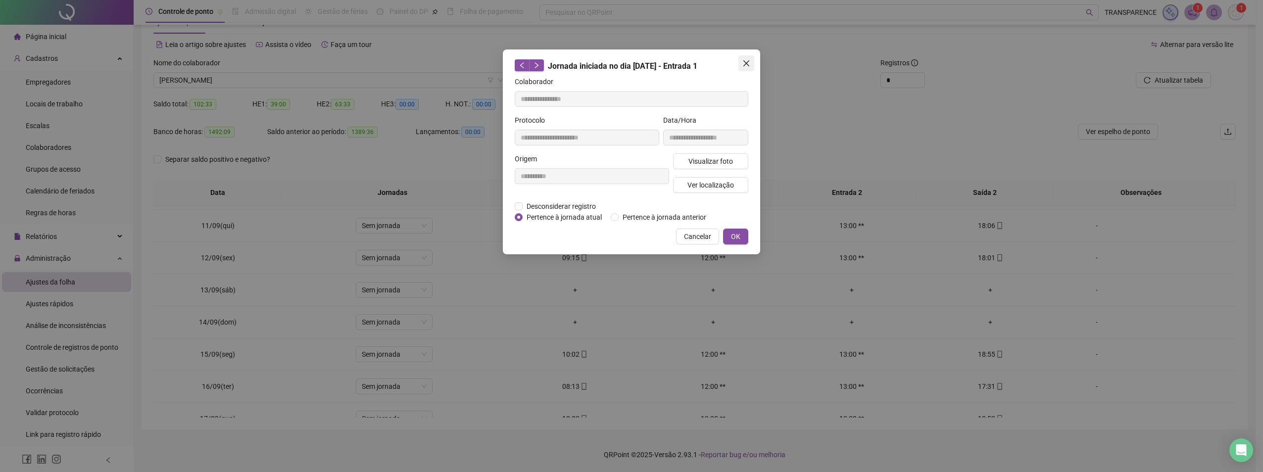
click at [745, 64] on icon "close" at bounding box center [746, 63] width 6 height 6
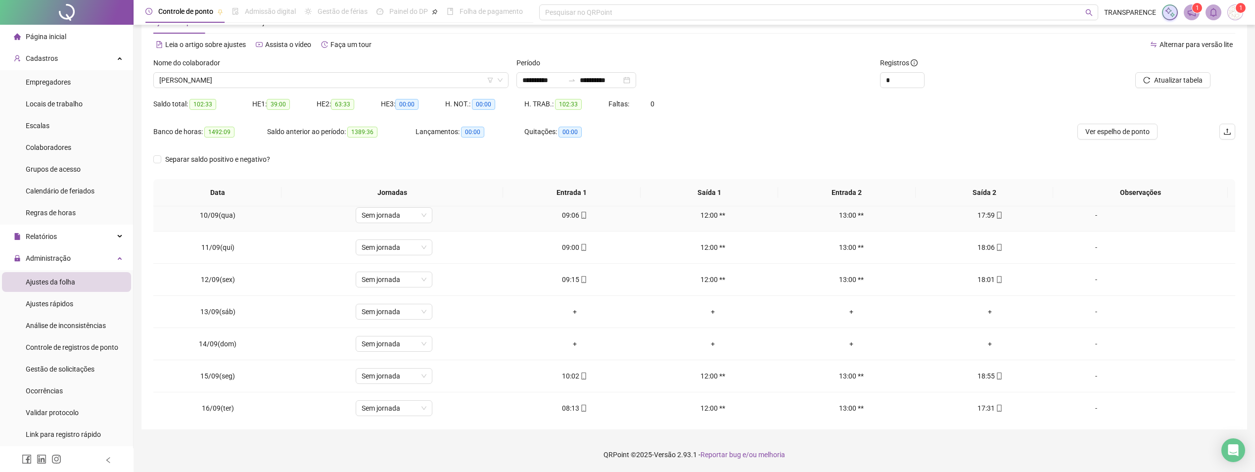
scroll to position [269, 0]
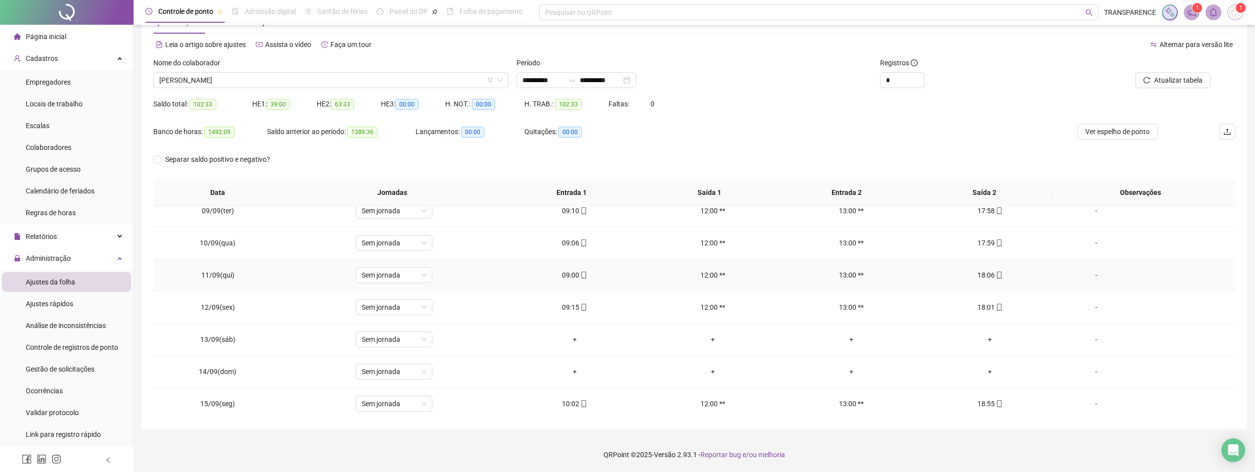
click at [578, 269] on td "09:00" at bounding box center [575, 275] width 139 height 32
click at [580, 275] on icon "mobile" at bounding box center [583, 275] width 7 height 7
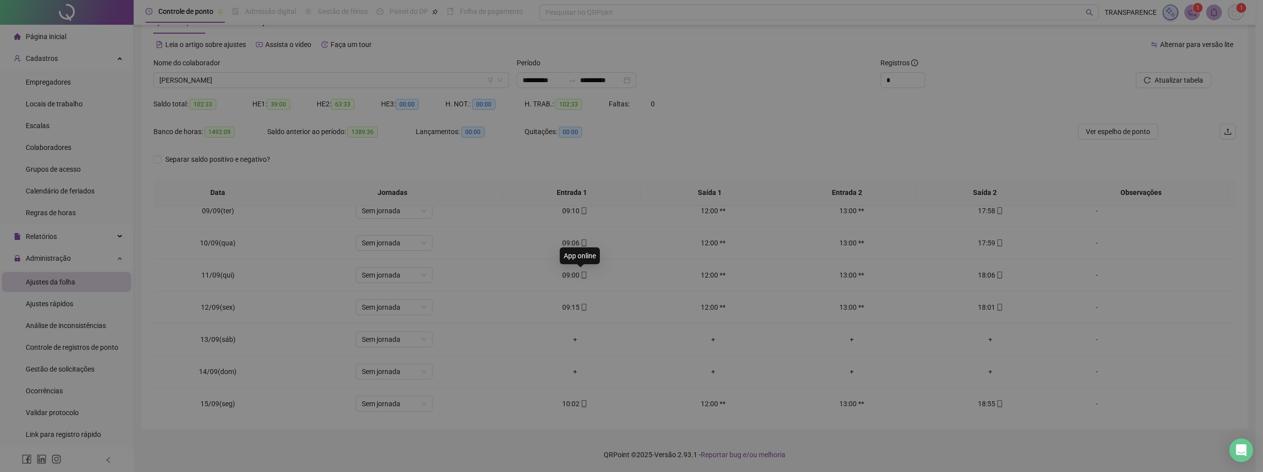
type input "**********"
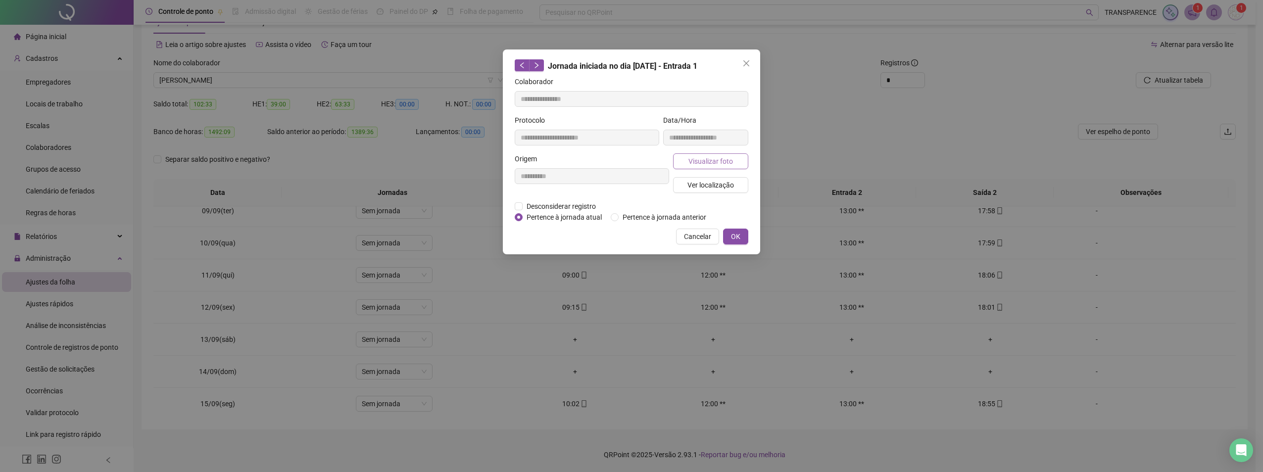
click at [699, 165] on span "Visualizar foto" at bounding box center [710, 161] width 45 height 11
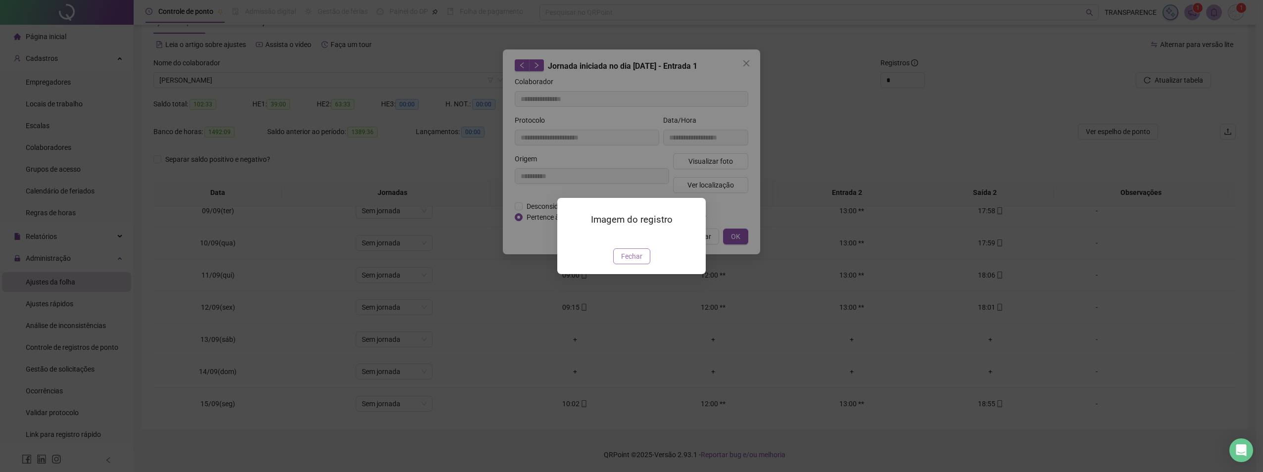
click at [624, 262] on span "Fechar" at bounding box center [631, 256] width 21 height 11
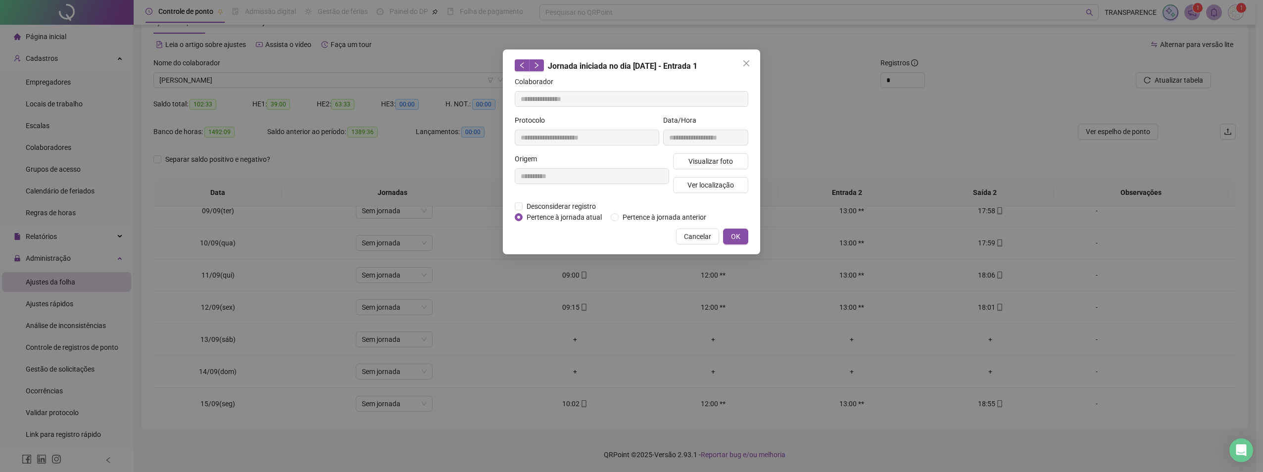
click at [742, 65] on span "Close" at bounding box center [746, 63] width 16 height 8
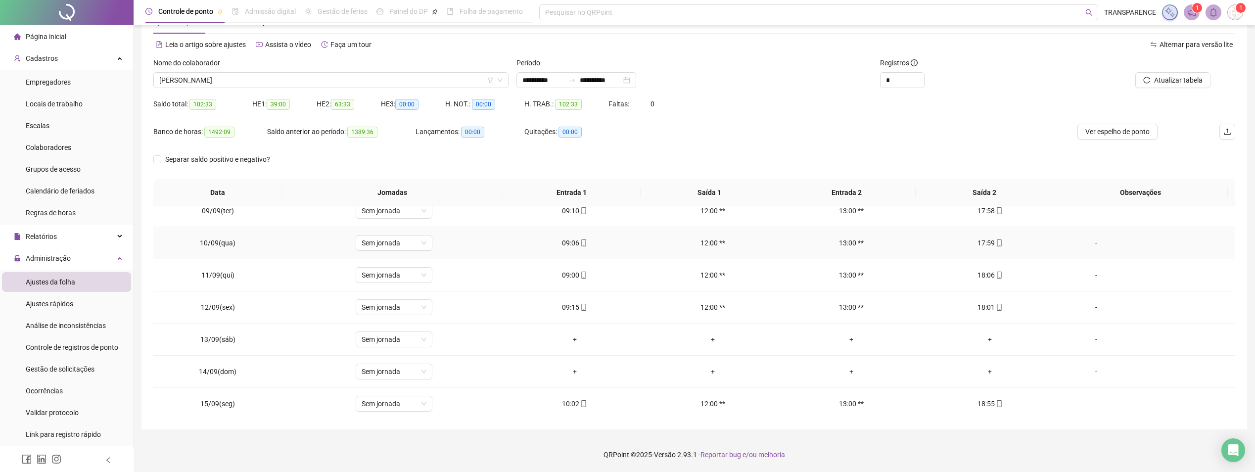
click at [580, 236] on td "09:06" at bounding box center [575, 243] width 139 height 32
click at [580, 239] on span at bounding box center [583, 243] width 8 height 8
type input "**********"
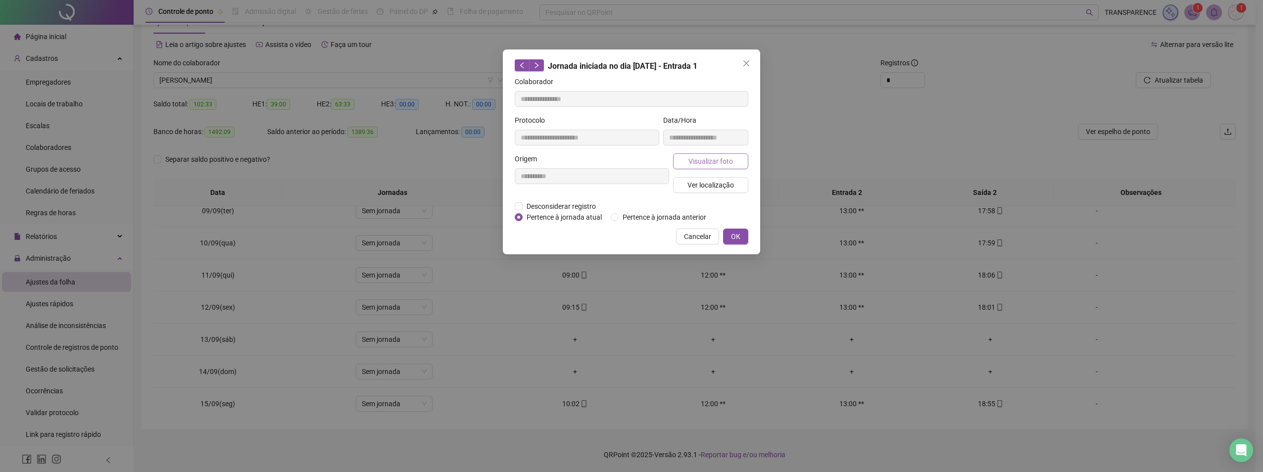
click at [703, 156] on span "Visualizar foto" at bounding box center [710, 161] width 45 height 11
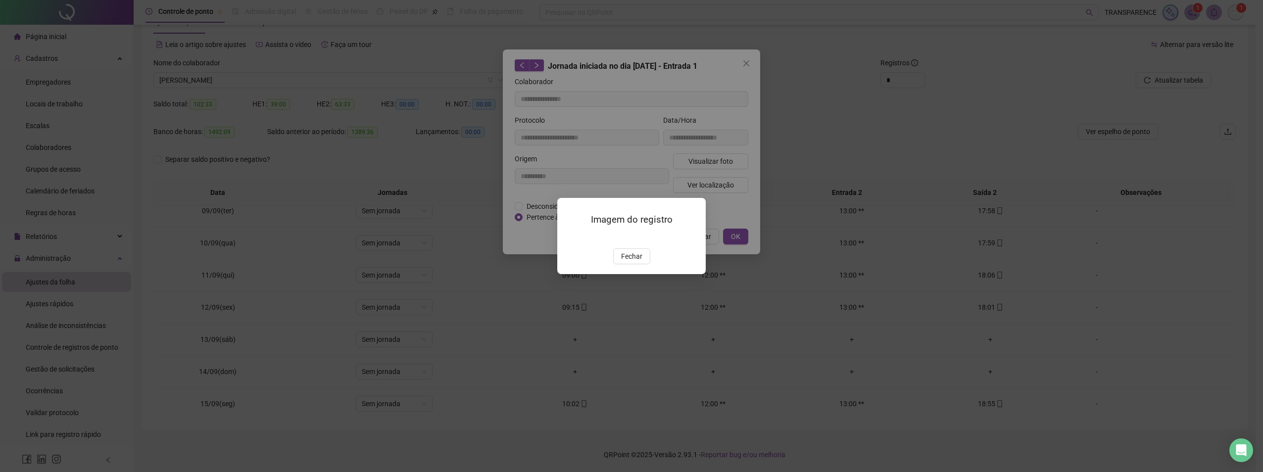
click at [569, 238] on img at bounding box center [569, 238] width 0 height 0
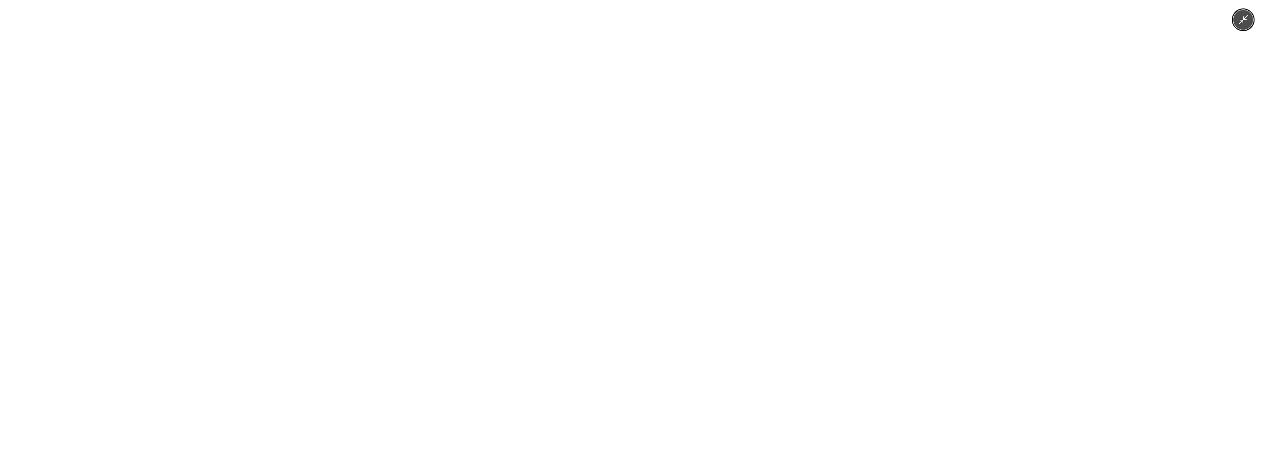
click at [707, 192] on img at bounding box center [631, 236] width 354 height 472
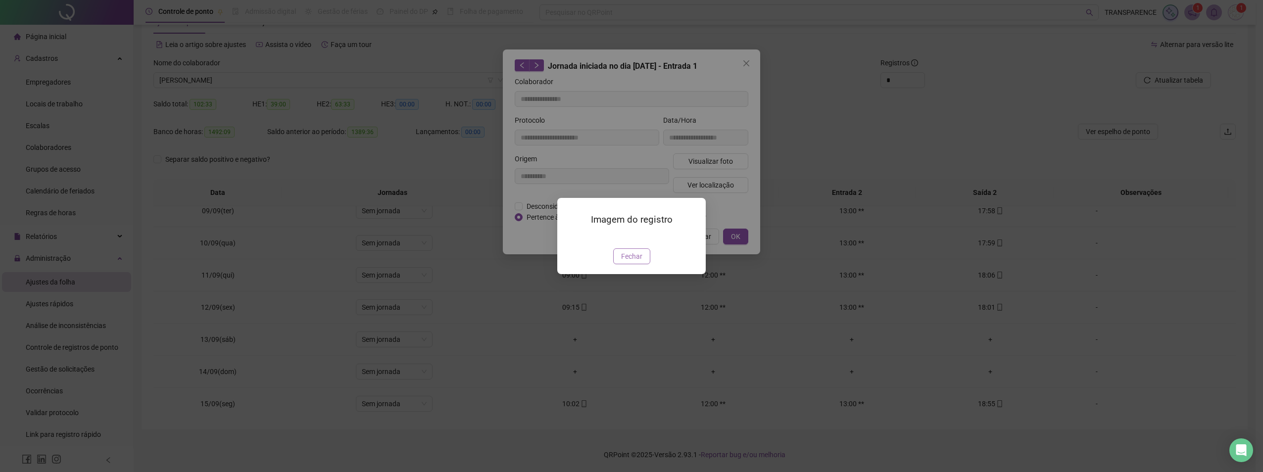
click at [643, 264] on button "Fechar" at bounding box center [631, 256] width 37 height 16
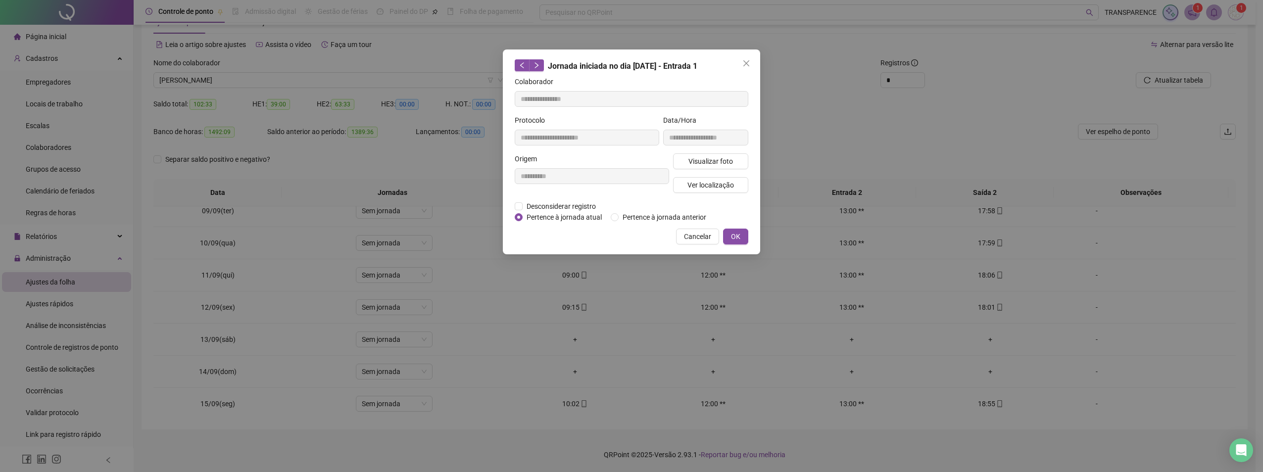
drag, startPoint x: 746, startPoint y: 63, endPoint x: 776, endPoint y: 96, distance: 45.2
click at [746, 63] on icon "close" at bounding box center [746, 63] width 6 height 6
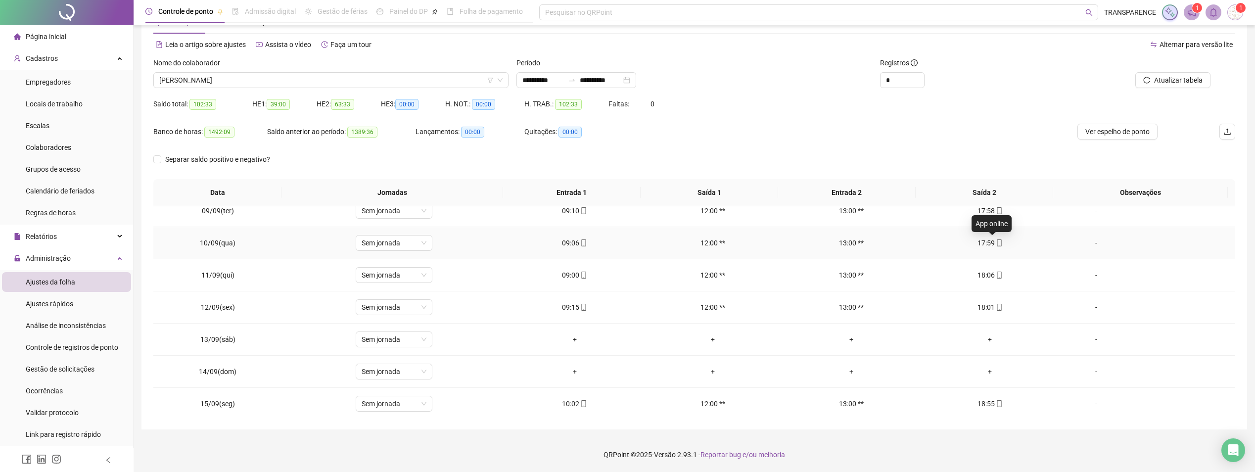
click at [996, 244] on icon "mobile" at bounding box center [999, 243] width 7 height 7
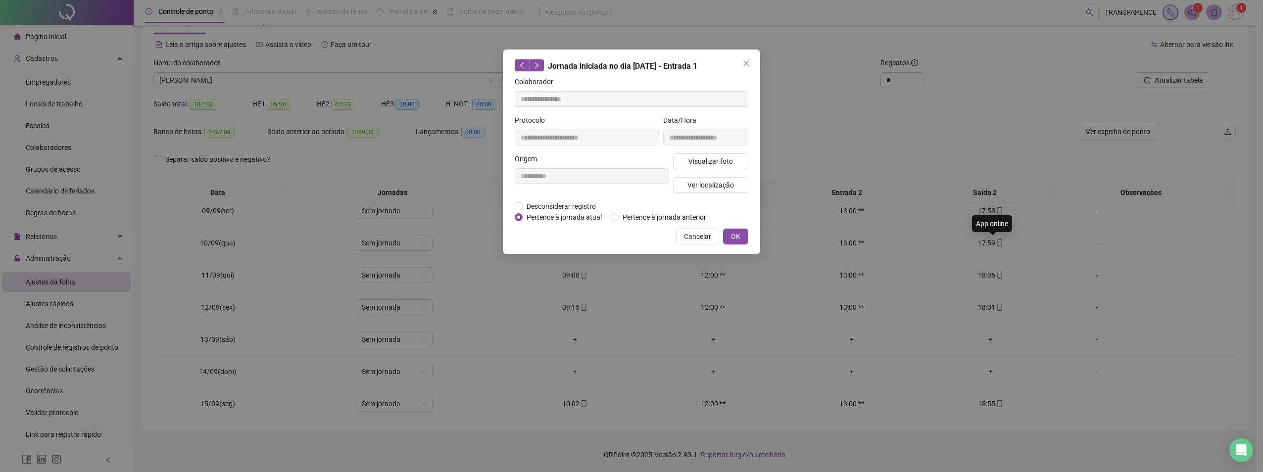
type input "**********"
click at [732, 161] on span "Visualizar foto" at bounding box center [710, 161] width 45 height 11
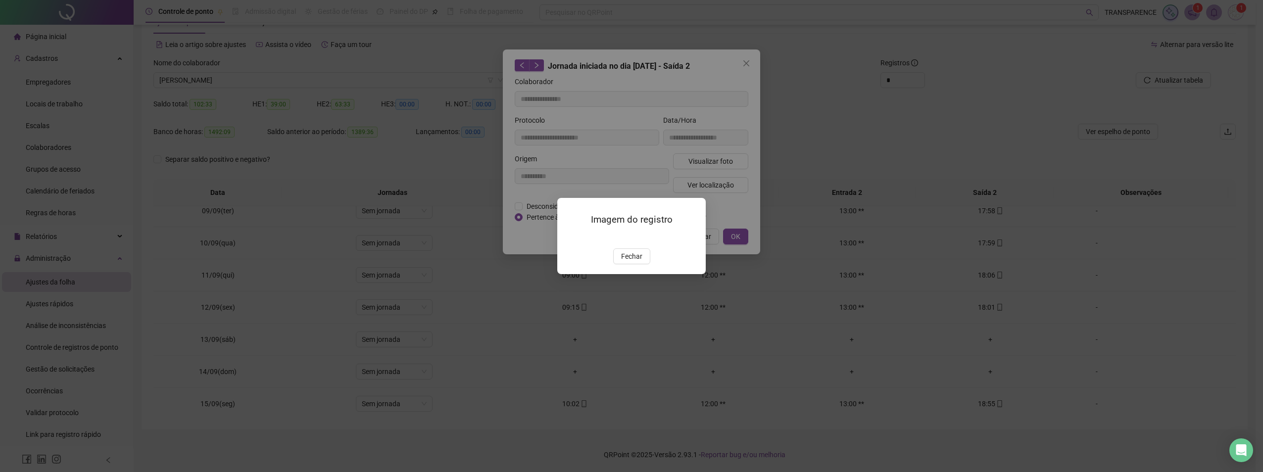
click at [569, 238] on img at bounding box center [569, 238] width 0 height 0
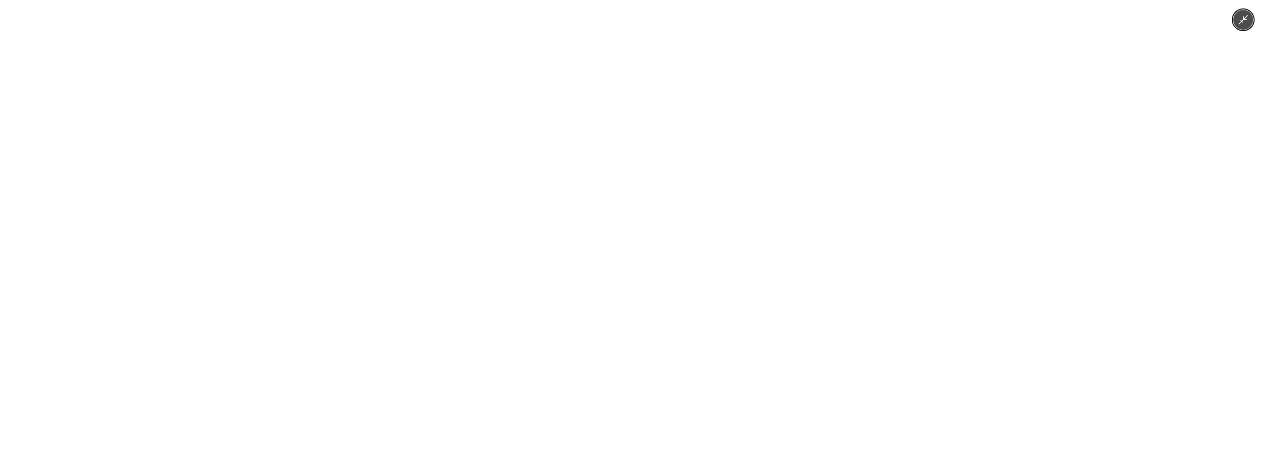
click at [650, 262] on img at bounding box center [631, 236] width 354 height 472
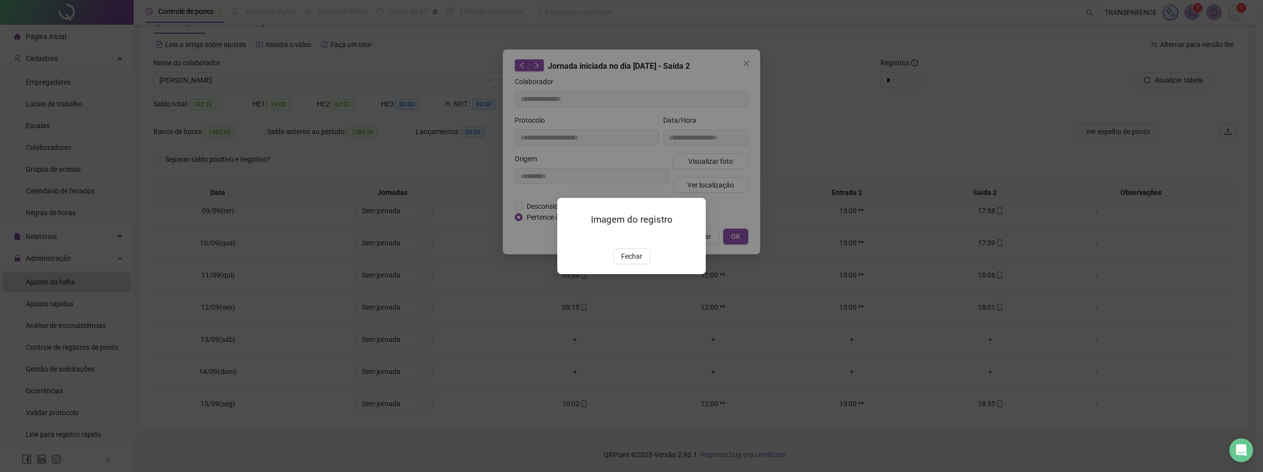
click at [633, 262] on span "Fechar" at bounding box center [631, 256] width 21 height 11
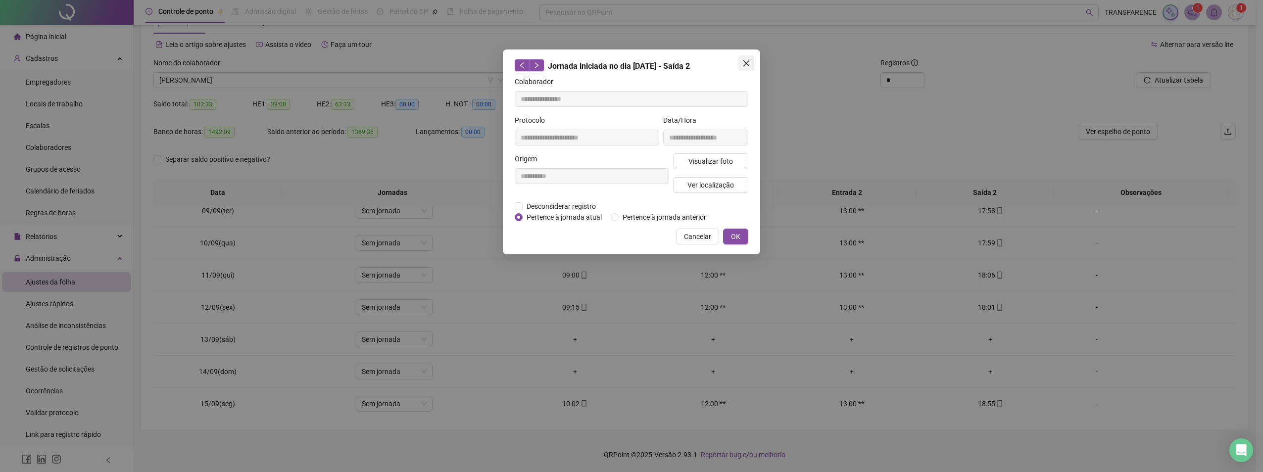
click at [752, 58] on button "Close" at bounding box center [746, 63] width 16 height 16
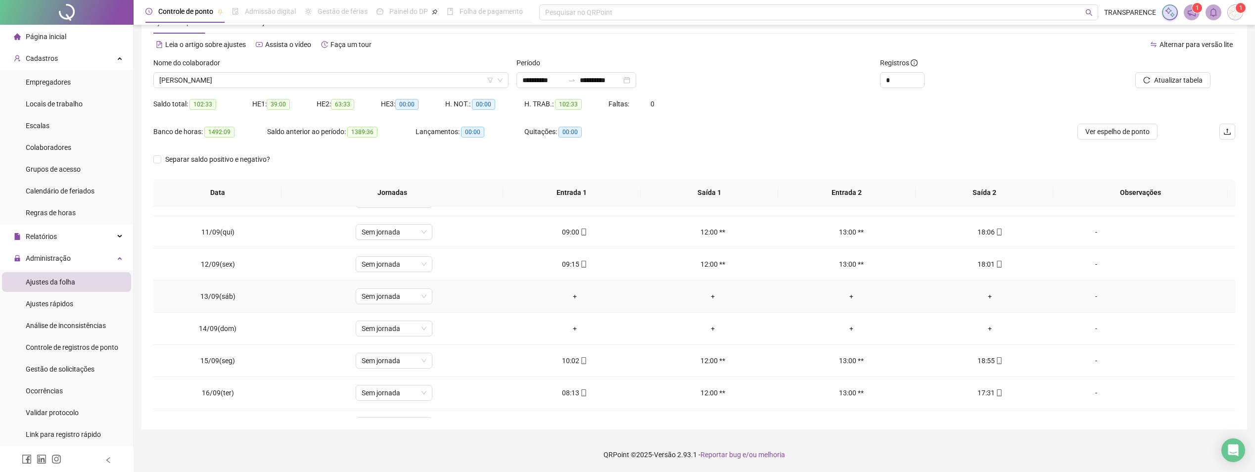
scroll to position [368, 0]
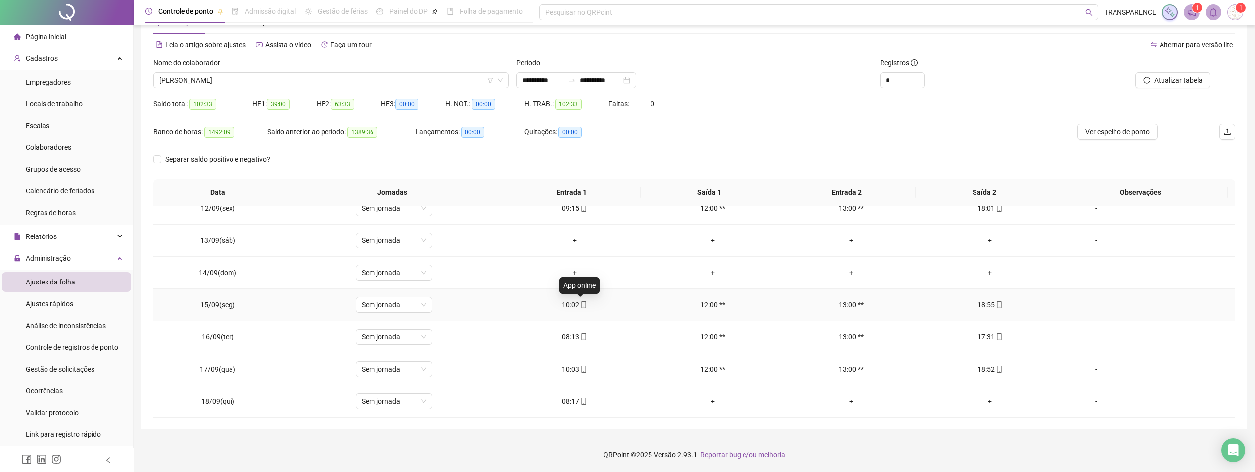
click at [582, 303] on icon "mobile" at bounding box center [583, 304] width 4 height 7
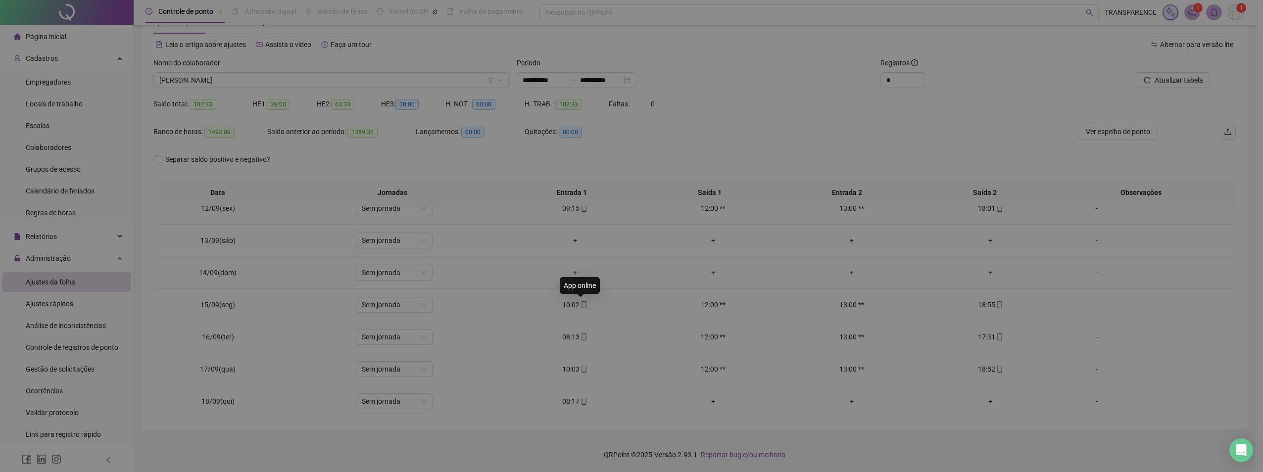
type input "**********"
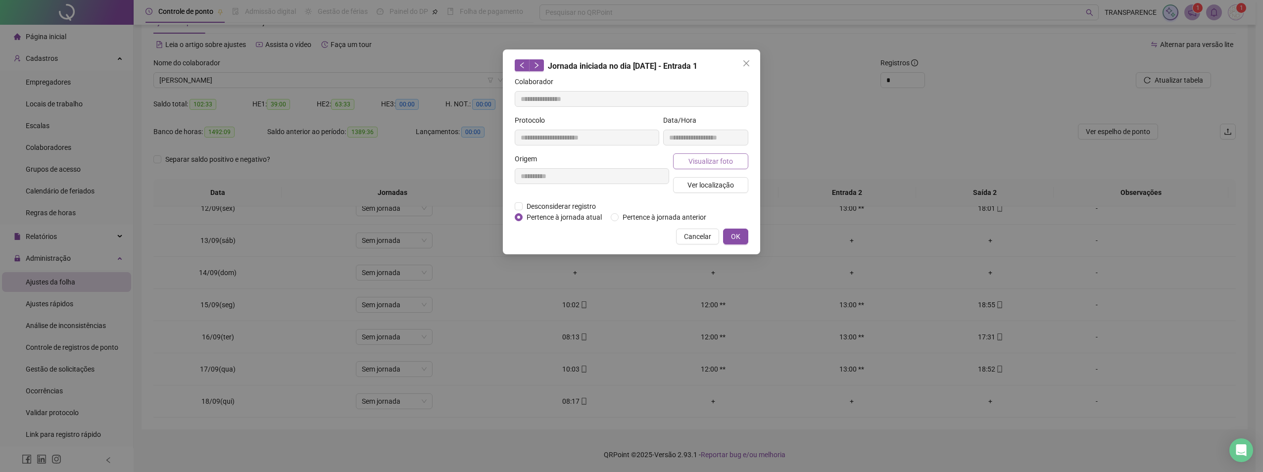
click at [705, 160] on span "Visualizar foto" at bounding box center [710, 161] width 45 height 11
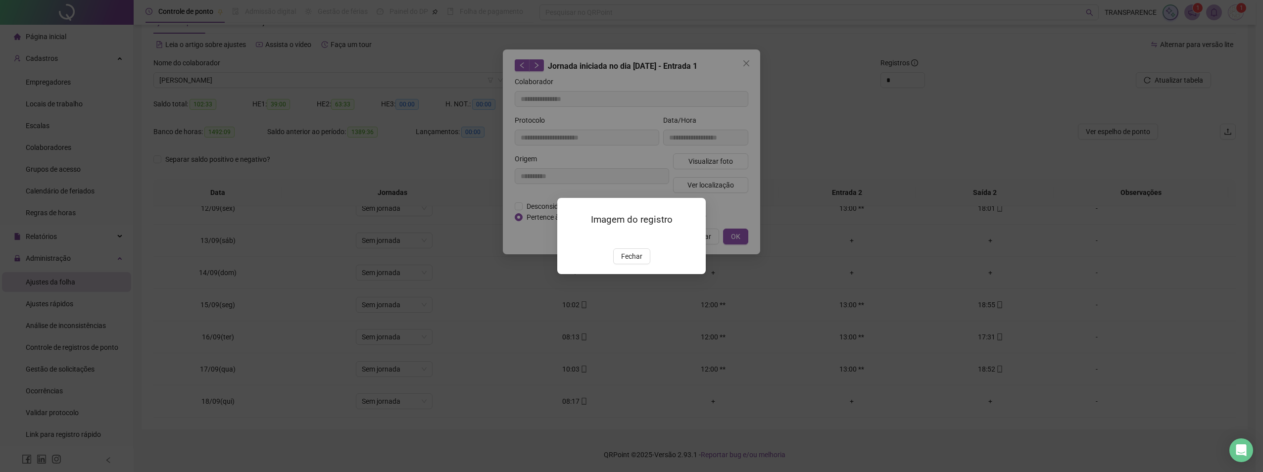
click at [569, 238] on img at bounding box center [569, 238] width 0 height 0
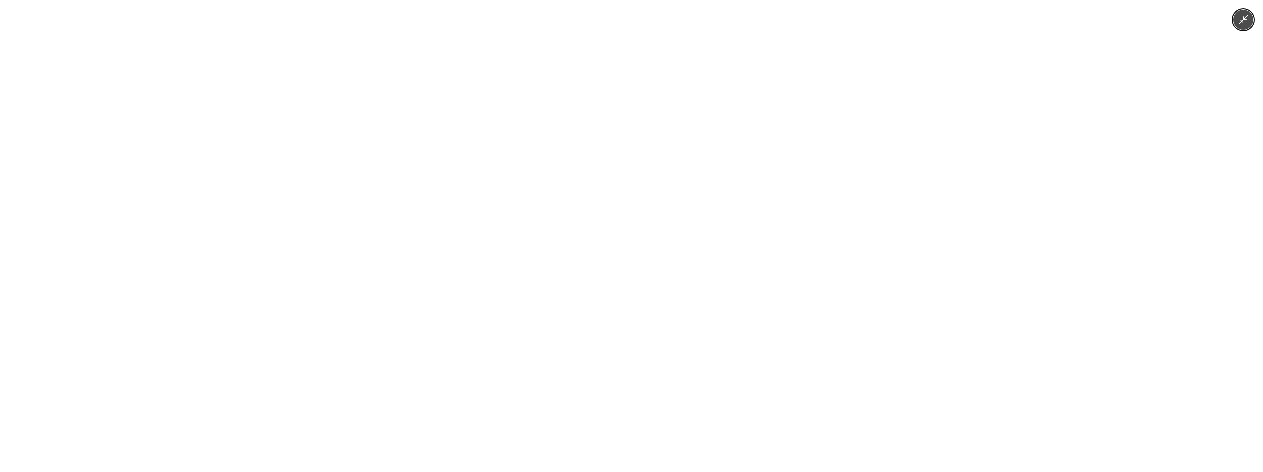
click at [715, 234] on img at bounding box center [631, 236] width 354 height 472
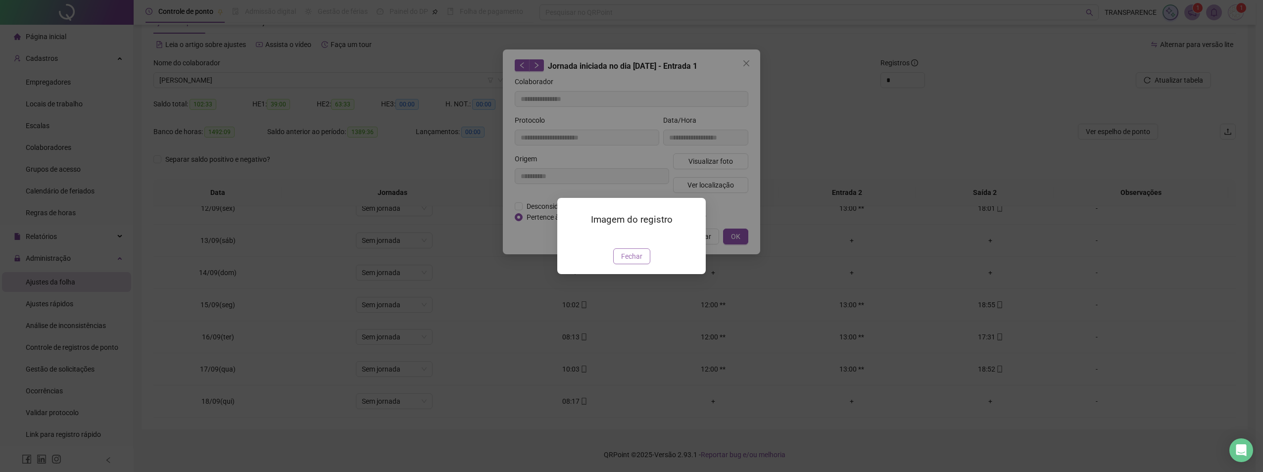
click at [641, 262] on span "Fechar" at bounding box center [631, 256] width 21 height 11
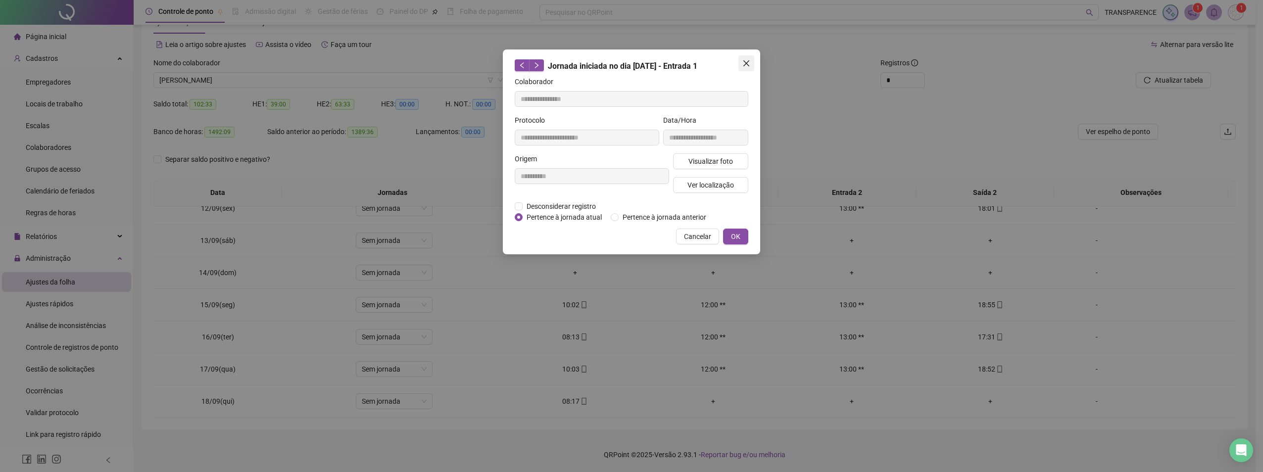
click at [752, 59] on button "Close" at bounding box center [746, 63] width 16 height 16
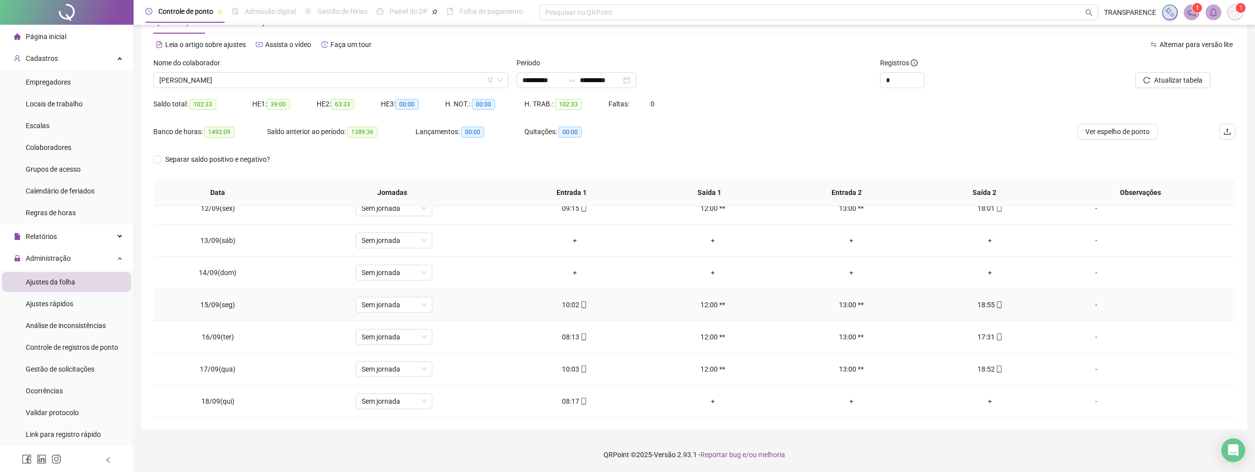
click at [995, 309] on span at bounding box center [999, 305] width 8 height 8
type input "**********"
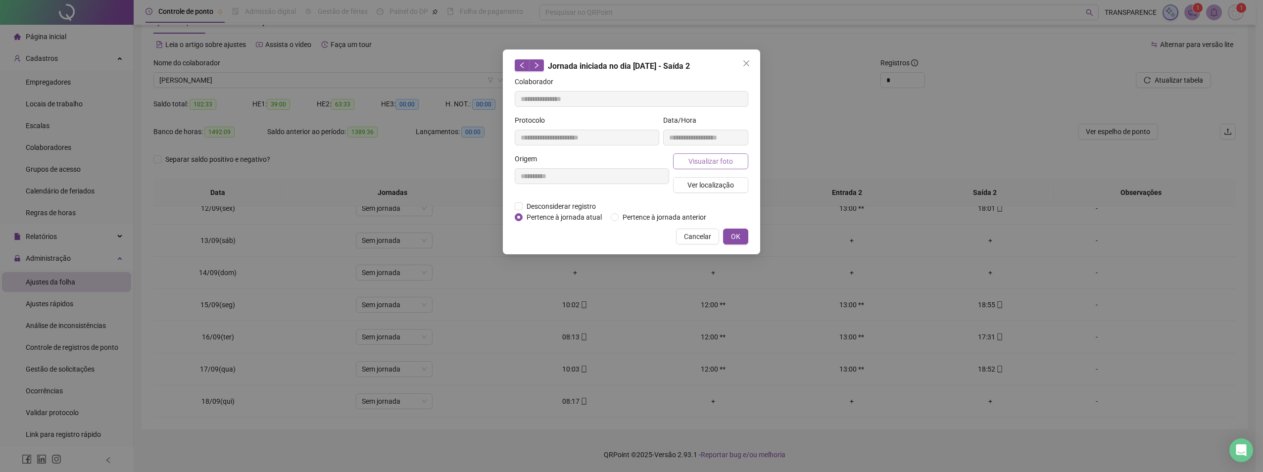
click at [685, 162] on button "Visualizar foto" at bounding box center [710, 161] width 75 height 16
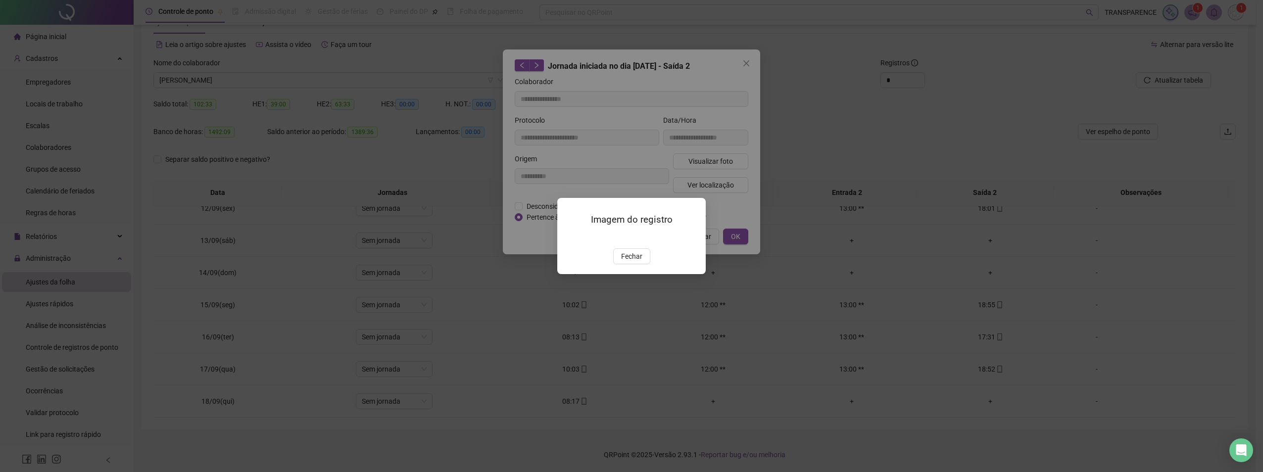
click at [569, 238] on img at bounding box center [569, 238] width 0 height 0
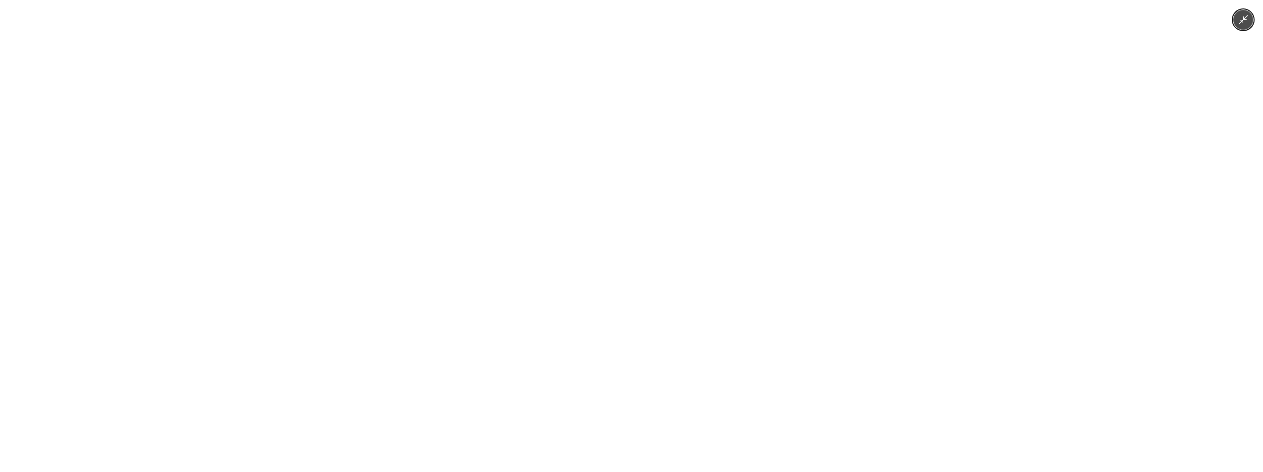
click at [631, 253] on img at bounding box center [631, 236] width 354 height 472
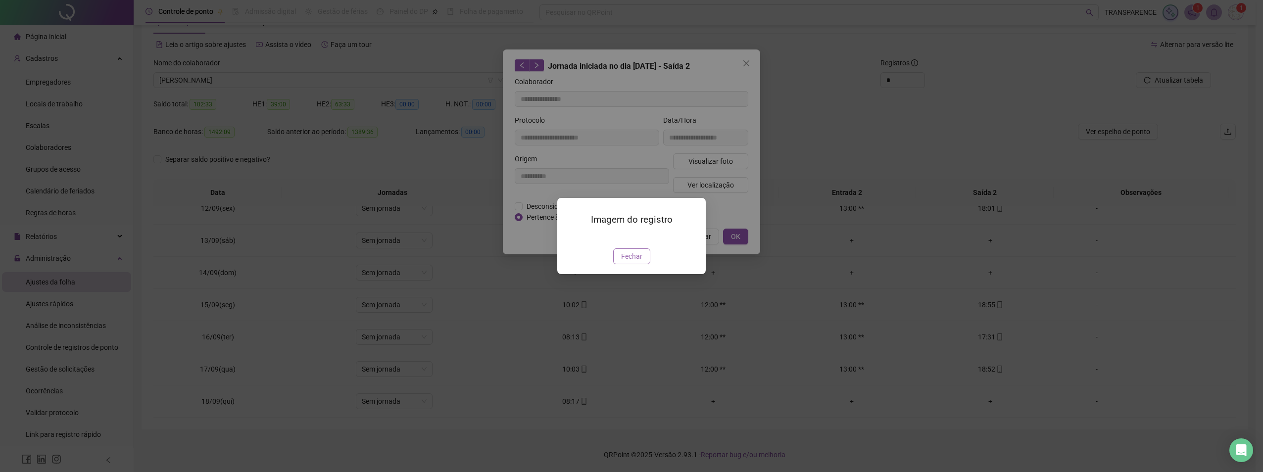
click at [646, 264] on button "Fechar" at bounding box center [631, 256] width 37 height 16
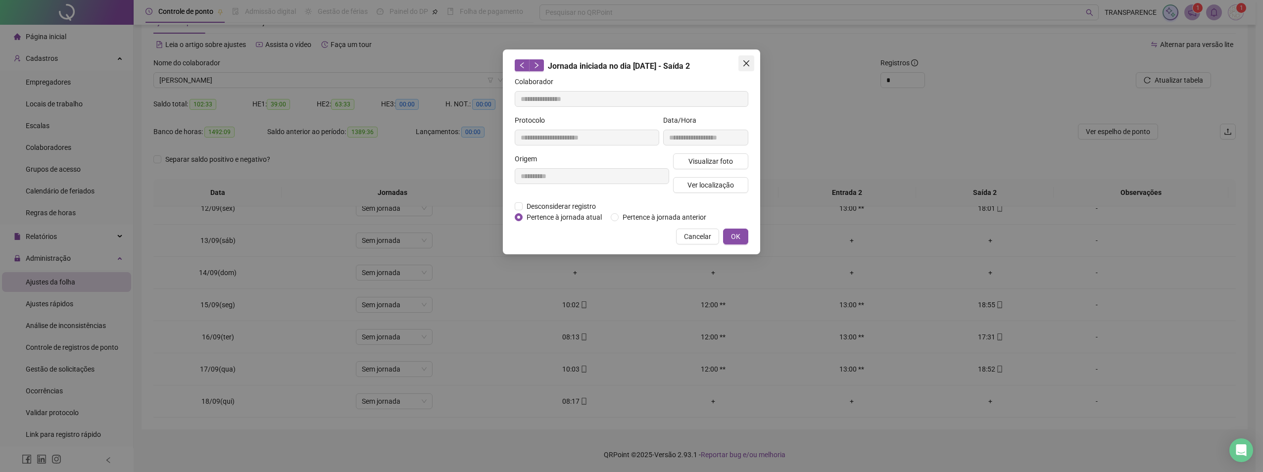
click at [751, 61] on span "Close" at bounding box center [746, 63] width 16 height 8
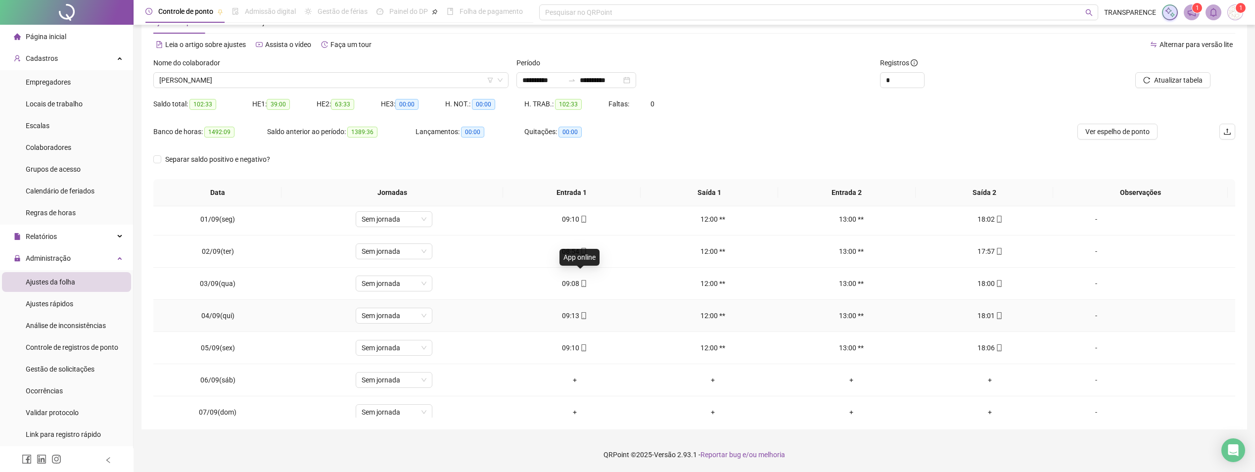
scroll to position [0, 0]
click at [583, 225] on icon "mobile" at bounding box center [583, 222] width 7 height 7
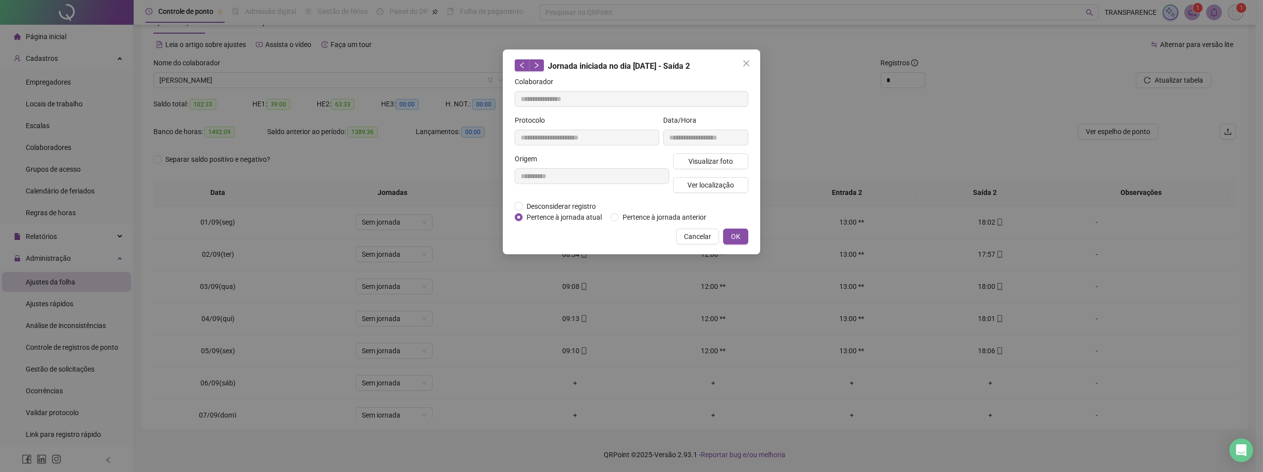
type input "**********"
click at [703, 156] on span "Visualizar foto" at bounding box center [710, 161] width 45 height 11
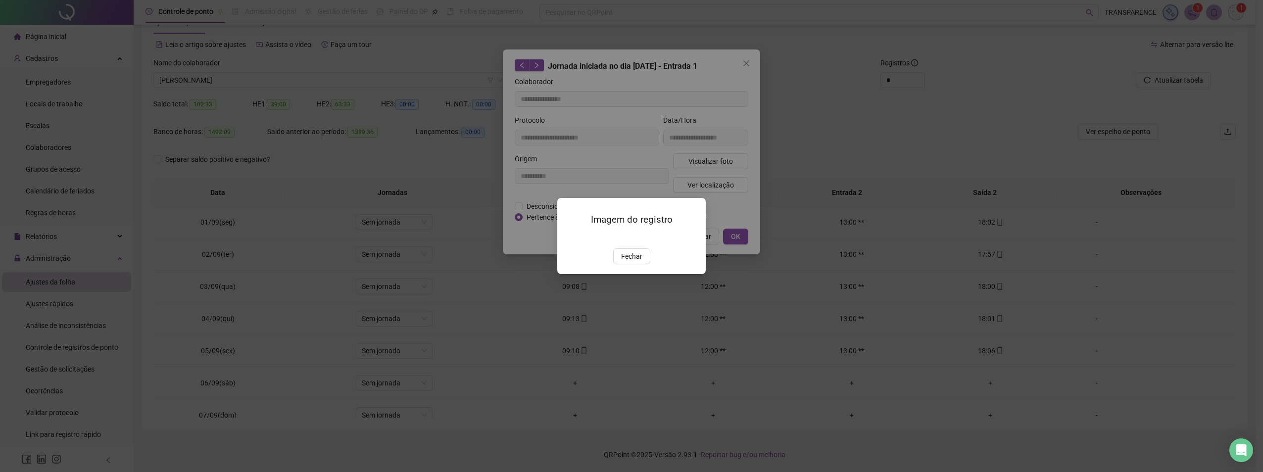
click at [646, 264] on button "Fechar" at bounding box center [631, 256] width 37 height 16
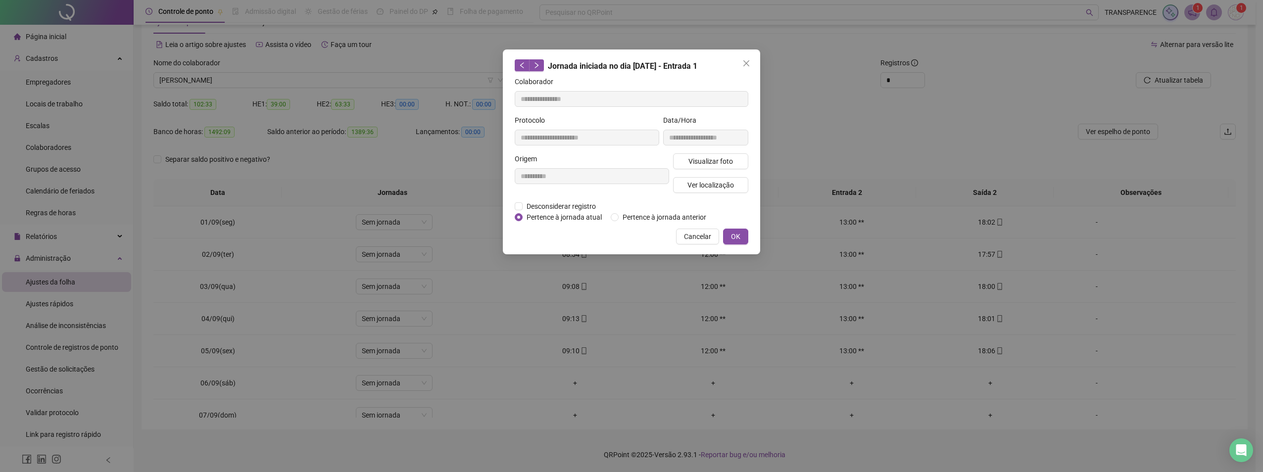
click at [751, 63] on span "Close" at bounding box center [746, 63] width 16 height 8
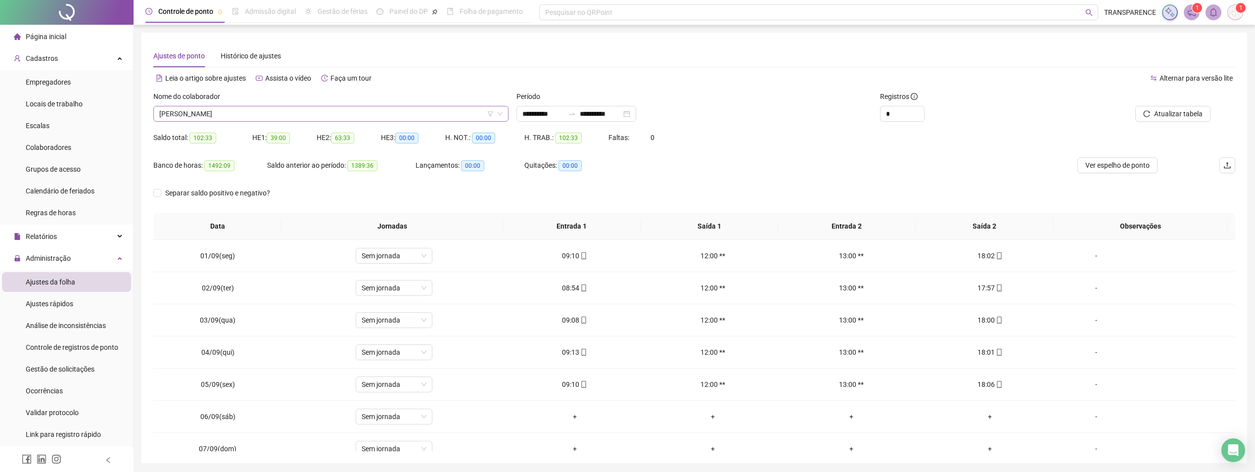
drag, startPoint x: 382, startPoint y: 115, endPoint x: 384, endPoint y: 108, distance: 7.2
click at [382, 113] on span "[PERSON_NAME]" at bounding box center [330, 113] width 343 height 15
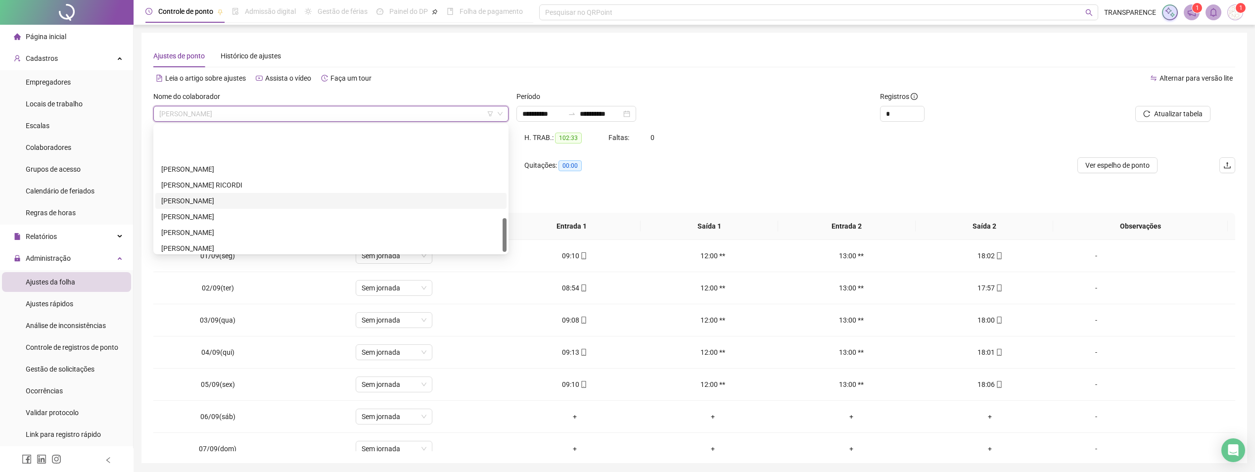
scroll to position [346, 0]
